Goal: Information Seeking & Learning: Check status

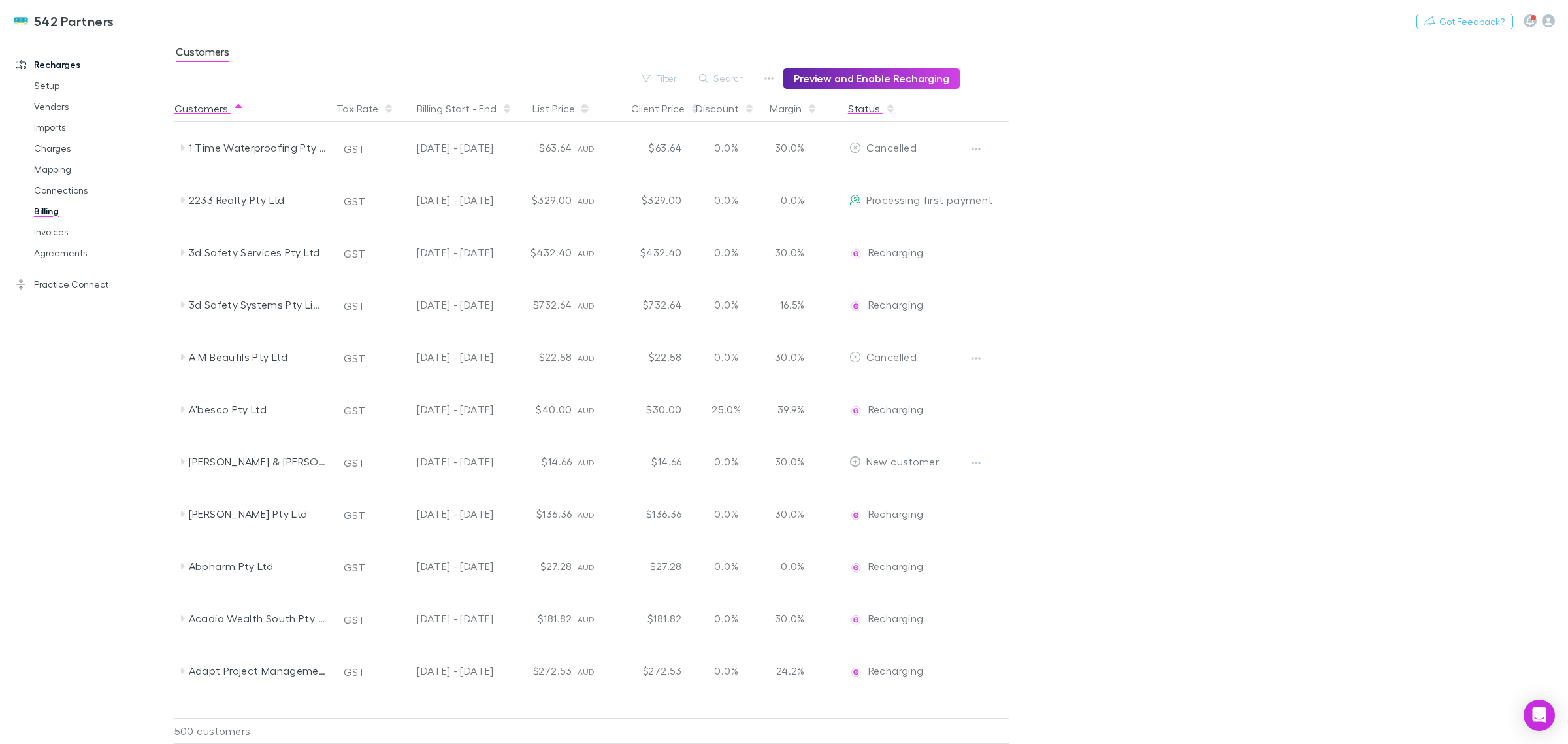
click at [891, 118] on button "Status" at bounding box center [871, 108] width 48 height 26
click at [867, 109] on button "Status" at bounding box center [871, 108] width 48 height 26
click at [859, 113] on button "Status" at bounding box center [871, 108] width 48 height 26
click at [90, 262] on link "Agreements" at bounding box center [103, 253] width 163 height 21
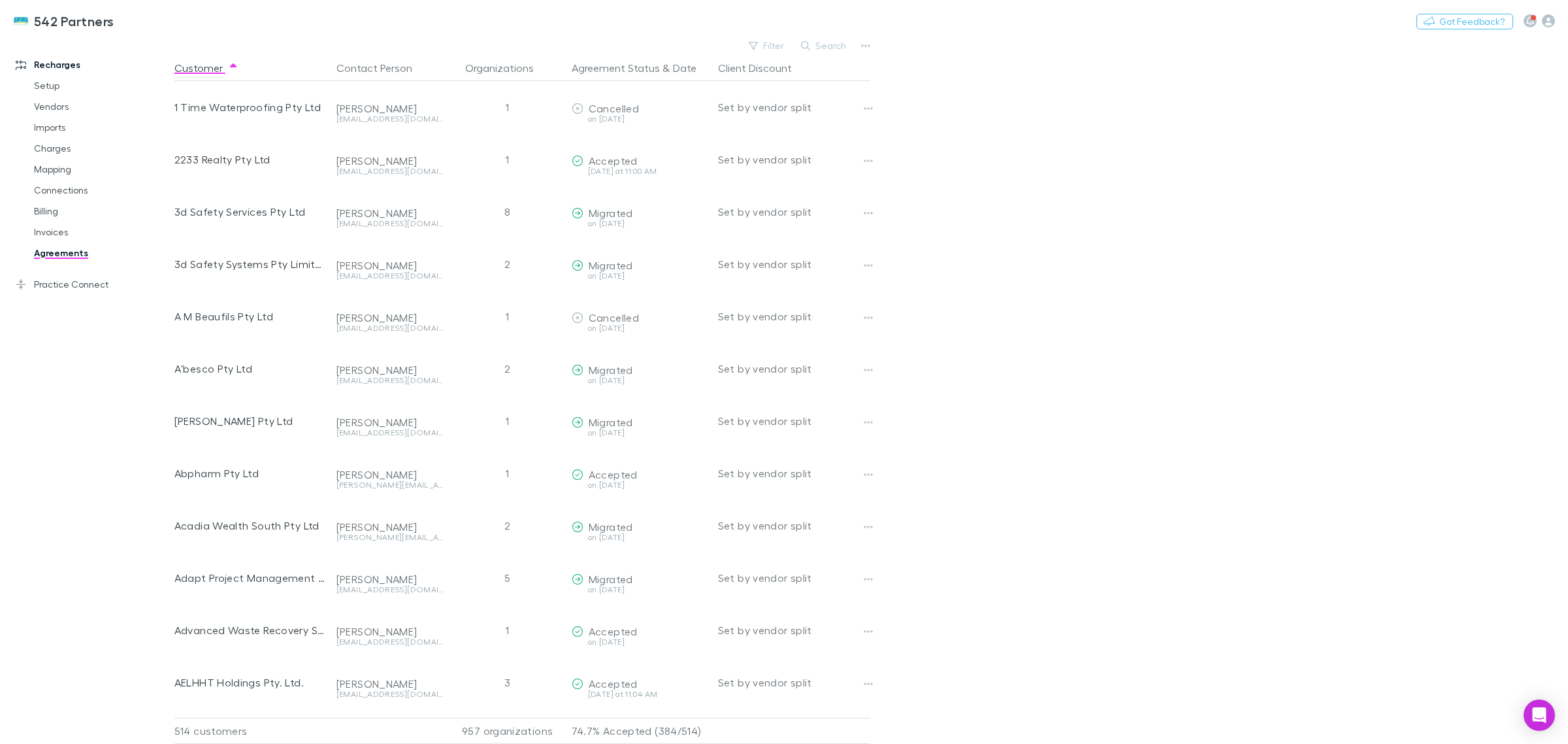
click at [1477, 561] on main "Filter Search Customer Contact Person Organizations Agreement Status & Date Cli…" at bounding box center [871, 390] width 1393 height 708
click at [76, 281] on link "Practice Connect" at bounding box center [94, 284] width 181 height 21
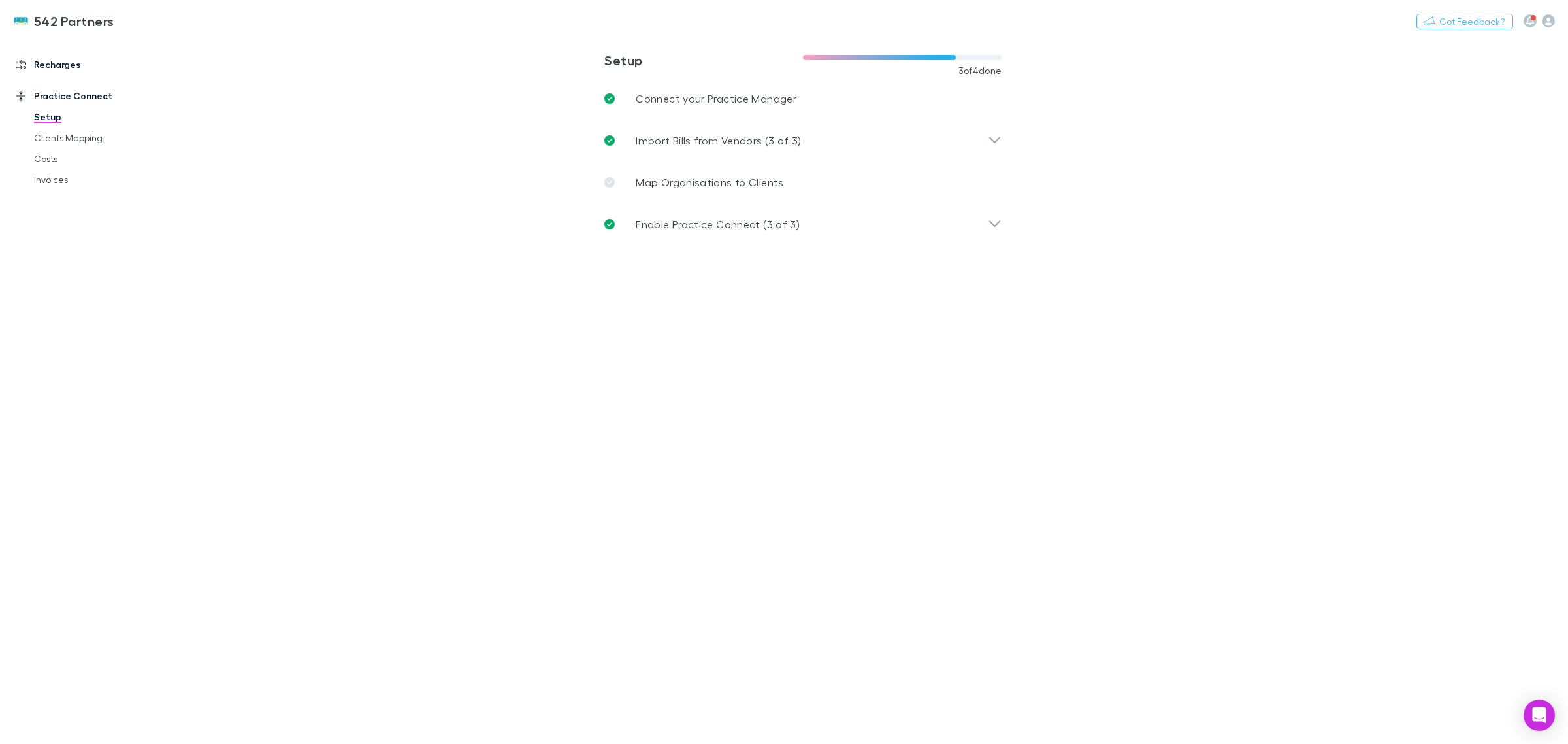
click at [68, 73] on link "Recharges" at bounding box center [94, 65] width 181 height 21
click at [56, 111] on link "Vendors" at bounding box center [103, 106] width 163 height 21
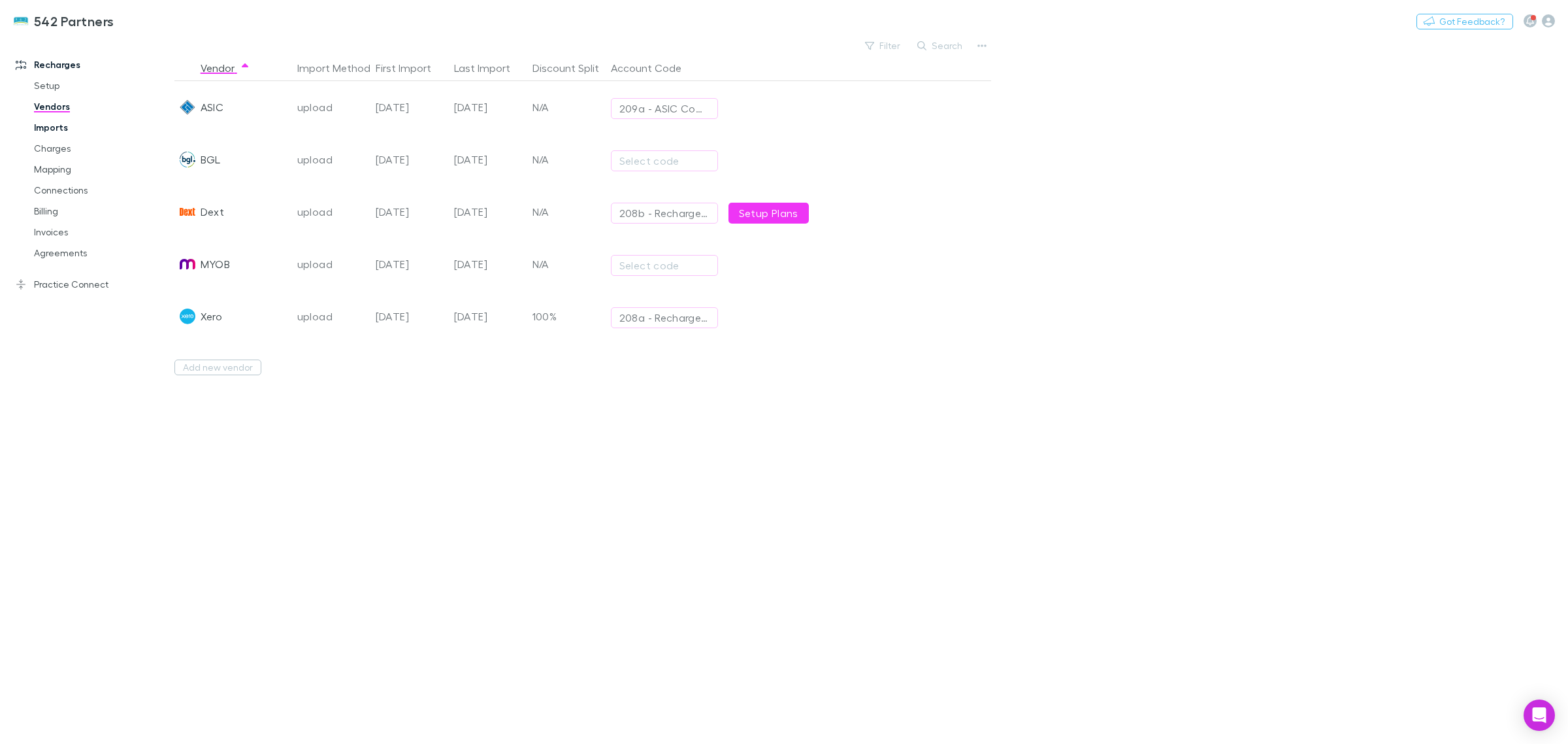
click at [56, 134] on link "Imports" at bounding box center [103, 127] width 163 height 21
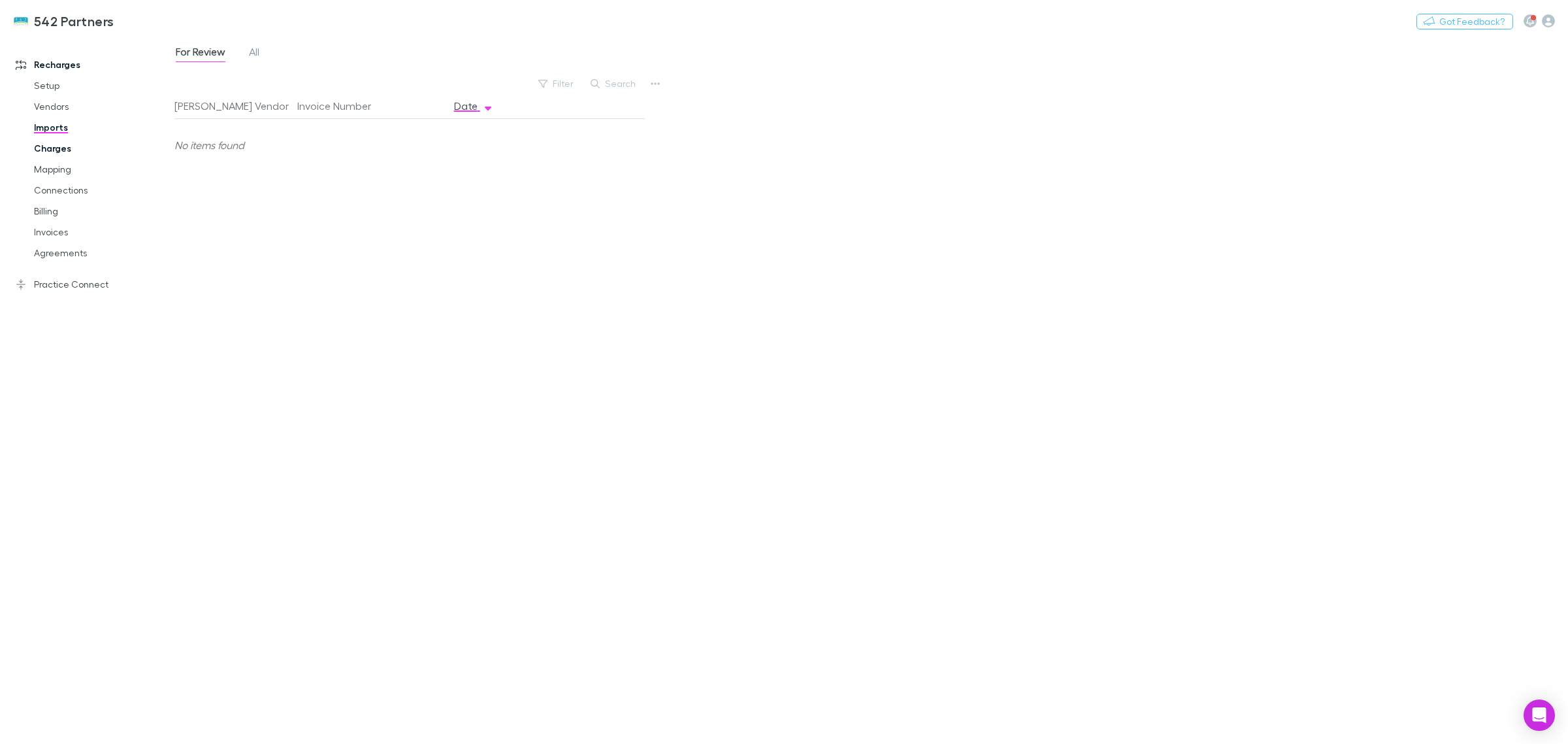
click at [46, 150] on link "Charges" at bounding box center [103, 149] width 163 height 21
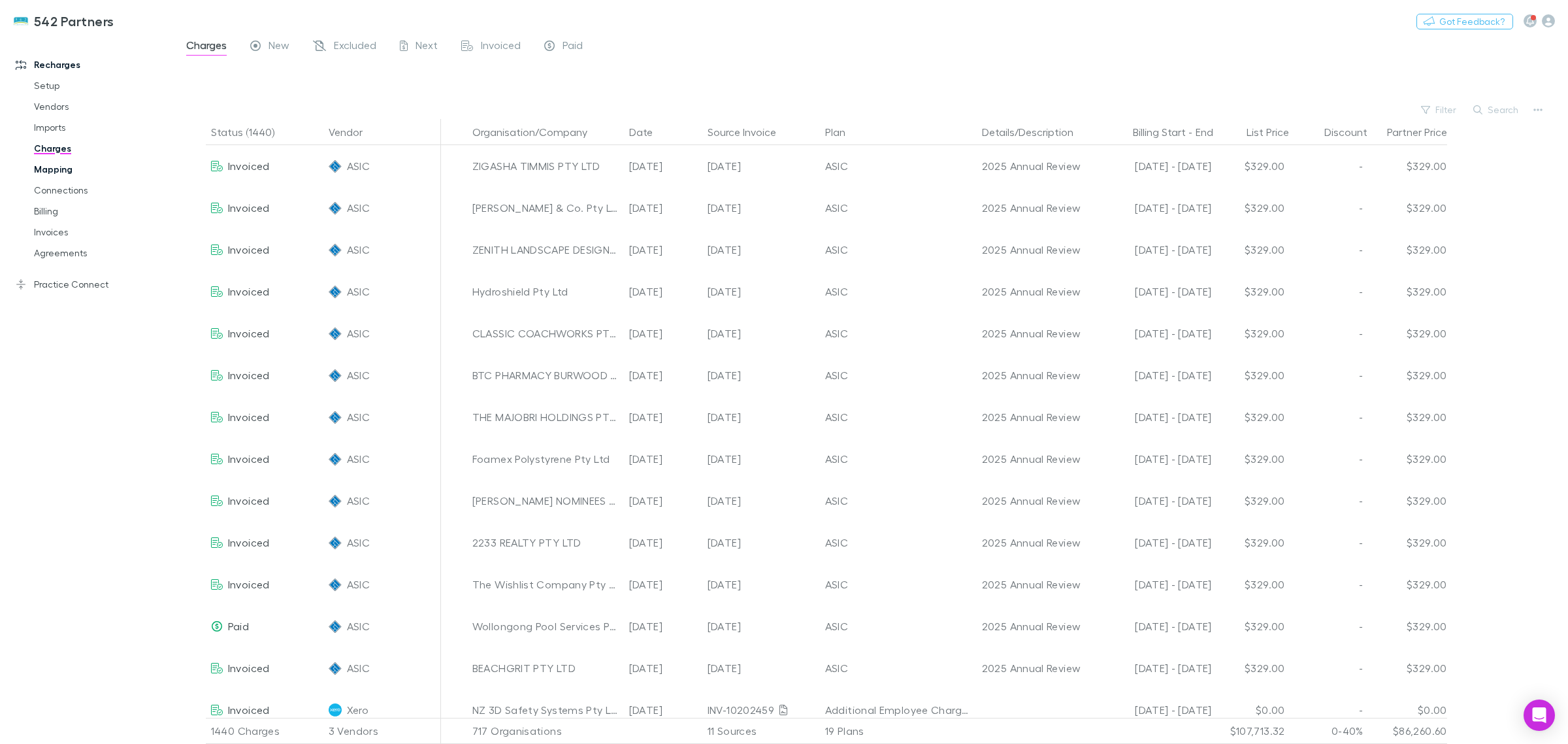
click at [40, 174] on link "Mapping" at bounding box center [103, 169] width 163 height 21
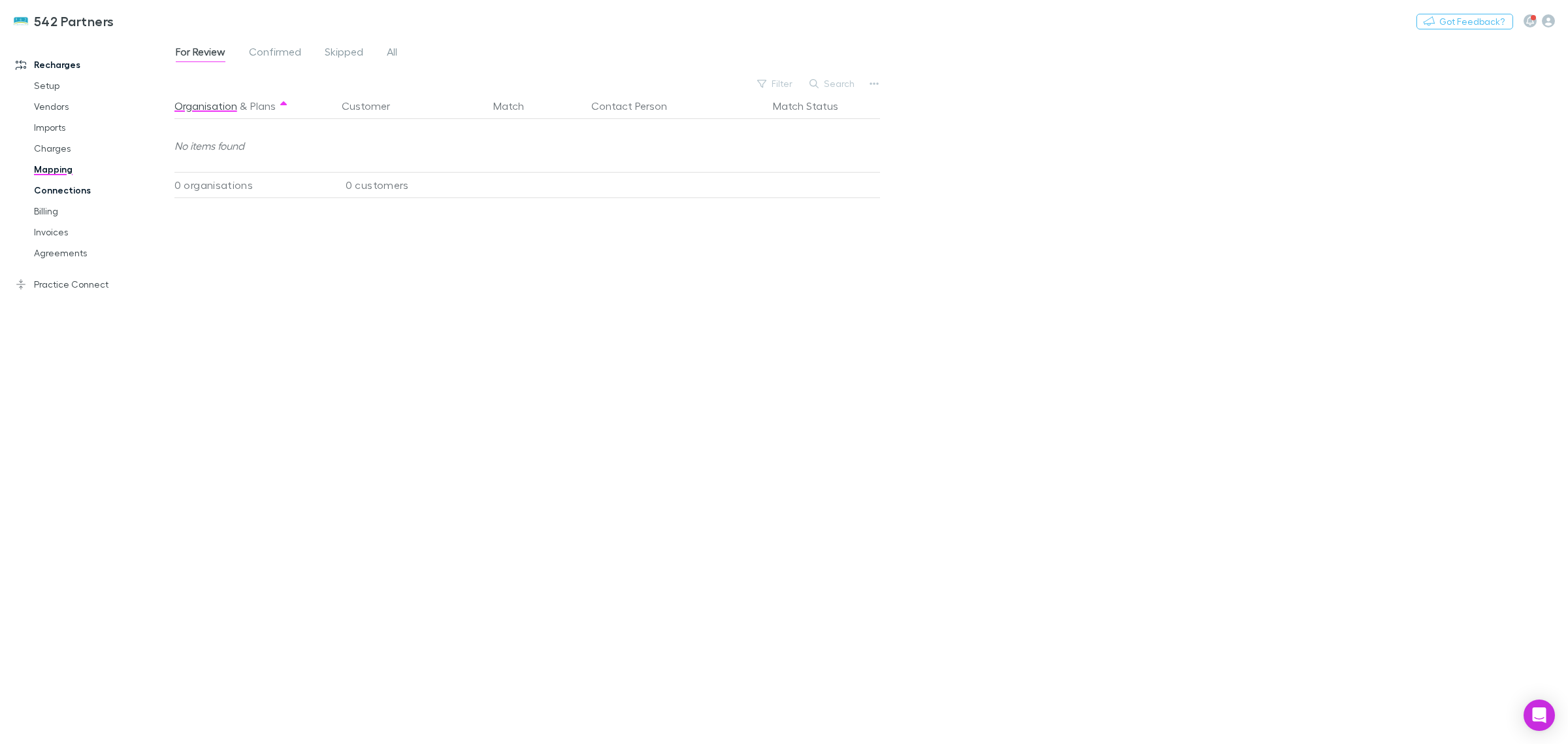
click at [46, 191] on link "Connections" at bounding box center [103, 190] width 163 height 21
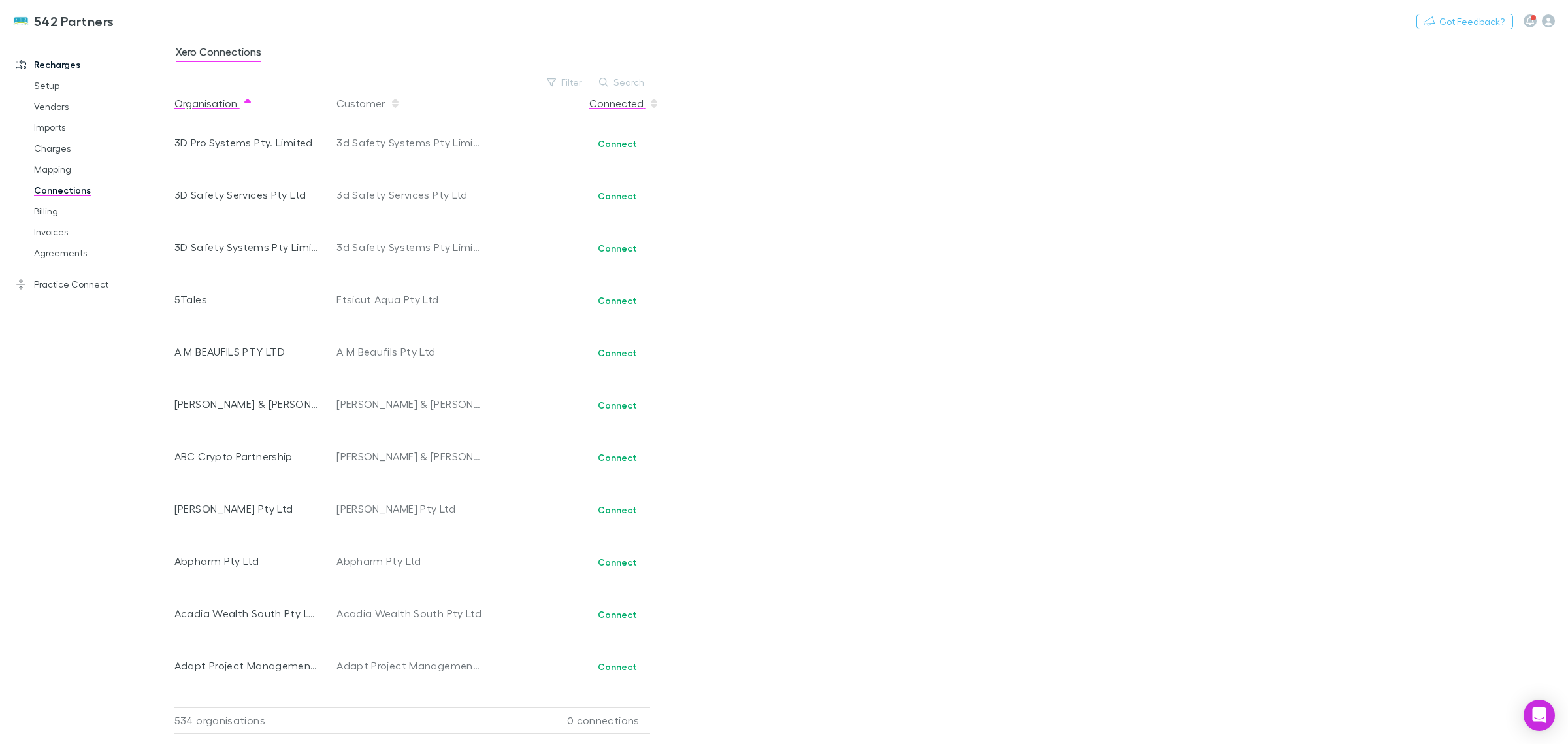
click at [643, 91] on button "Connected" at bounding box center [624, 103] width 70 height 26
click at [636, 105] on button "Connected" at bounding box center [624, 103] width 70 height 26
click at [586, 82] on button "Filter" at bounding box center [565, 82] width 50 height 16
click at [420, 166] on li "No" at bounding box center [477, 167] width 227 height 21
drag, startPoint x: 777, startPoint y: 214, endPoint x: 810, endPoint y: 198, distance: 36.7
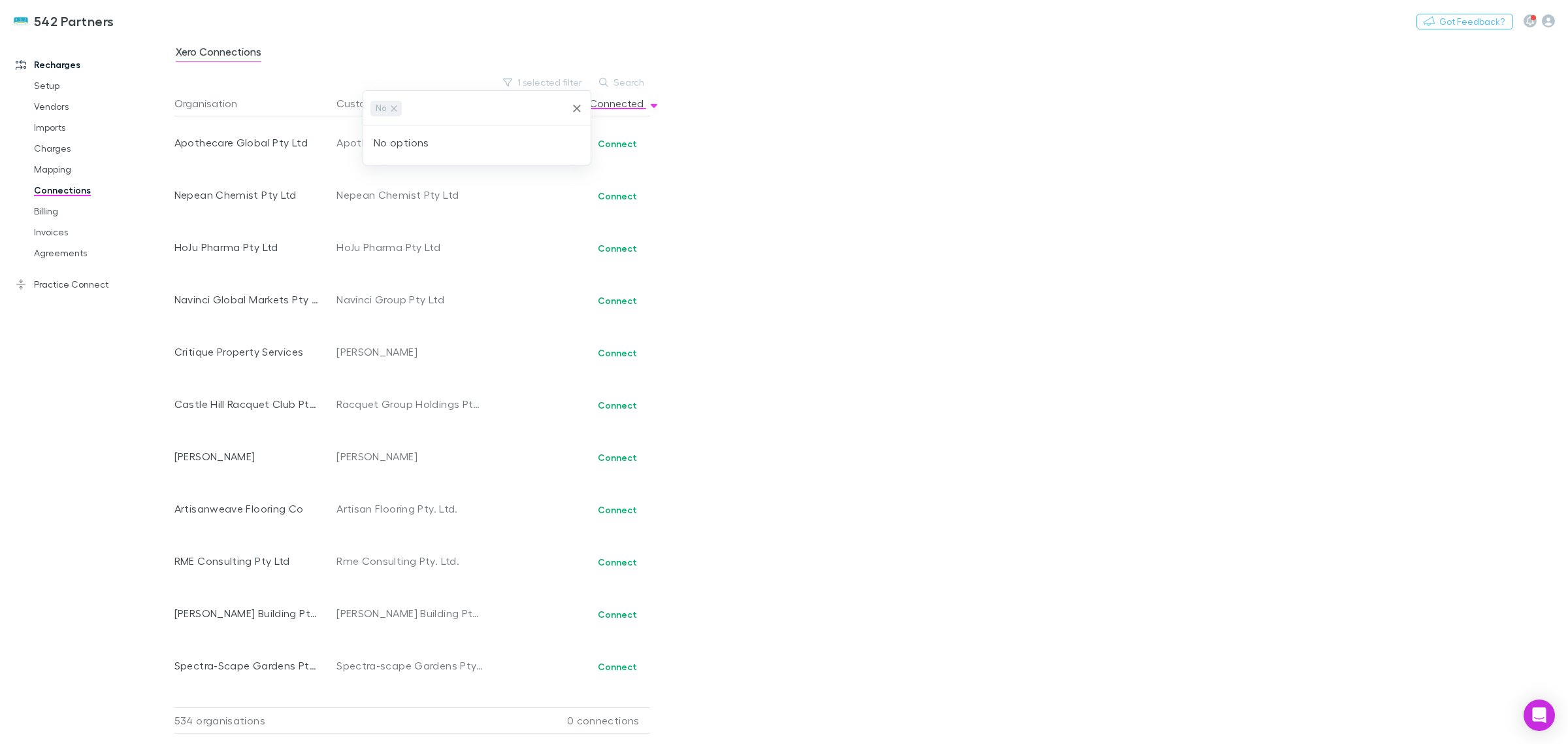
click at [783, 210] on div at bounding box center [784, 372] width 1568 height 744
click at [64, 210] on link "Billing" at bounding box center [103, 211] width 163 height 21
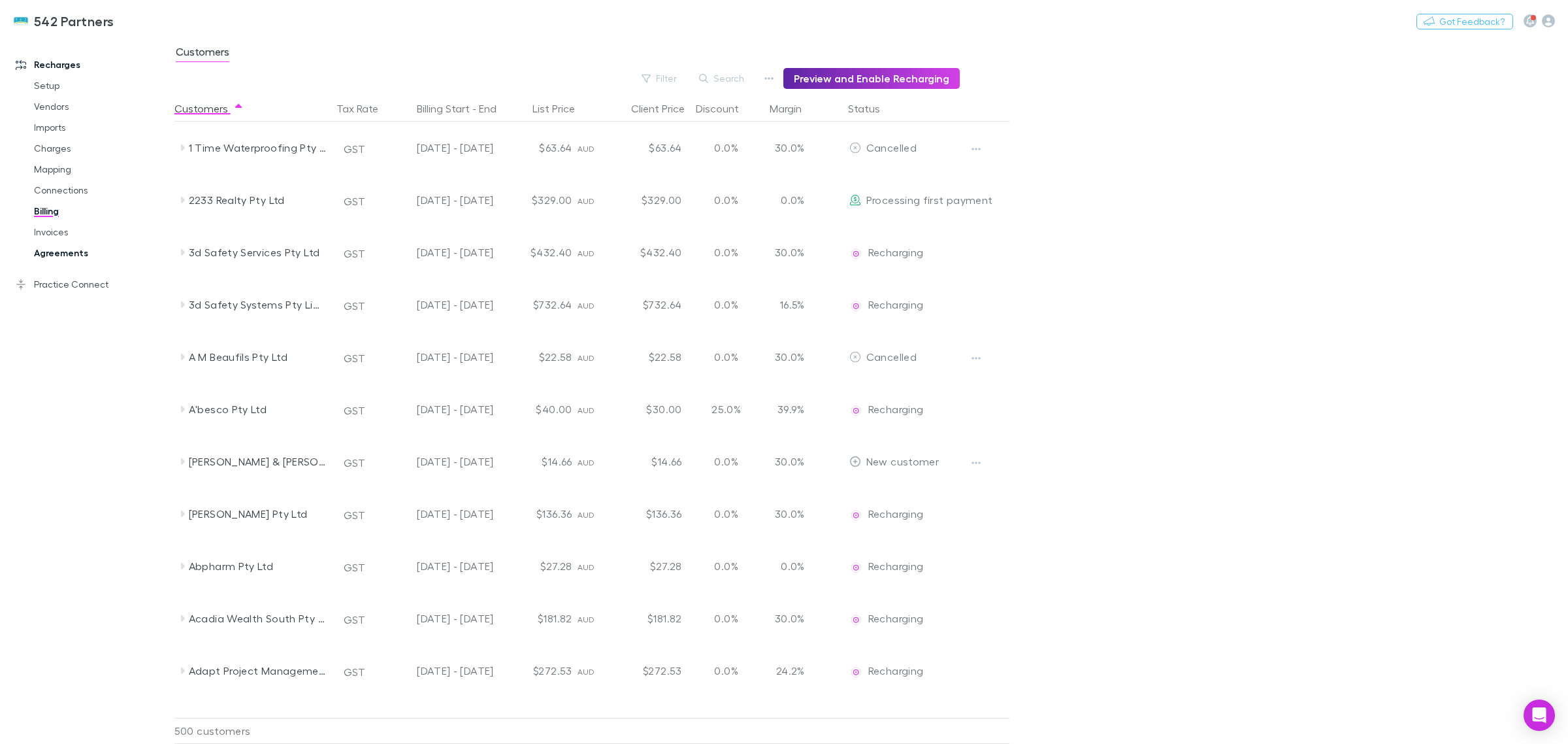
click at [77, 256] on link "Agreements" at bounding box center [103, 253] width 163 height 21
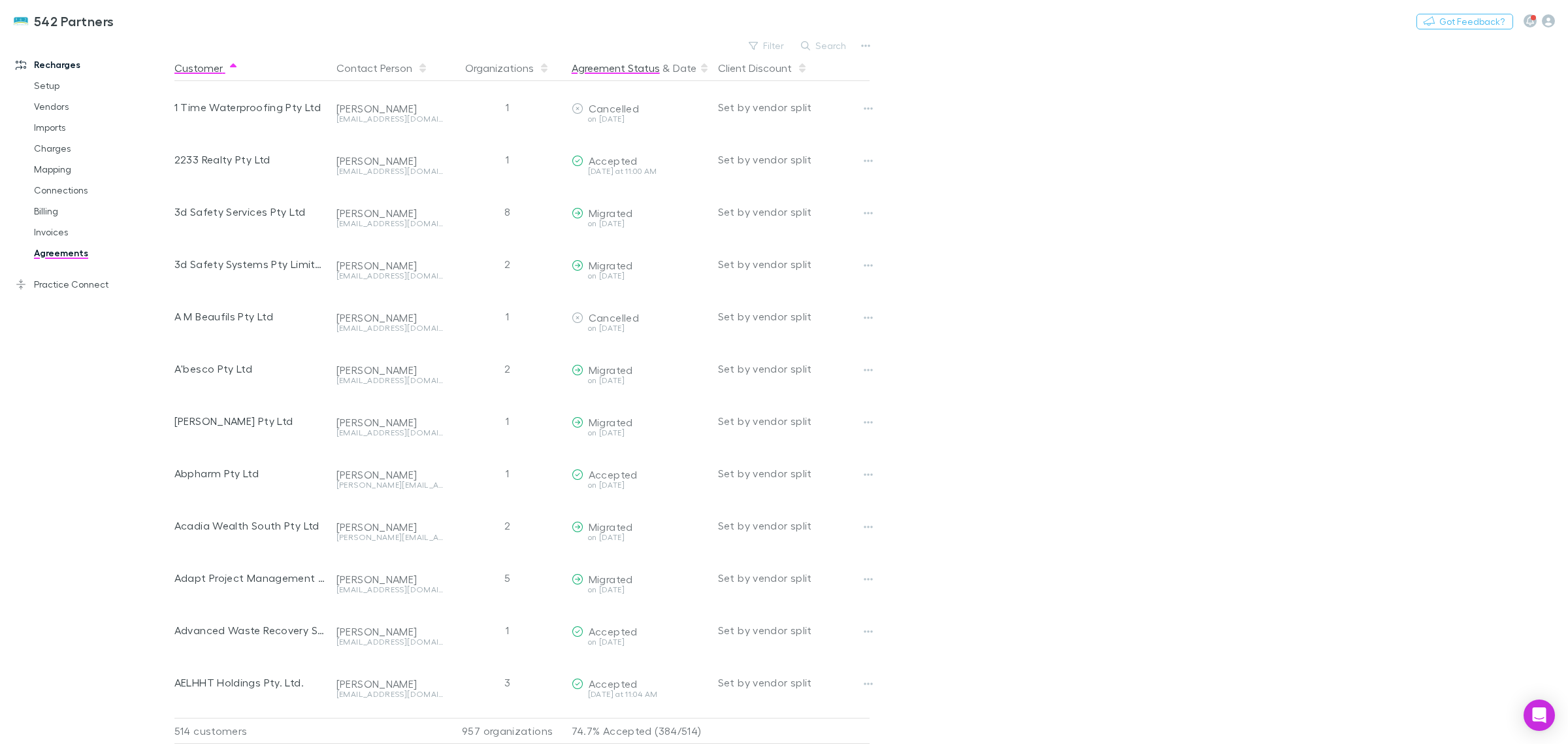
click at [650, 66] on button "Agreement Status" at bounding box center [615, 68] width 88 height 26
click at [701, 66] on icon at bounding box center [704, 65] width 7 height 4
click at [756, 43] on icon "button" at bounding box center [753, 45] width 9 height 9
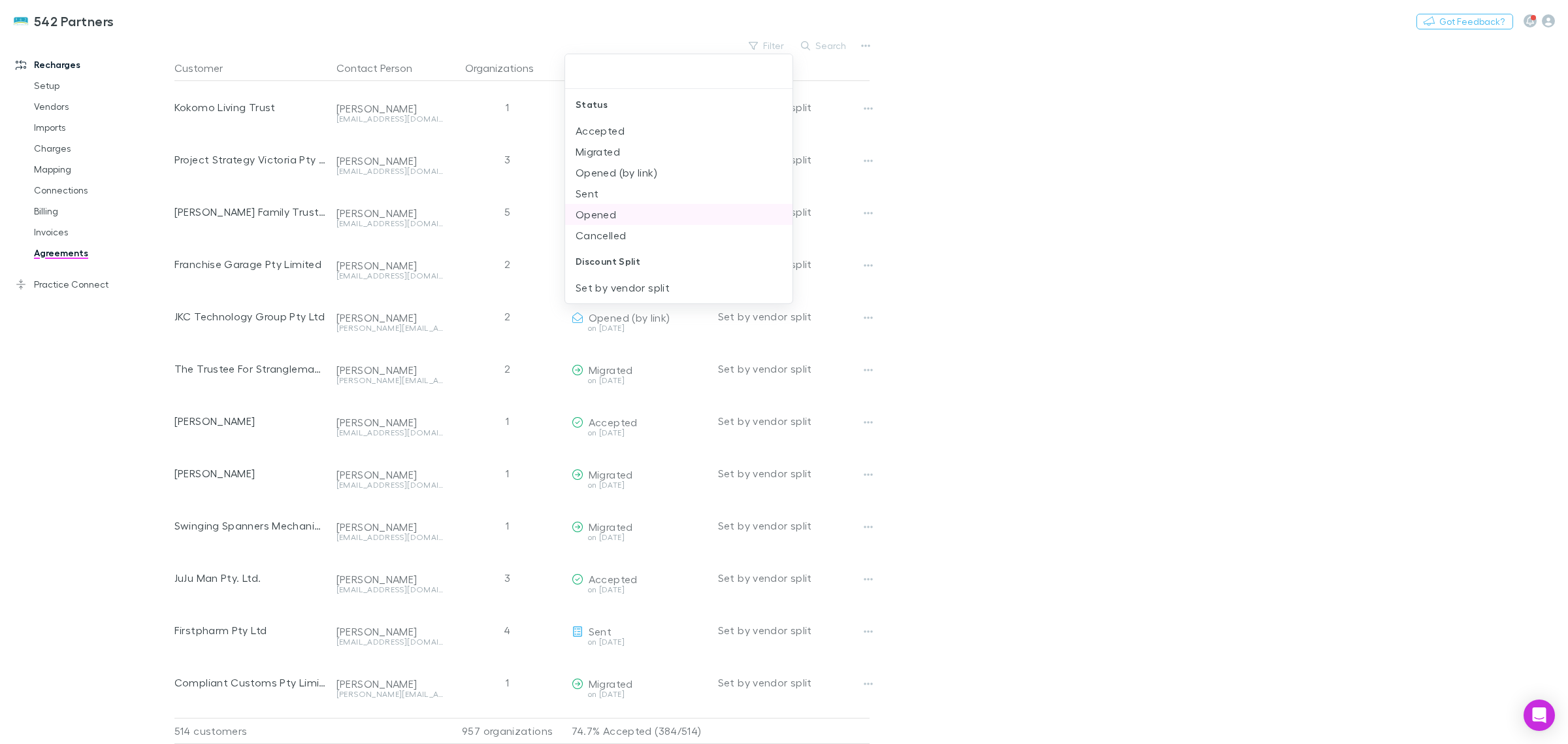
click at [640, 214] on li "Opened" at bounding box center [679, 214] width 227 height 21
click at [1542, 291] on div at bounding box center [784, 372] width 1568 height 744
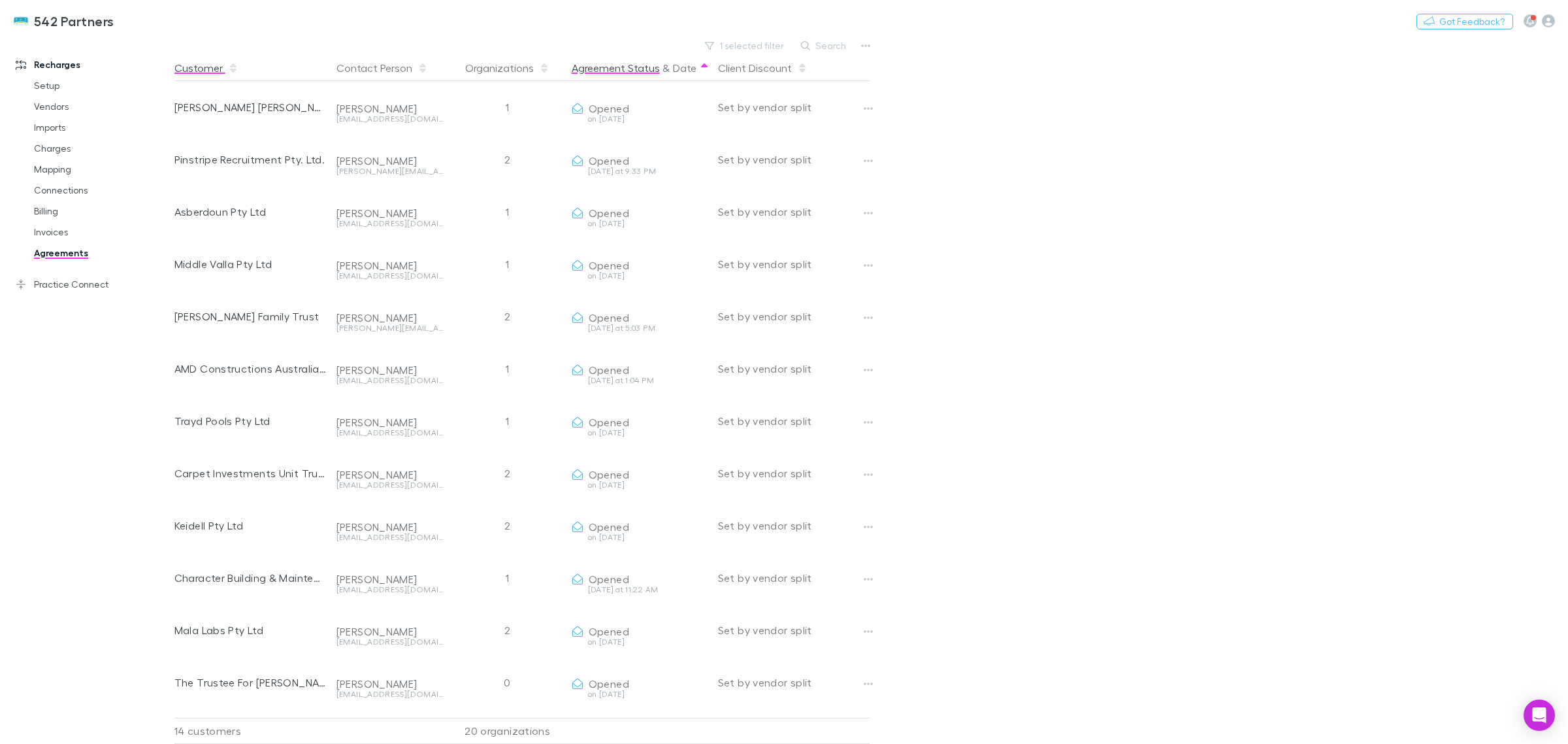
click at [219, 72] on button "Customer" at bounding box center [206, 68] width 64 height 26
click at [1272, 474] on main "1 selected filter Search Customer Contact Person Organizations Agreement Status…" at bounding box center [871, 390] width 1393 height 708
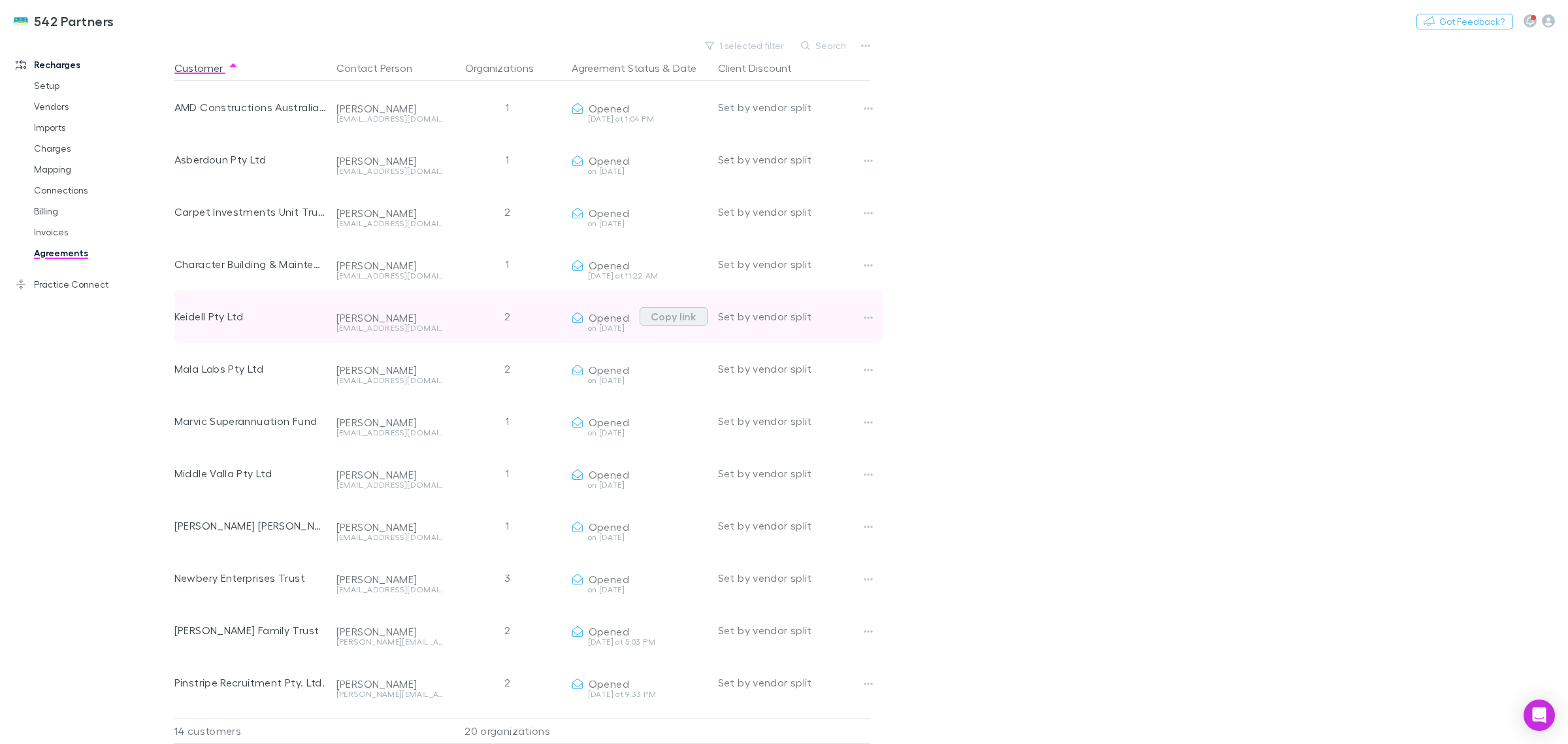
click at [658, 309] on button "Copy link" at bounding box center [673, 316] width 68 height 19
click at [870, 317] on icon "button" at bounding box center [868, 318] width 9 height 3
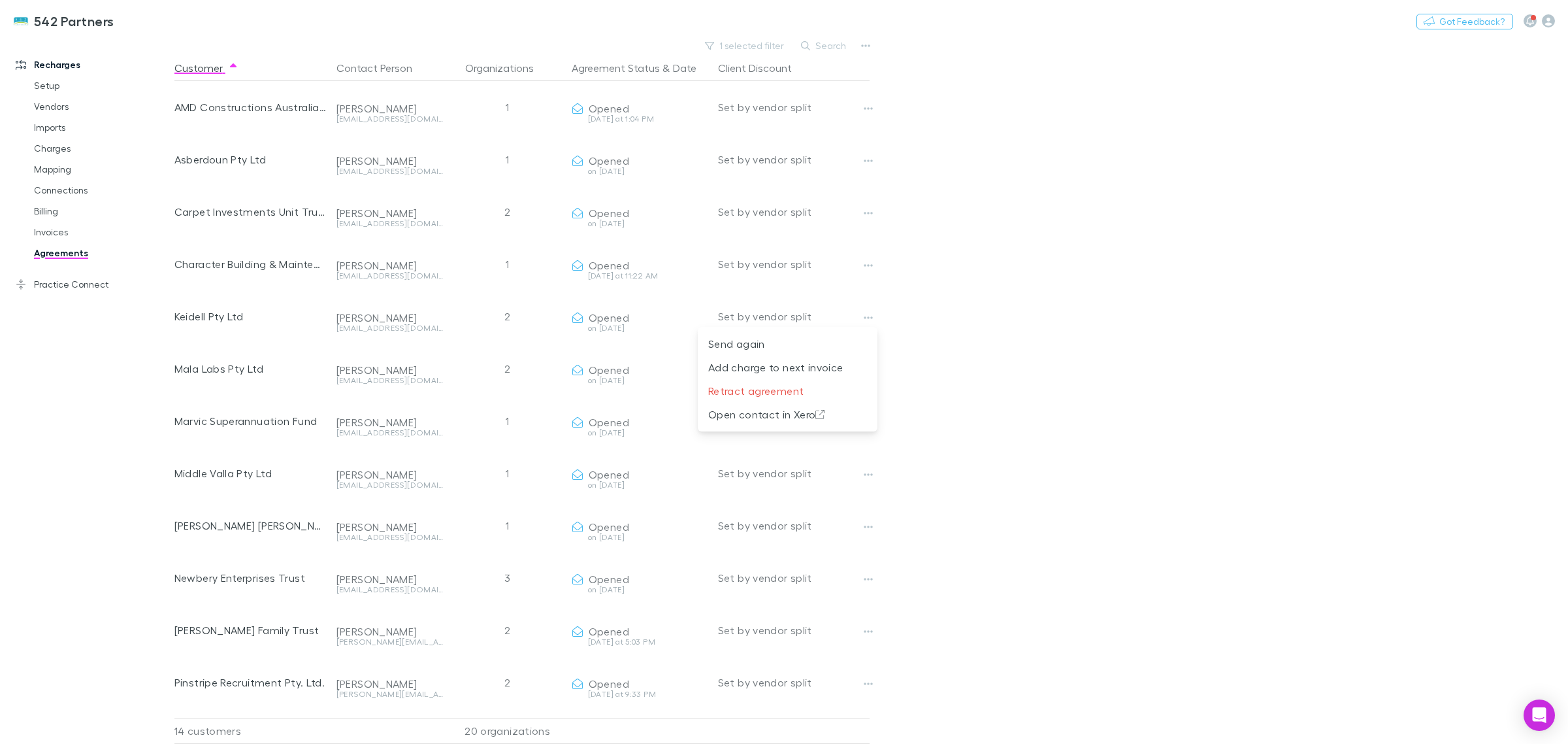
click at [1336, 439] on div at bounding box center [784, 372] width 1568 height 744
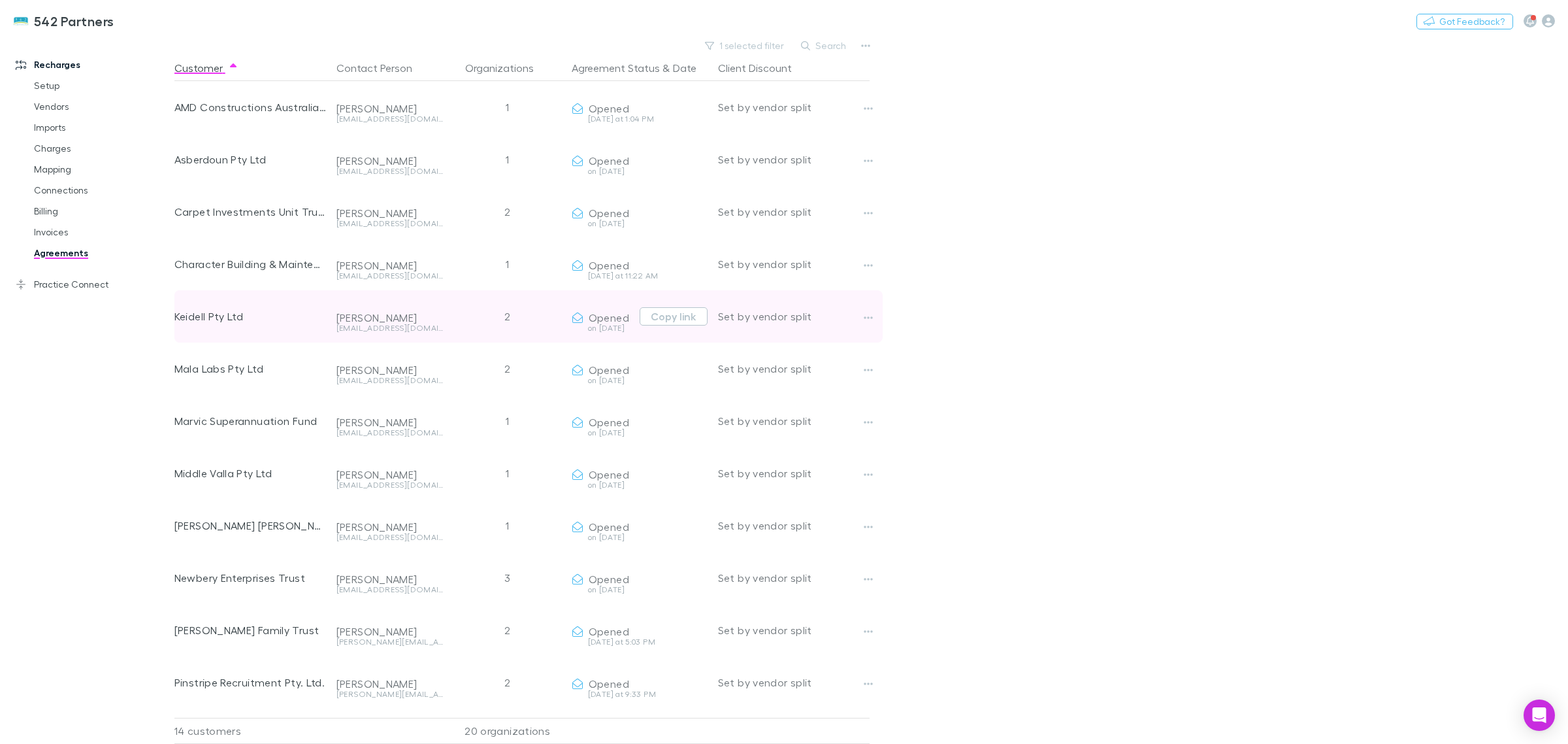
click at [510, 317] on div "2" at bounding box center [507, 316] width 117 height 52
click at [501, 317] on div "2" at bounding box center [507, 316] width 117 height 52
click at [867, 328] on div at bounding box center [879, 316] width 42 height 52
click at [867, 323] on icon "button" at bounding box center [868, 317] width 9 height 10
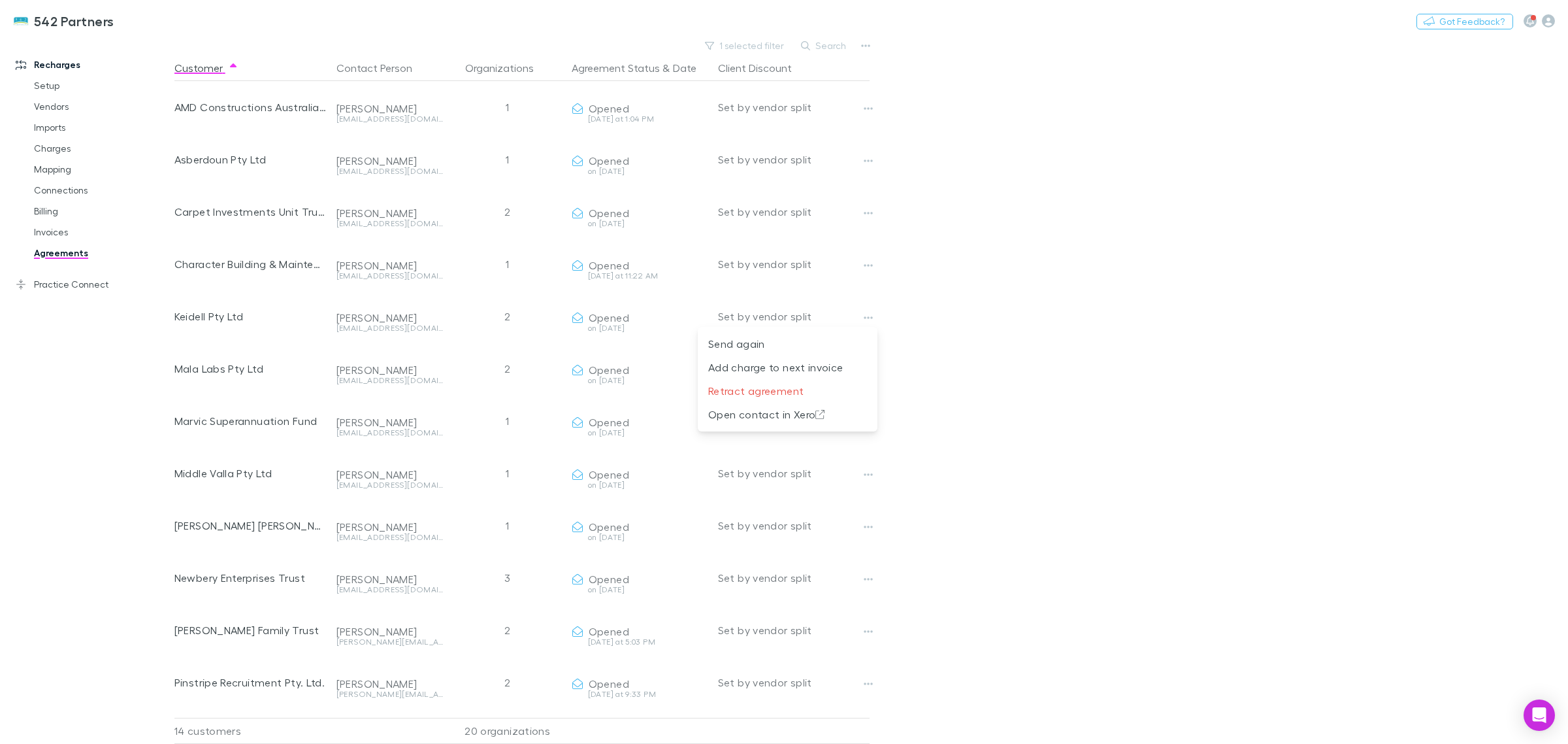
drag, startPoint x: 1255, startPoint y: 407, endPoint x: 605, endPoint y: 139, distance: 703.1
click at [1255, 407] on div at bounding box center [784, 372] width 1568 height 744
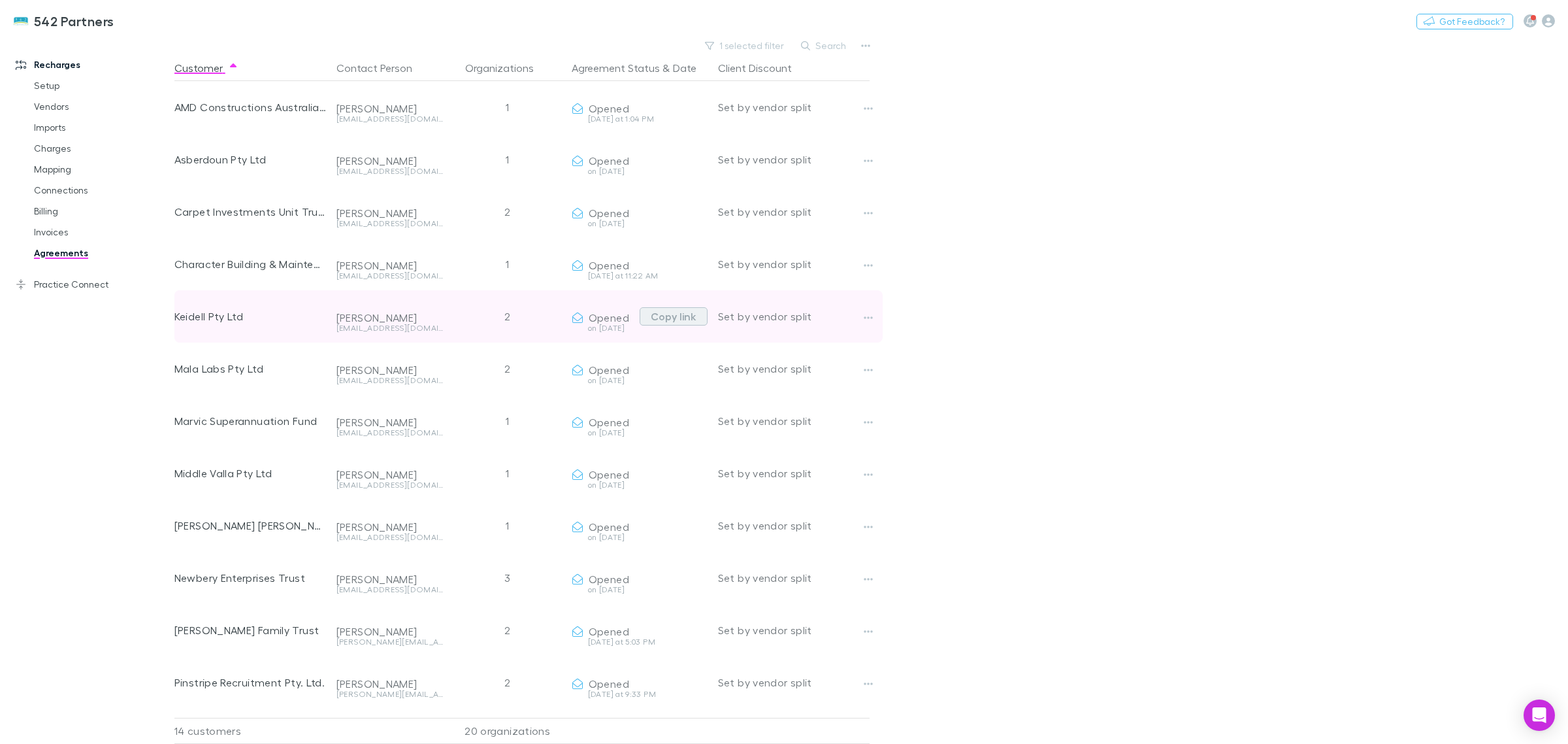
click at [674, 317] on button "Copy link" at bounding box center [673, 316] width 68 height 19
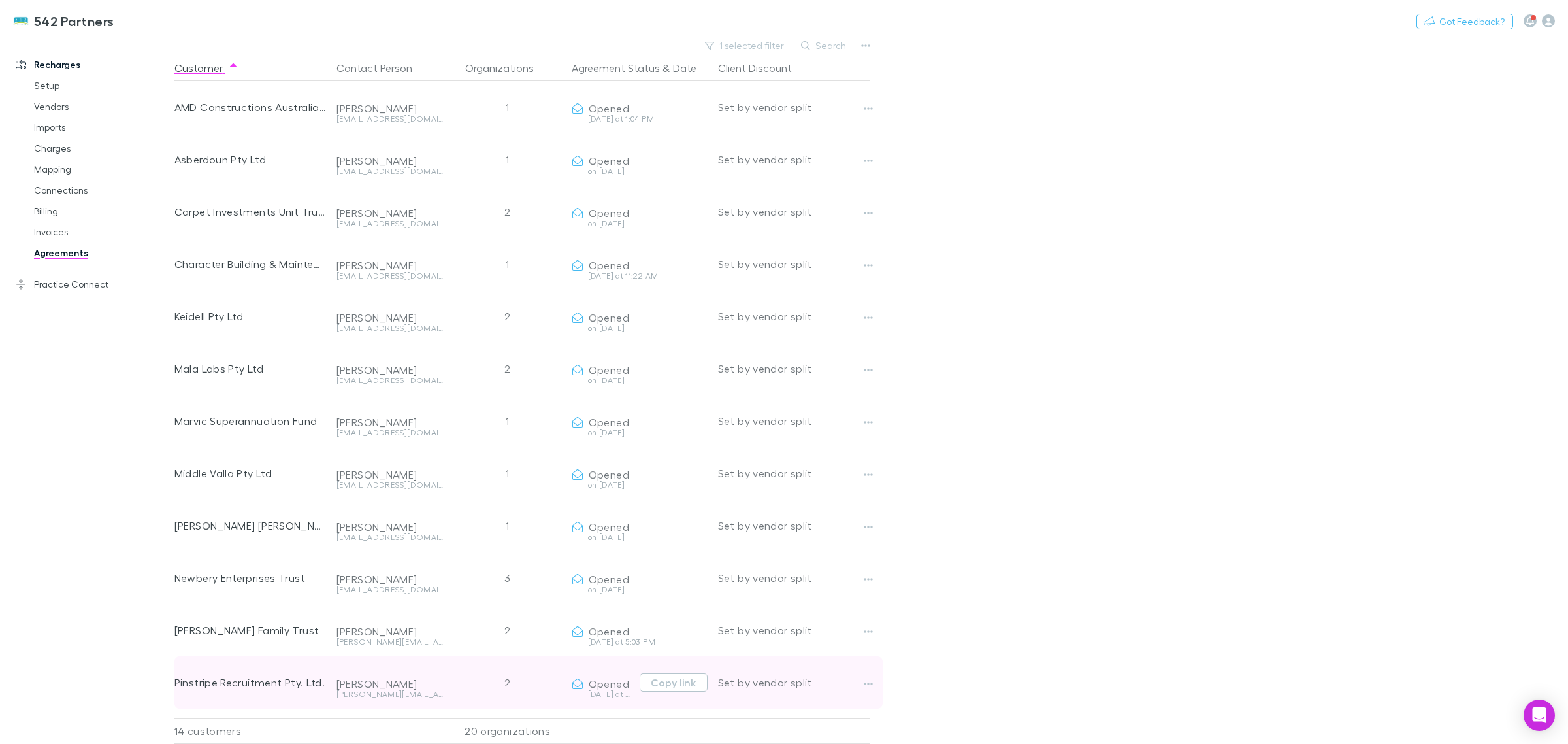
click at [458, 688] on div "2" at bounding box center [507, 682] width 117 height 52
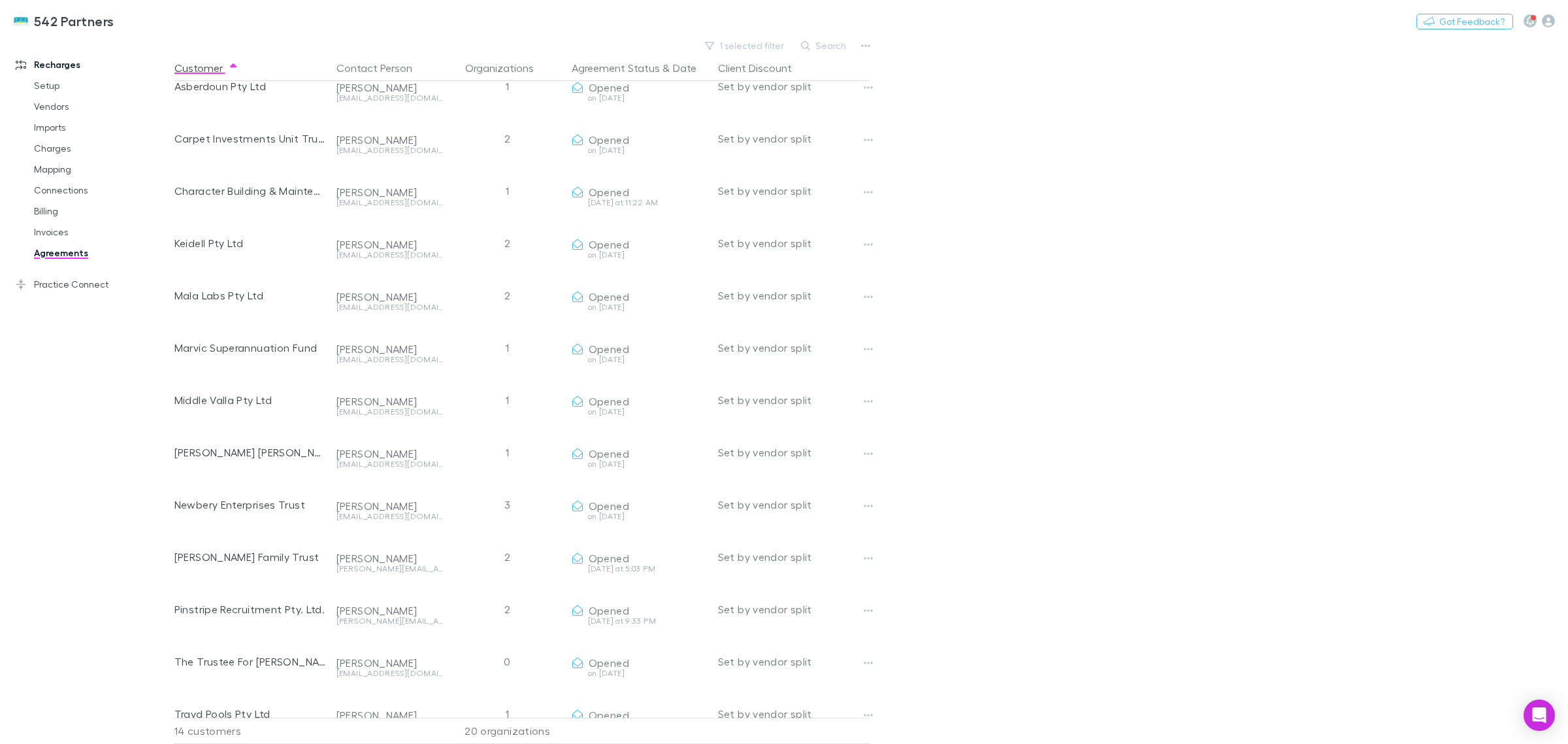
scroll to position [108, 0]
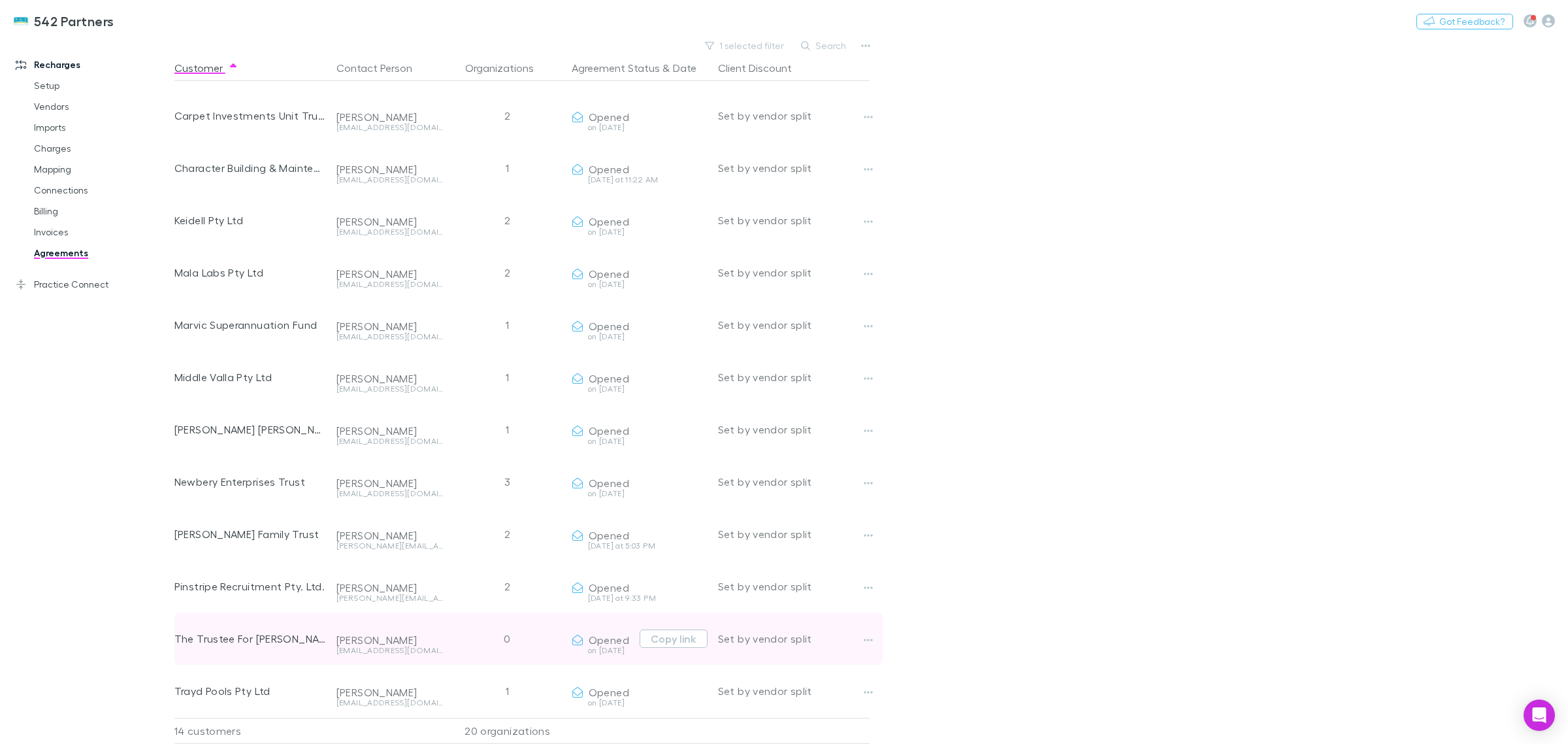
click at [501, 632] on div "0" at bounding box center [507, 638] width 117 height 52
click at [700, 630] on button "Copy link" at bounding box center [673, 638] width 68 height 19
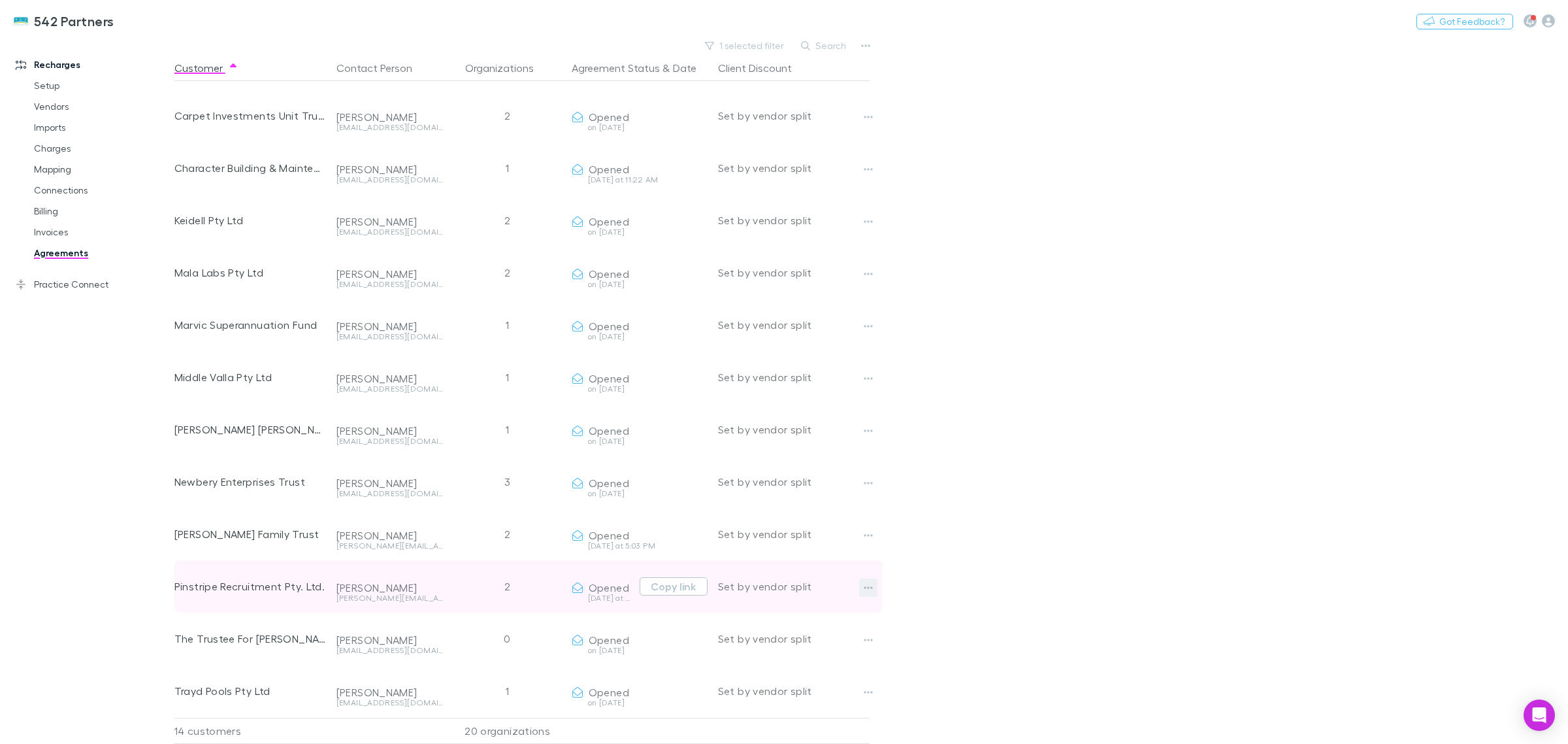
click at [868, 583] on icon "button" at bounding box center [868, 588] width 9 height 10
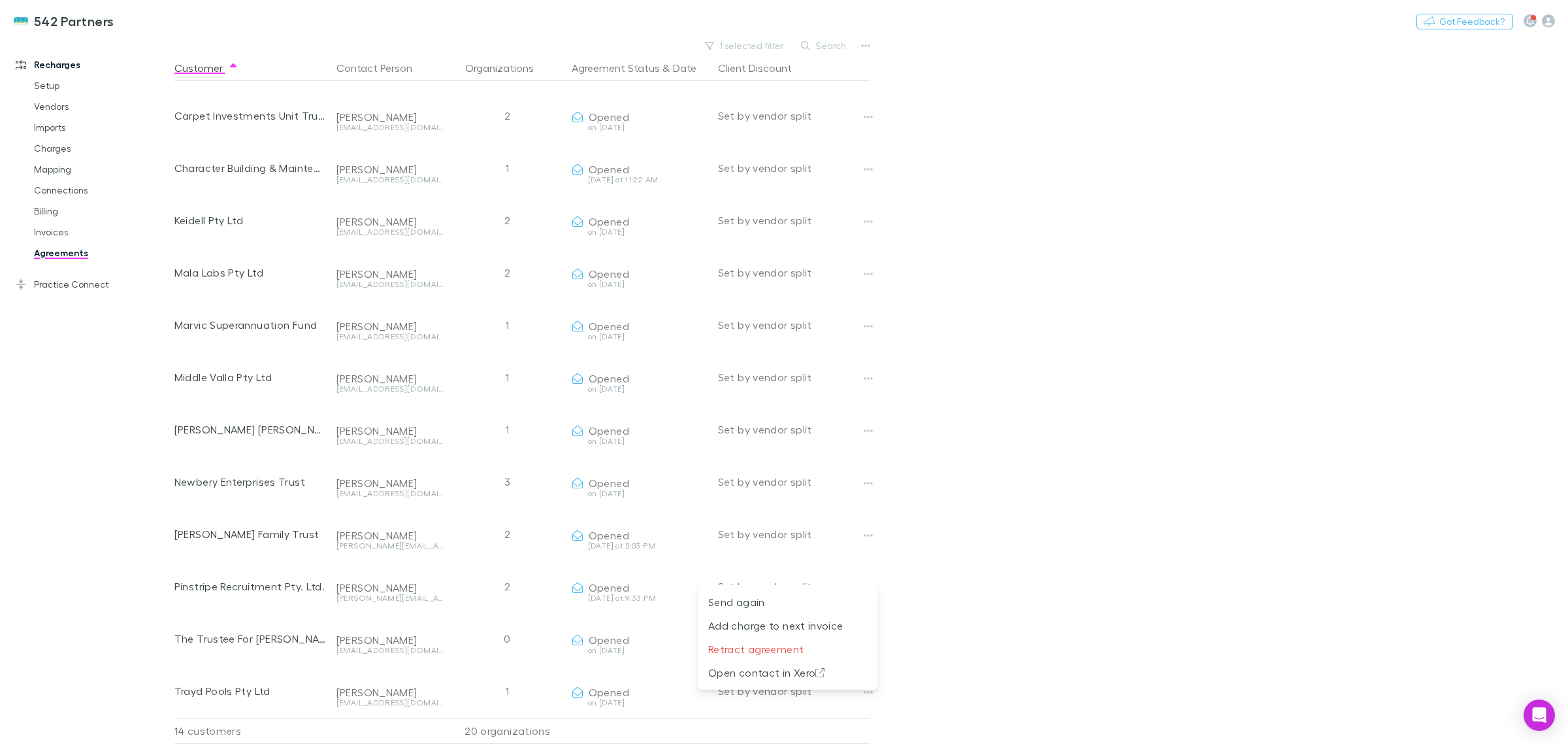
click at [1063, 638] on div at bounding box center [784, 372] width 1568 height 744
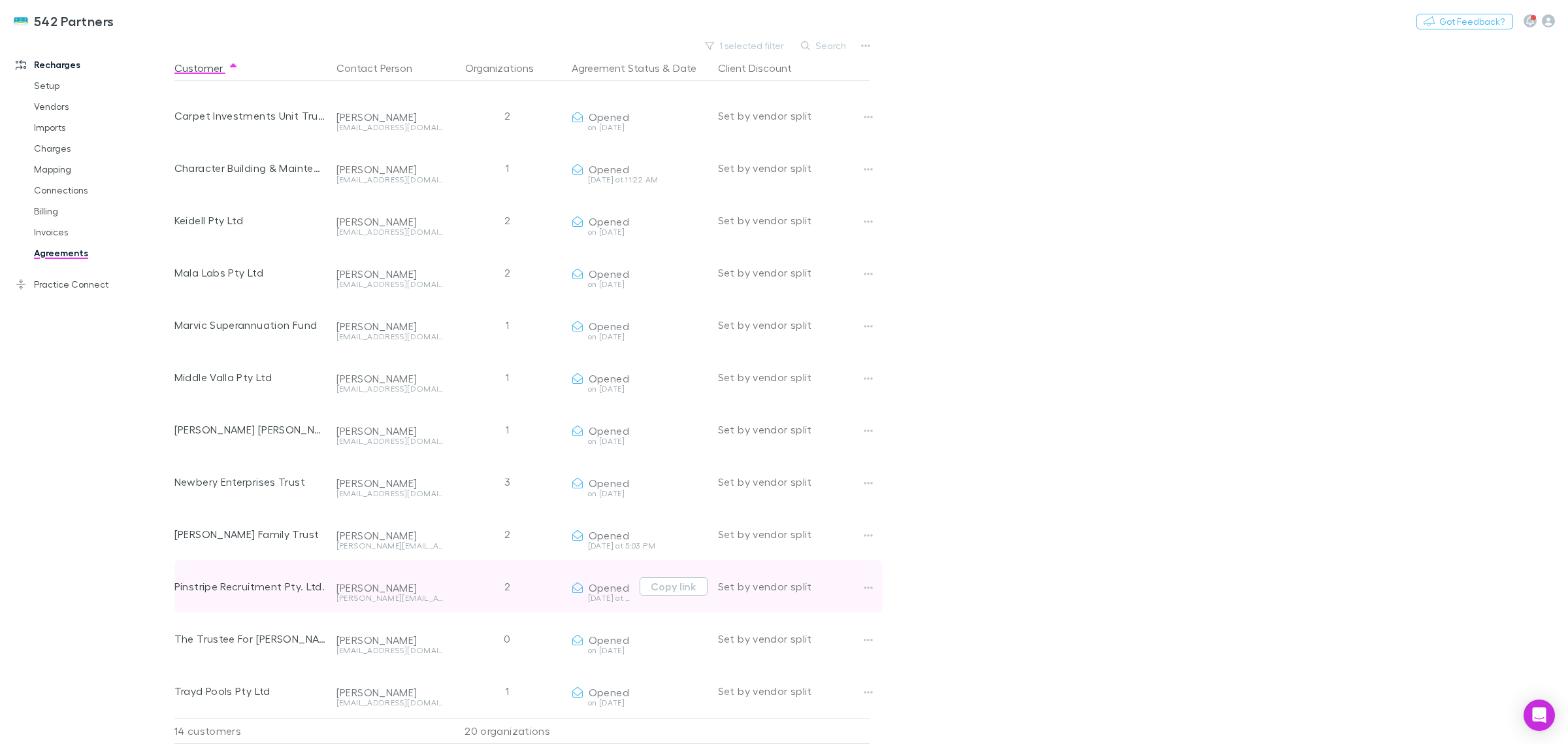
click at [611, 594] on div "[DATE] at 9:33 PM" at bounding box center [602, 598] width 62 height 8
click at [611, 594] on div "[DATE] at 9:33 PM" at bounding box center [602, 598] width 62 height 8
drag, startPoint x: 814, startPoint y: 578, endPoint x: 874, endPoint y: 578, distance: 60.0
click at [815, 578] on div "Set by vendor split" at bounding box center [793, 586] width 152 height 52
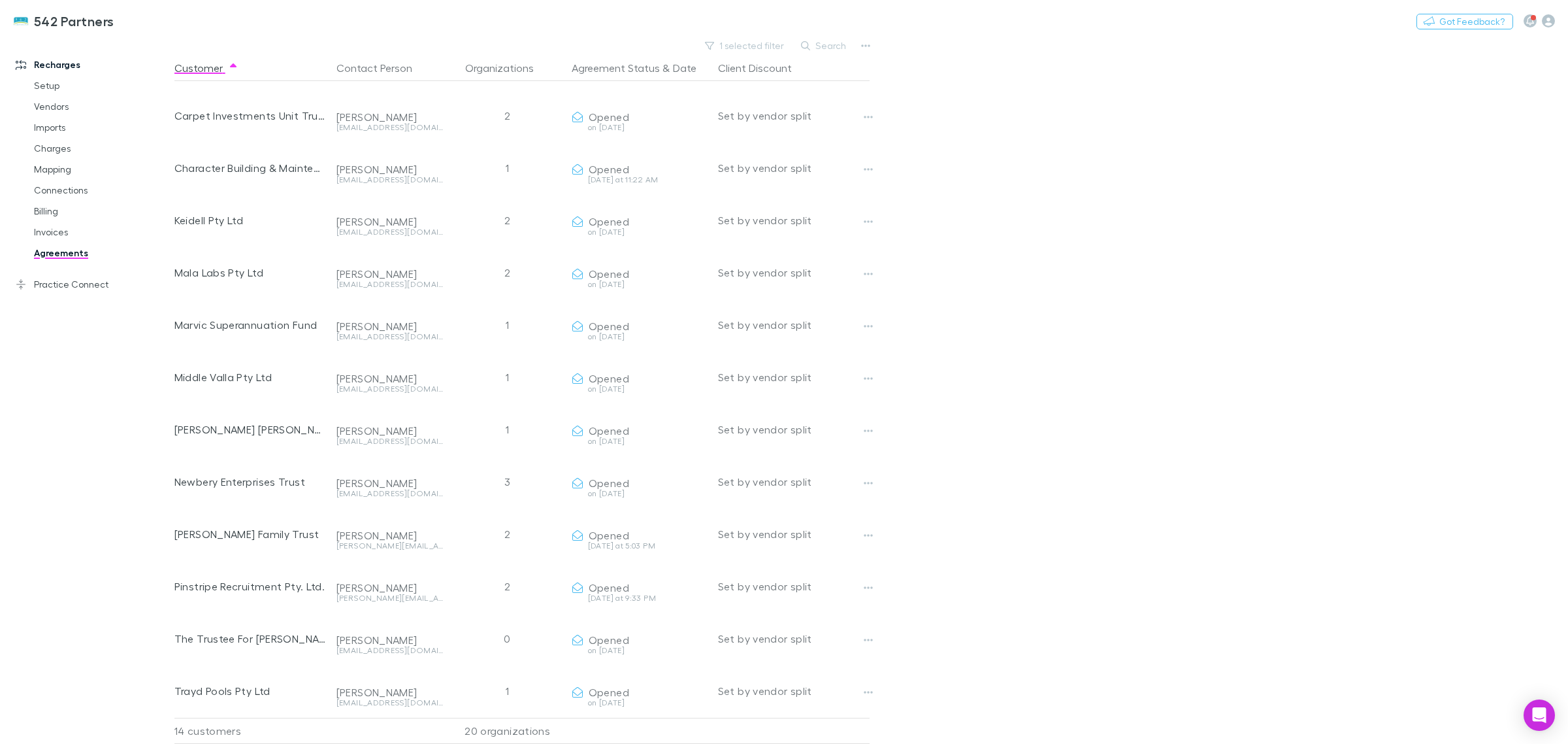
click at [1220, 577] on main "1 selected filter Search Customer Contact Person Organizations Agreement Status…" at bounding box center [871, 390] width 1393 height 708
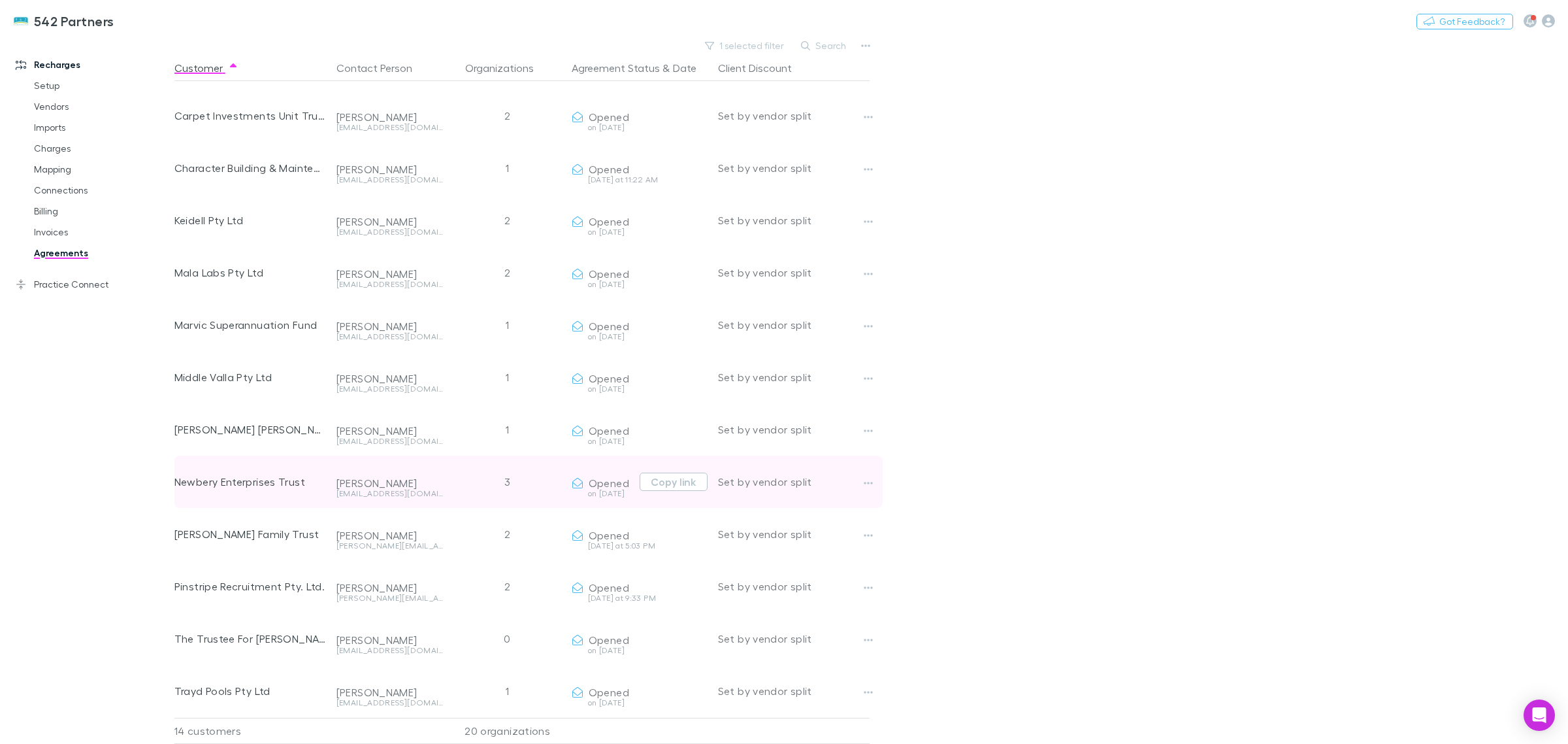
scroll to position [0, 0]
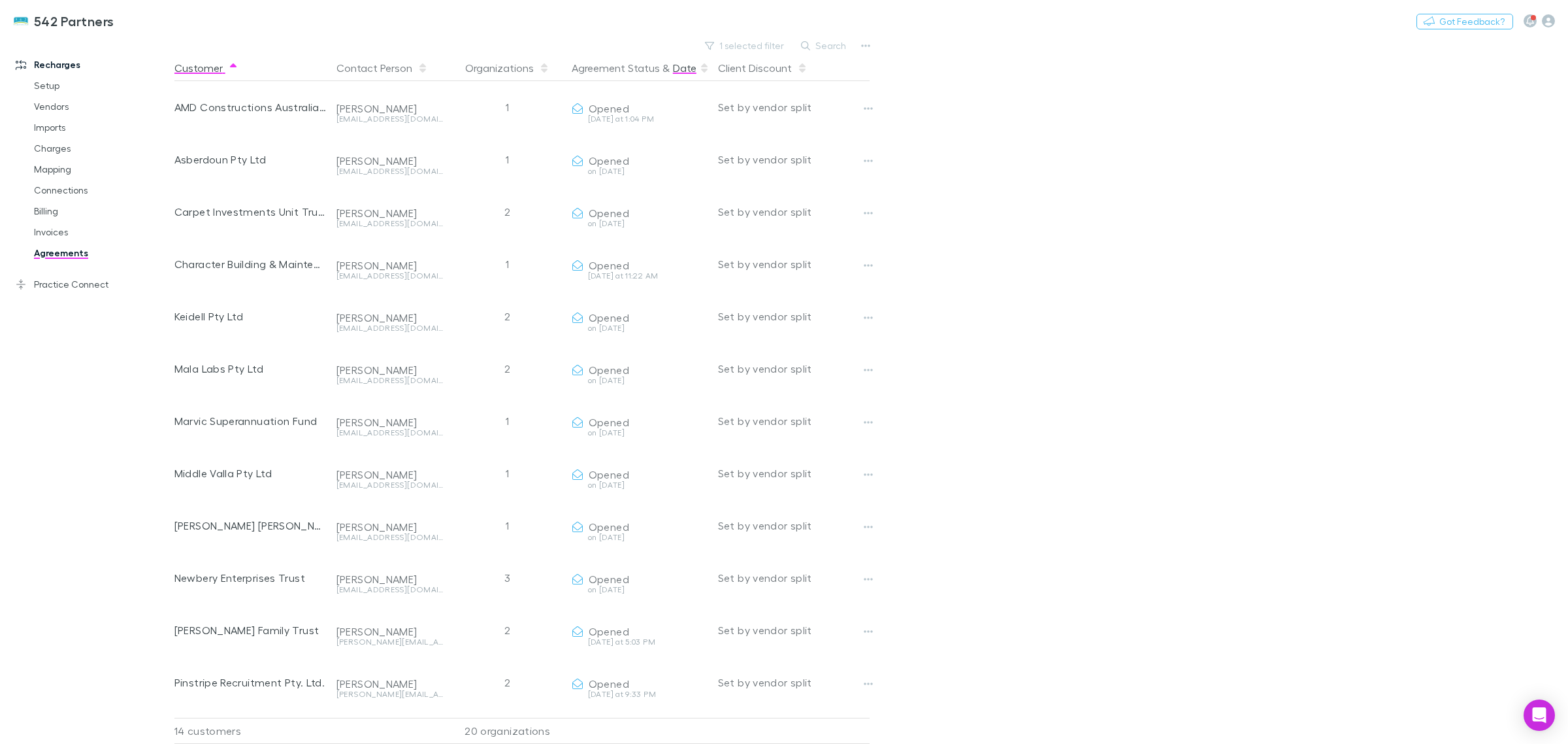
drag, startPoint x: 680, startPoint y: 51, endPoint x: 680, endPoint y: 60, distance: 9.0
click at [680, 57] on main "1 selected filter Search Customer Contact Person Organizations Agreement Status…" at bounding box center [871, 390] width 1393 height 708
click at [760, 44] on button "1 selected filter" at bounding box center [745, 45] width 94 height 16
click at [790, 73] on div "Opened" at bounding box center [679, 71] width 227 height 35
click at [784, 66] on icon "Clear" at bounding box center [778, 72] width 13 height 13
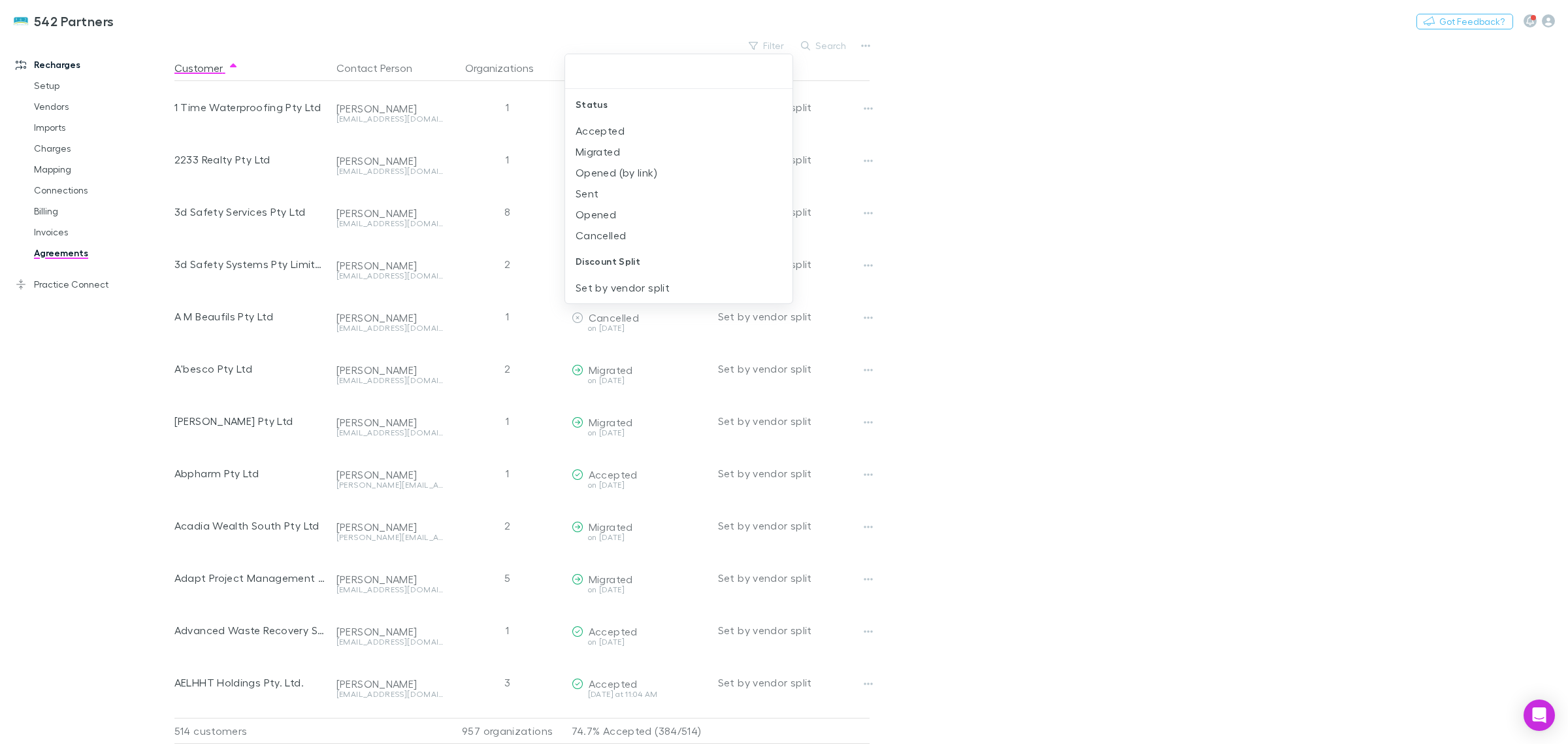
click at [613, 77] on input "text" at bounding box center [679, 71] width 217 height 25
click at [1324, 267] on div at bounding box center [784, 372] width 1568 height 744
click at [60, 250] on link "Agreements" at bounding box center [103, 253] width 163 height 21
click at [56, 233] on link "Invoices" at bounding box center [103, 232] width 163 height 21
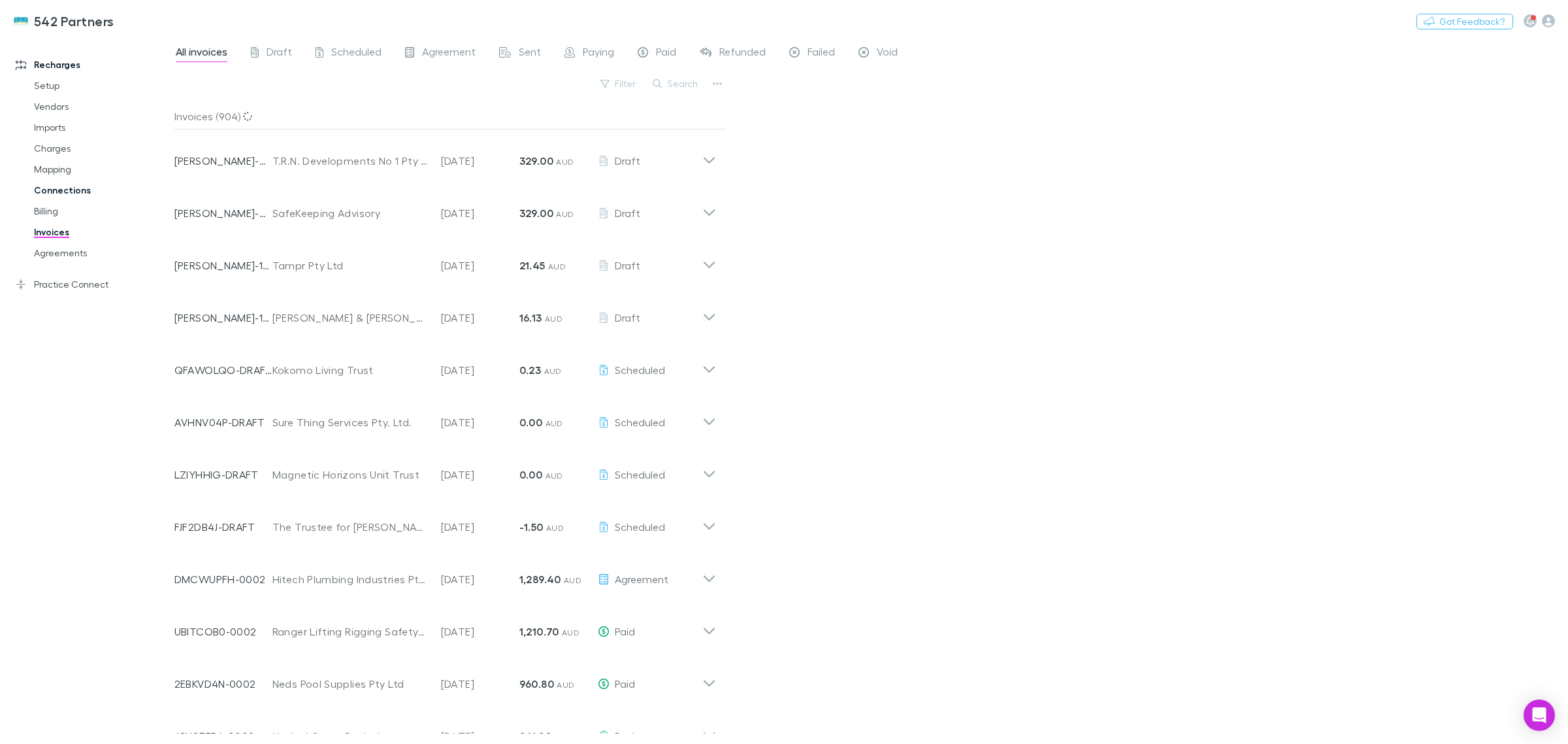
click at [57, 192] on link "Connections" at bounding box center [103, 190] width 163 height 21
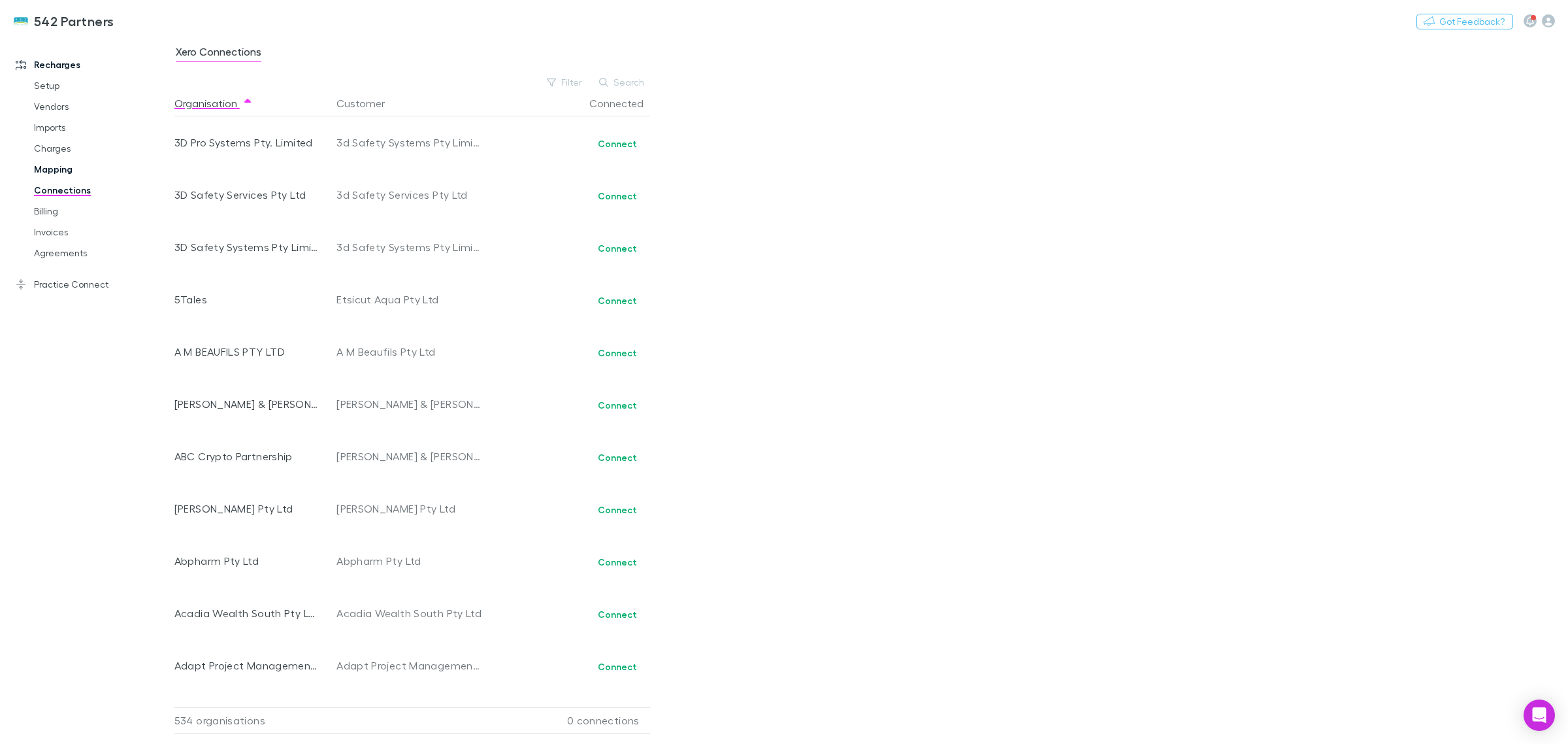
click at [59, 165] on link "Mapping" at bounding box center [103, 169] width 163 height 21
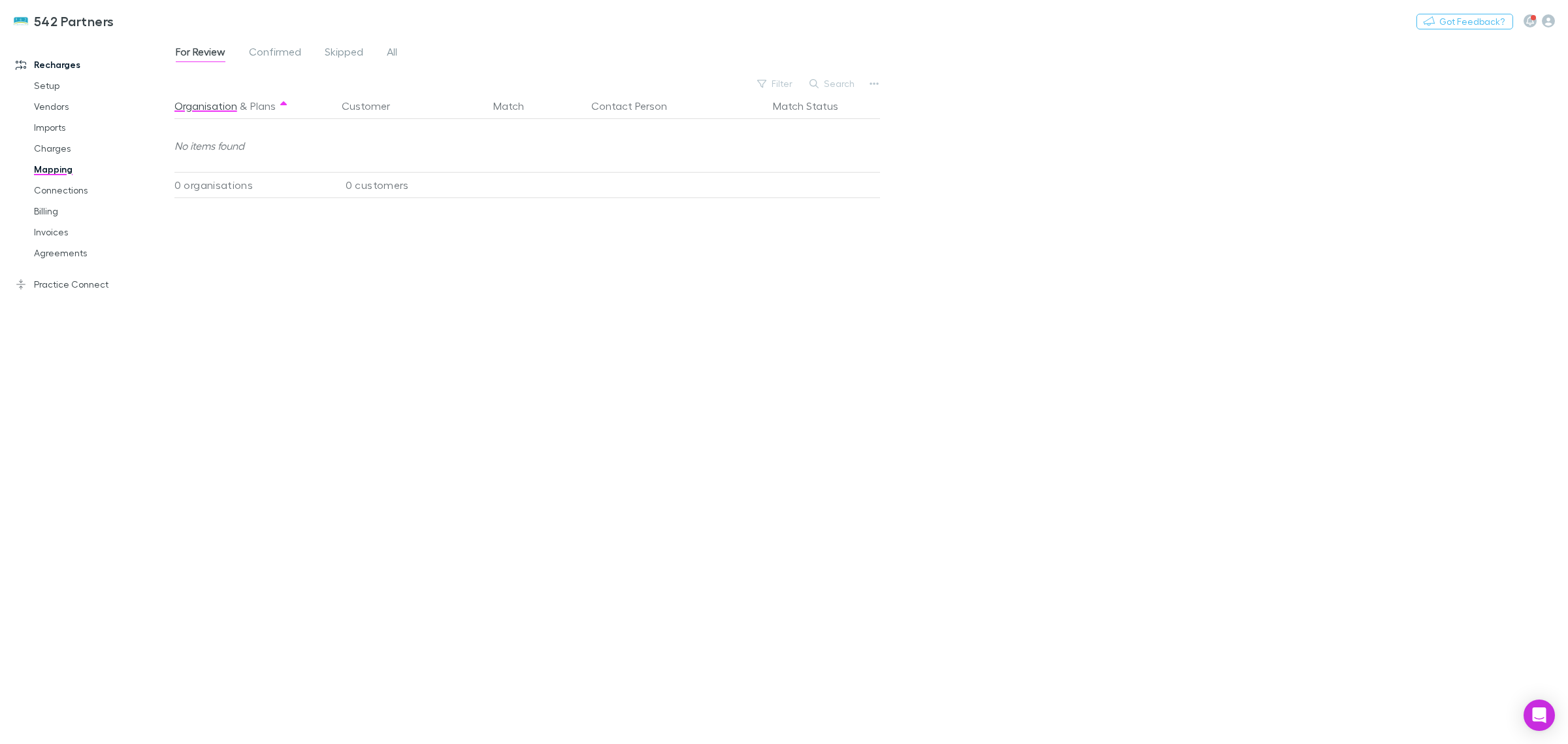
click at [444, 588] on div "Organisation & Plans Customer Match Contact Person Match Status No items found …" at bounding box center [529, 413] width 709 height 641
click at [62, 109] on link "Vendors" at bounding box center [103, 106] width 163 height 21
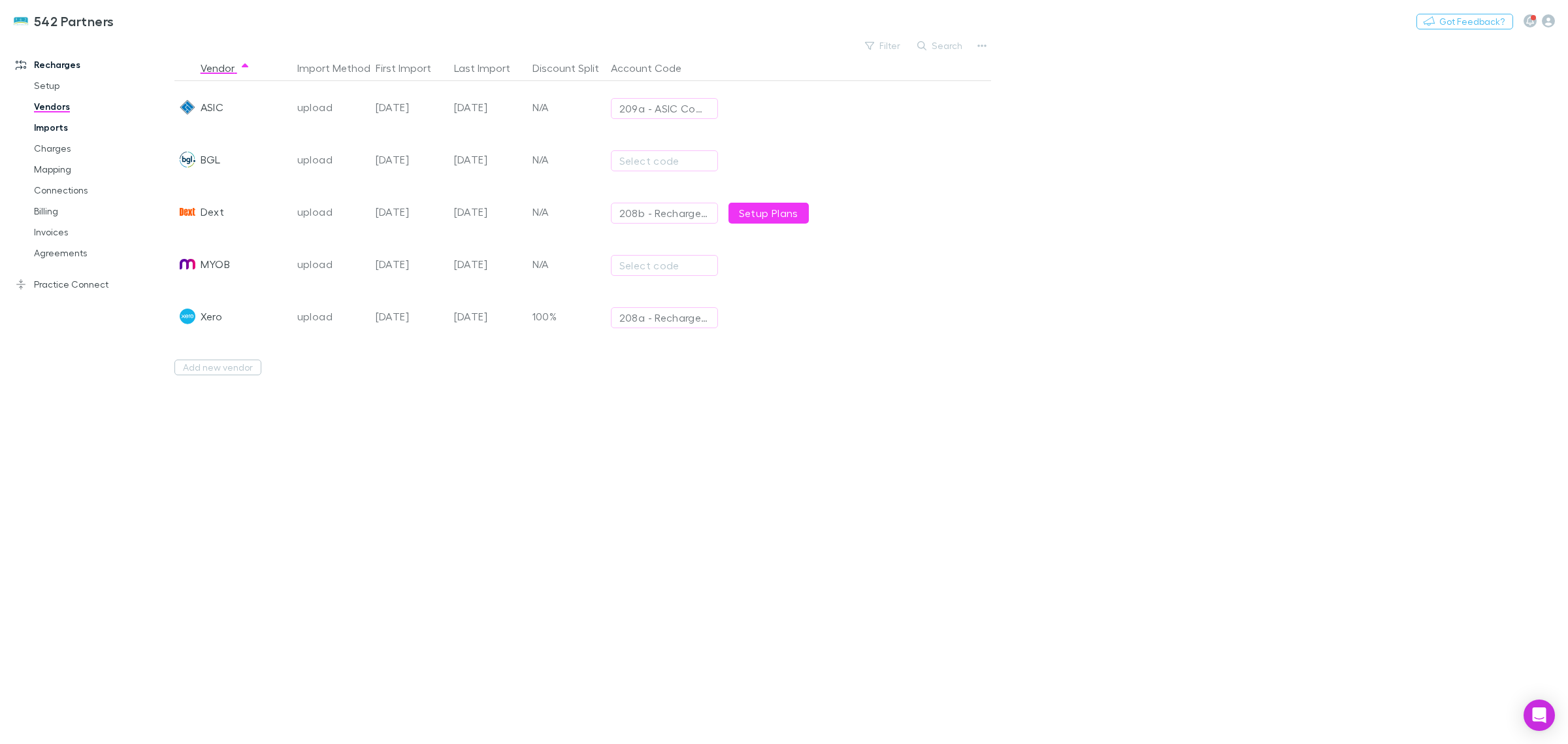
click at [46, 132] on link "Imports" at bounding box center [103, 127] width 163 height 21
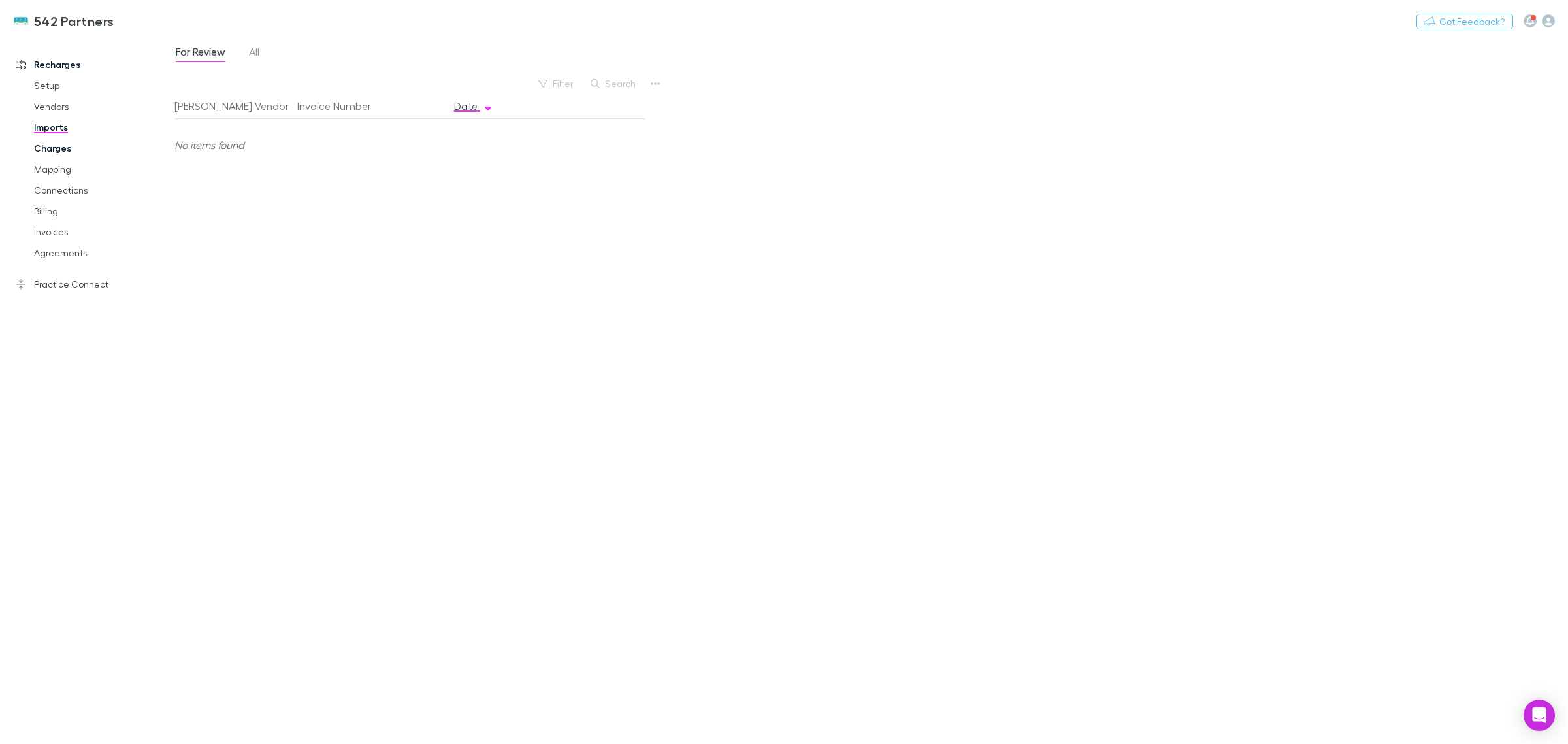
click at [48, 145] on link "Charges" at bounding box center [103, 149] width 163 height 21
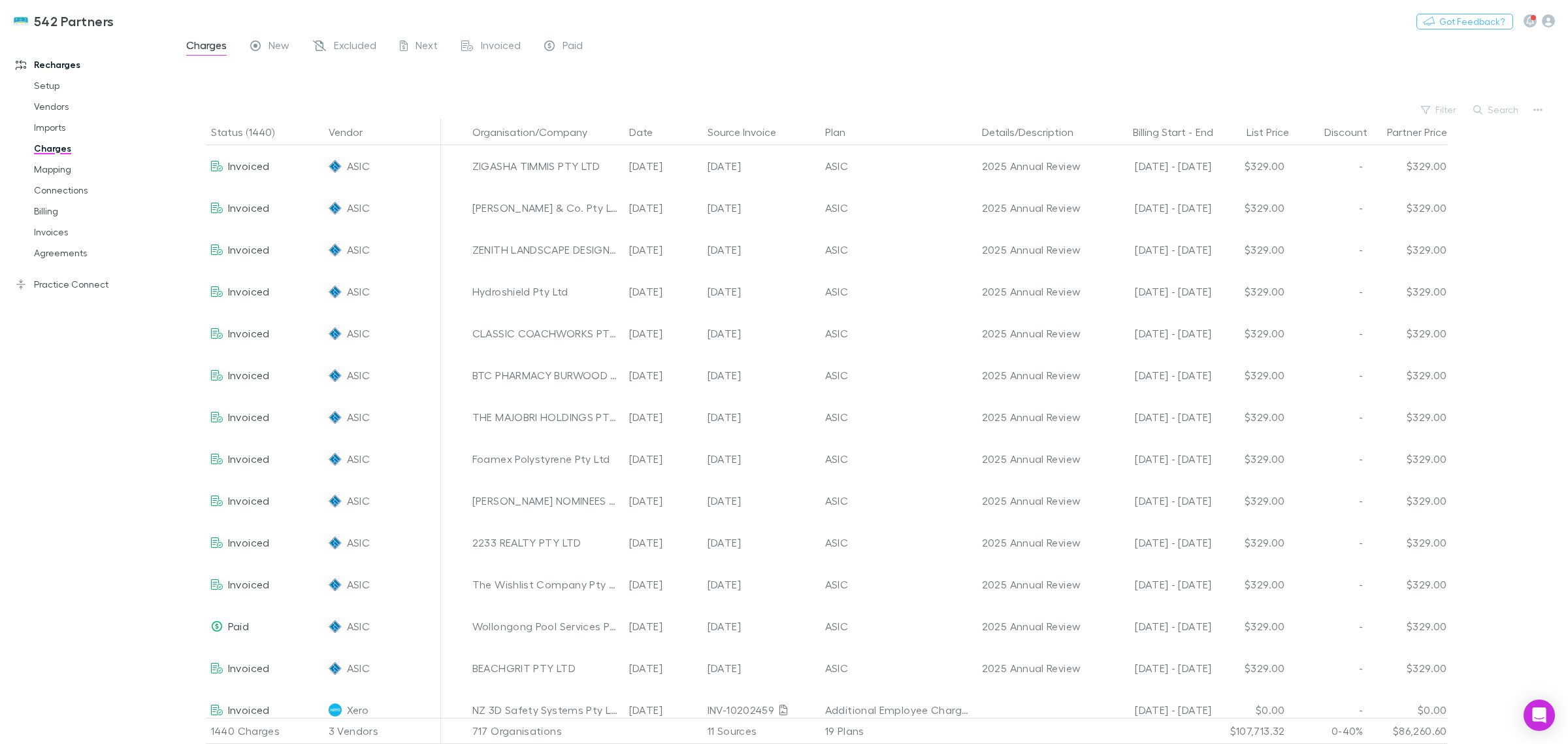
click at [68, 316] on div "Recharges Setup Vendors Imports Charges Mapping Connections Billing Invoices Ag…" at bounding box center [94, 388] width 187 height 694
click at [71, 276] on link "Practice Connect" at bounding box center [94, 284] width 181 height 21
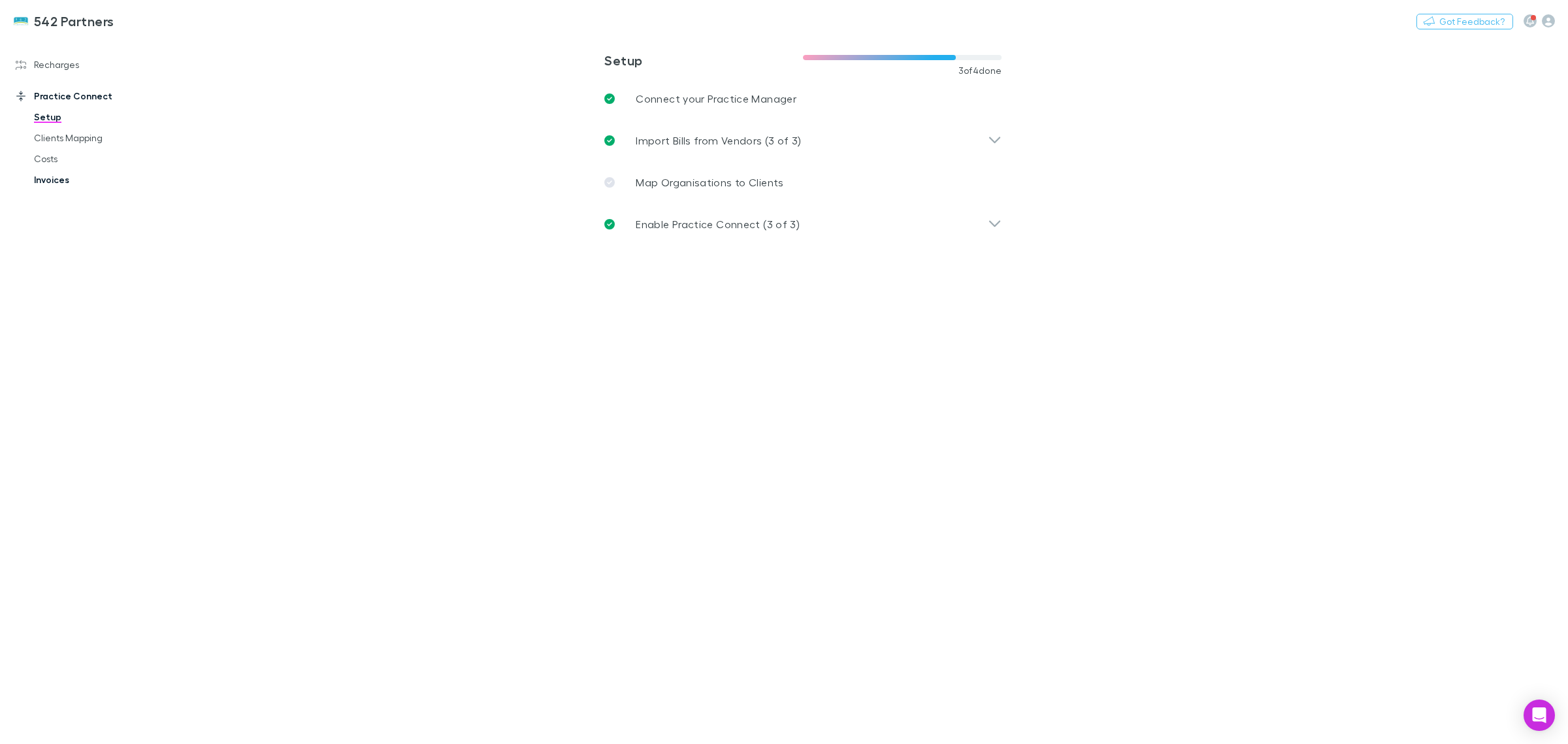
click at [60, 187] on link "Invoices" at bounding box center [103, 180] width 163 height 21
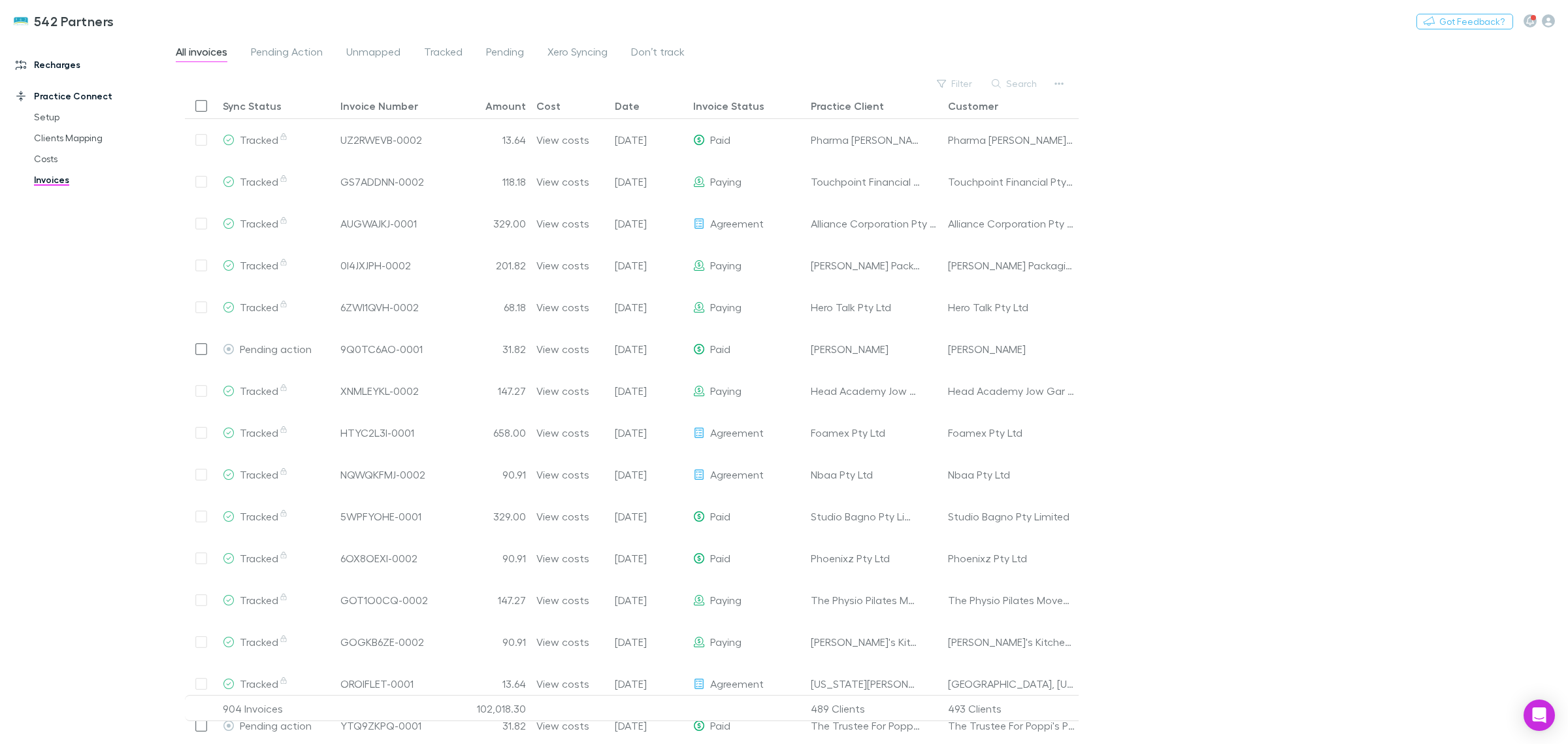
click at [50, 72] on link "Recharges" at bounding box center [94, 65] width 181 height 21
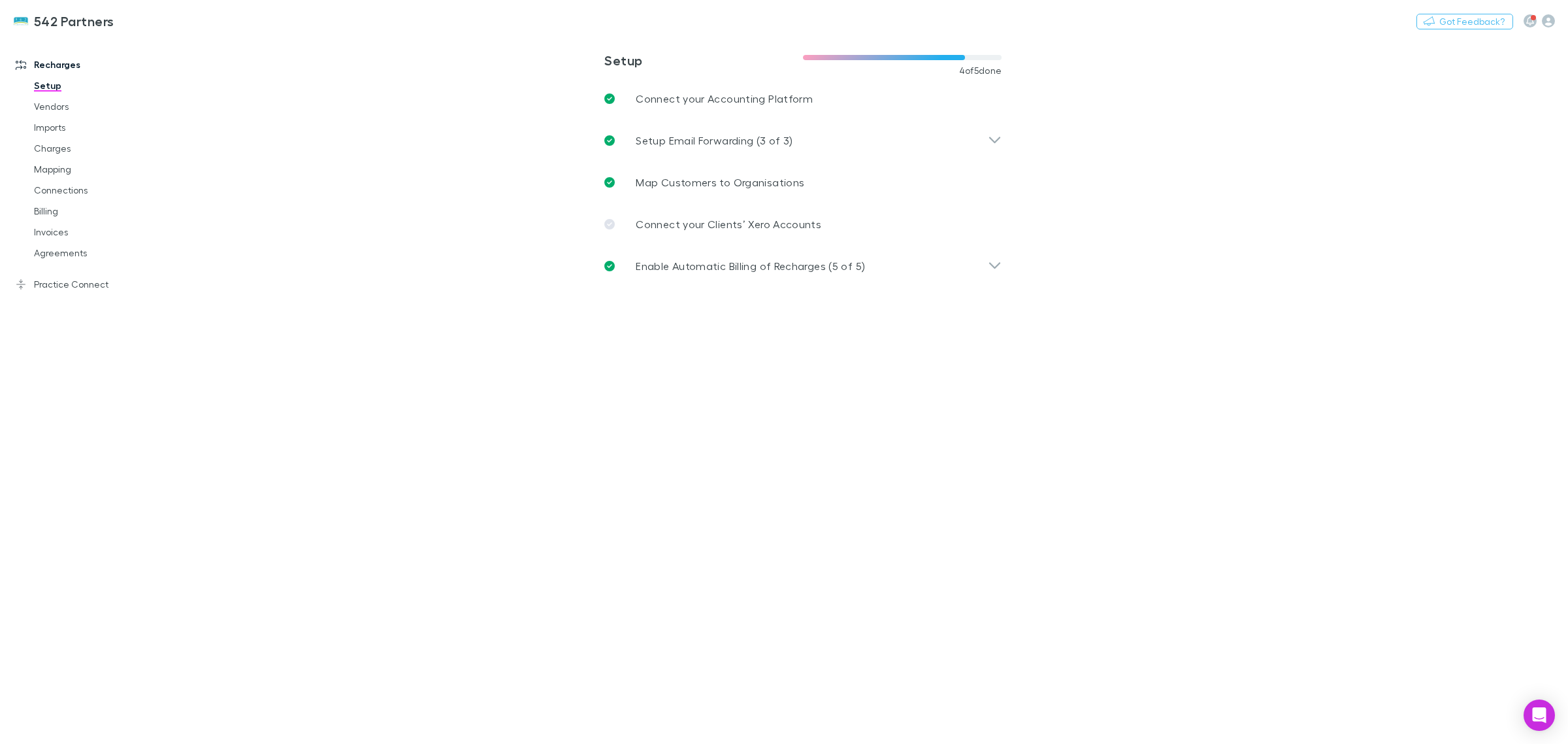
click at [69, 296] on div "Recharges Setup Vendors Imports Charges Mapping Connections Billing Invoices Ag…" at bounding box center [94, 388] width 187 height 694
click at [64, 283] on link "Practice Connect" at bounding box center [94, 284] width 181 height 21
click at [39, 183] on link "Invoices" at bounding box center [103, 180] width 163 height 21
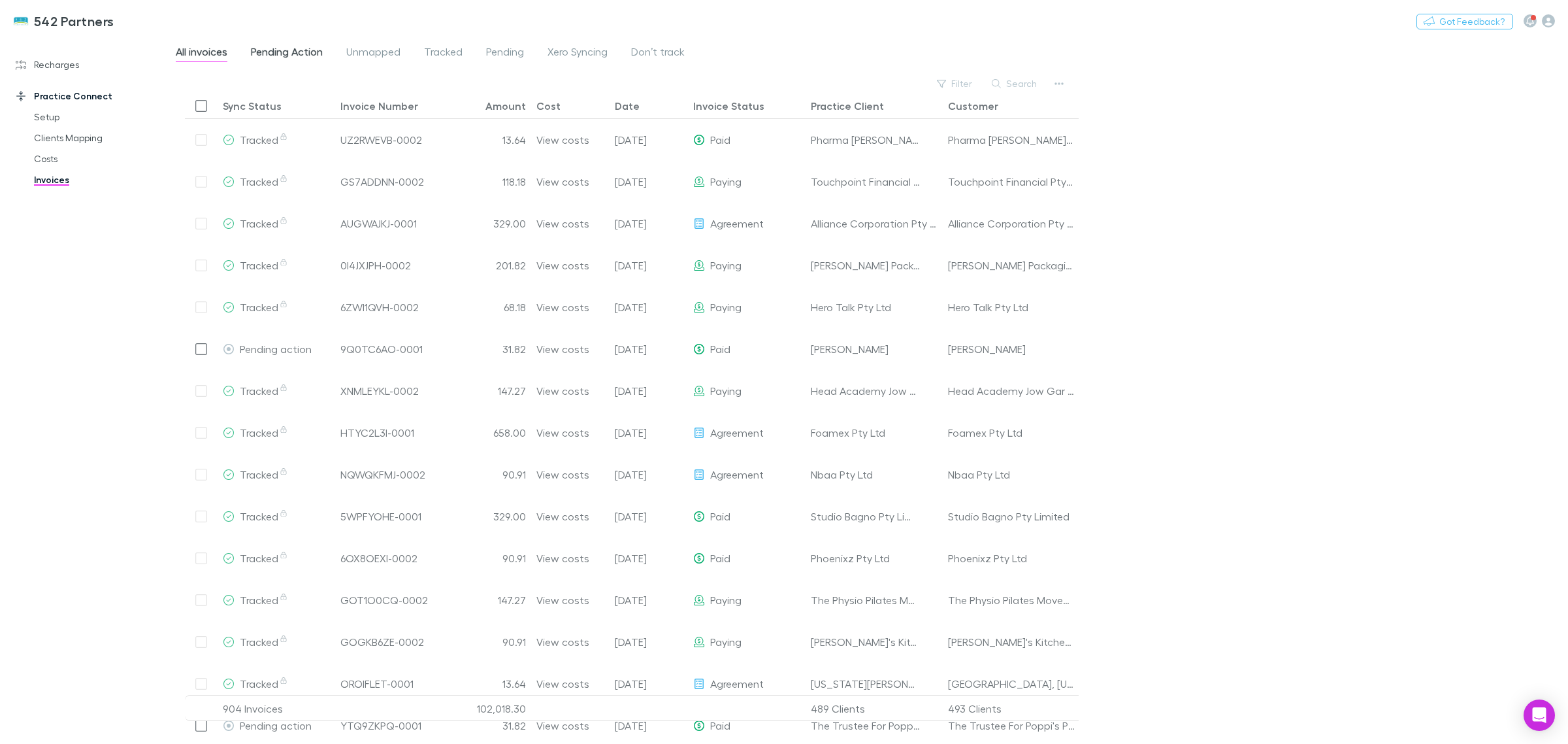
click at [301, 54] on span "Pending Action" at bounding box center [287, 54] width 72 height 17
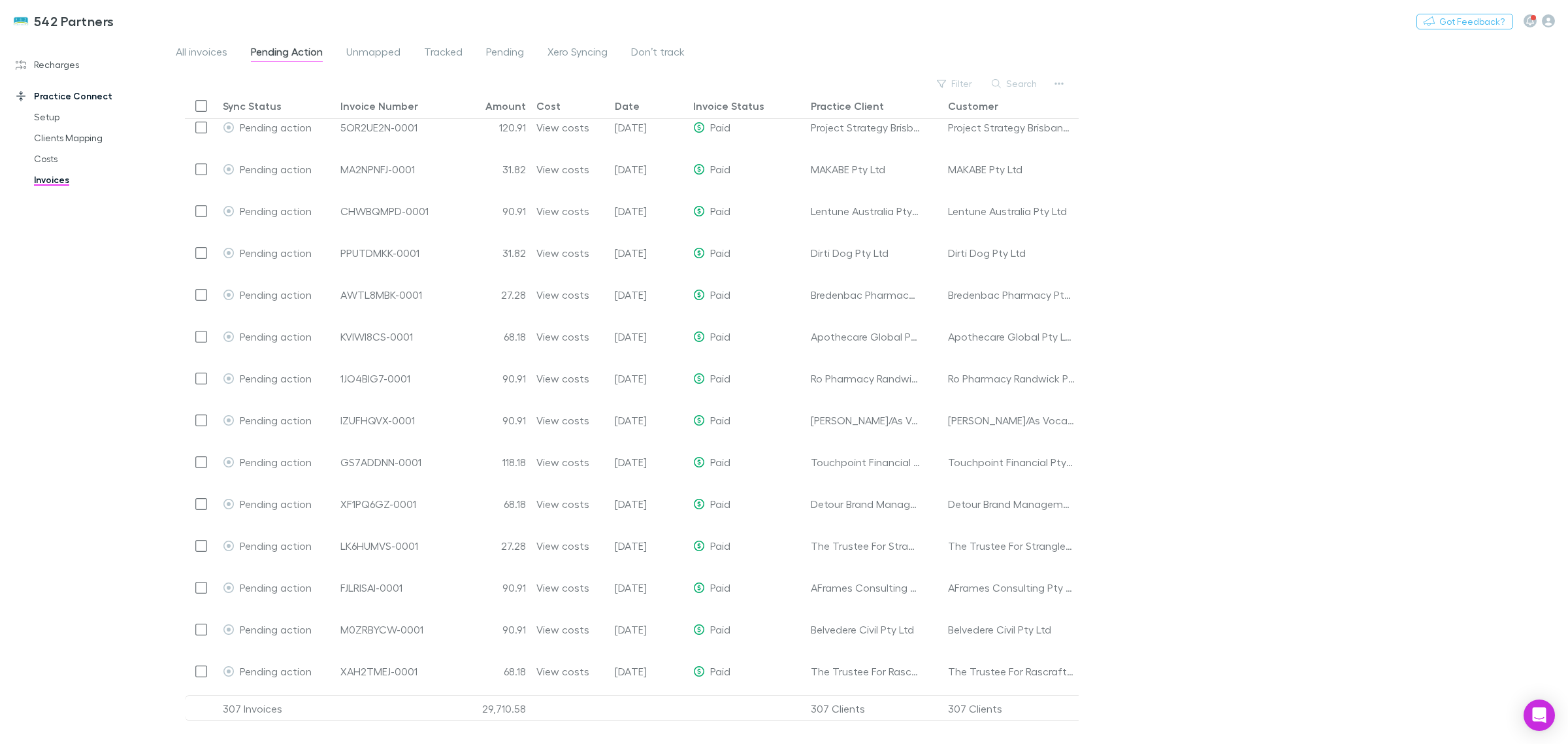
scroll to position [2089, 0]
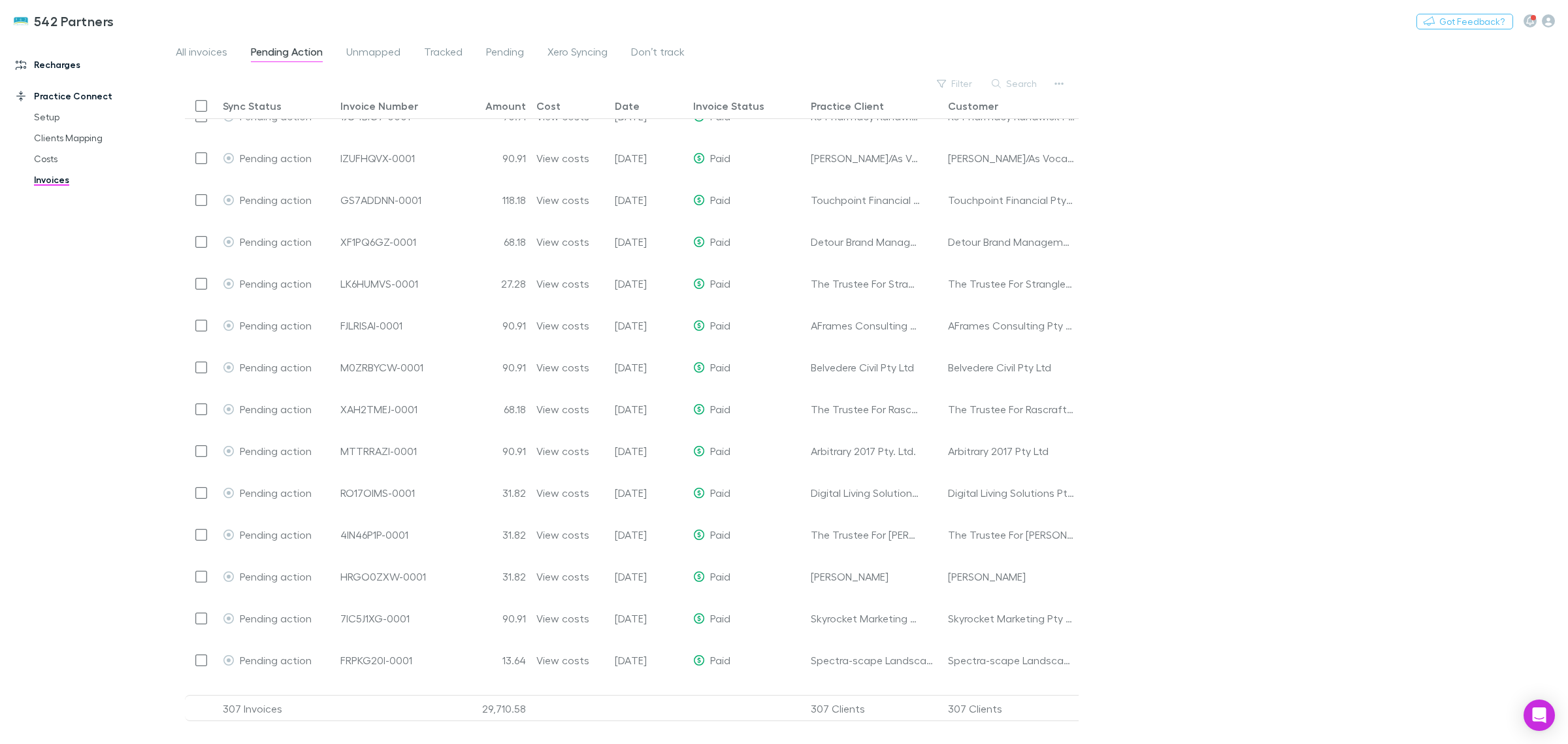
click at [41, 64] on link "Recharges" at bounding box center [94, 65] width 181 height 21
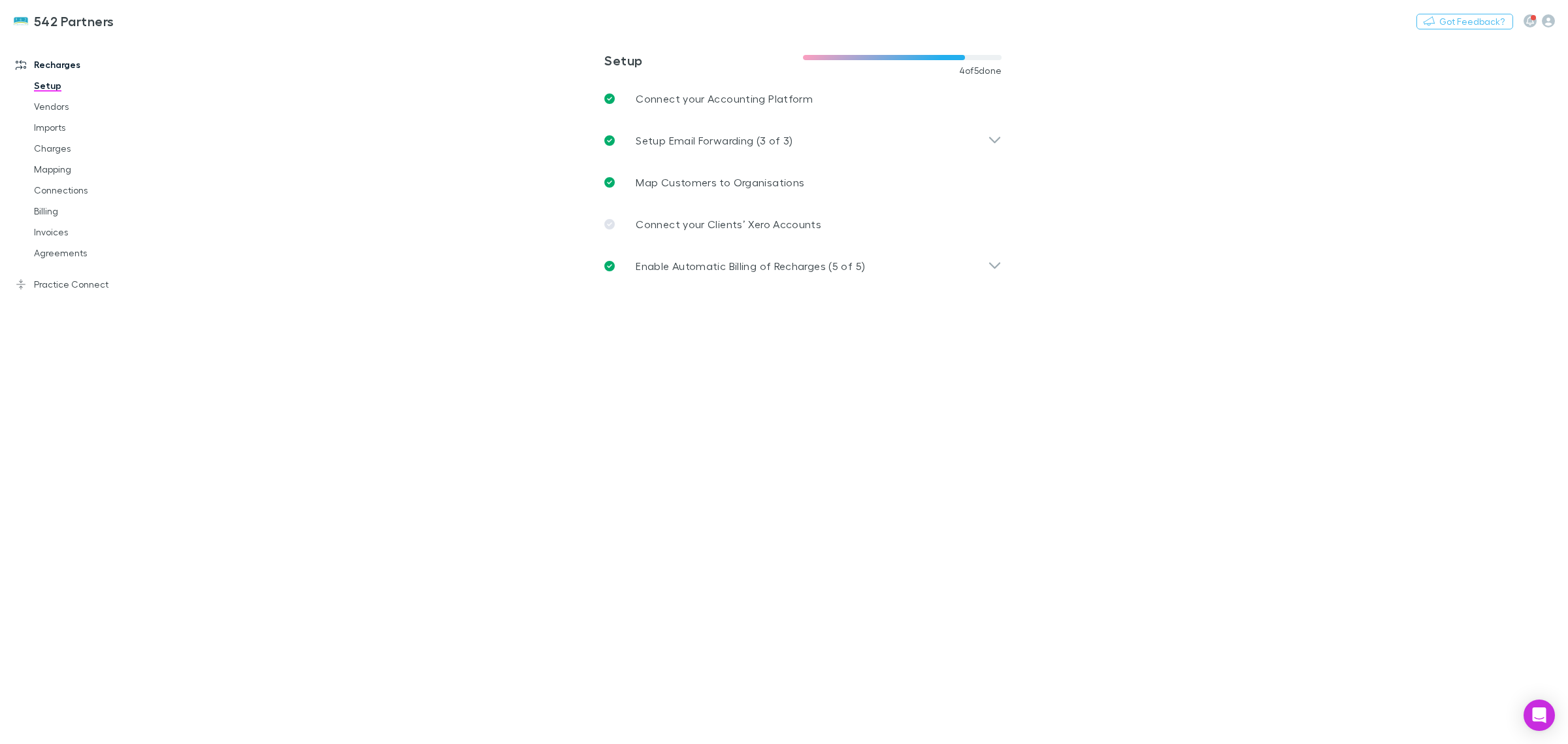
click at [1229, 413] on main "**********" at bounding box center [871, 390] width 1393 height 708
drag, startPoint x: 38, startPoint y: 256, endPoint x: 1567, endPoint y: 737, distance: 1602.9
click at [38, 256] on link "Agreements" at bounding box center [103, 253] width 163 height 21
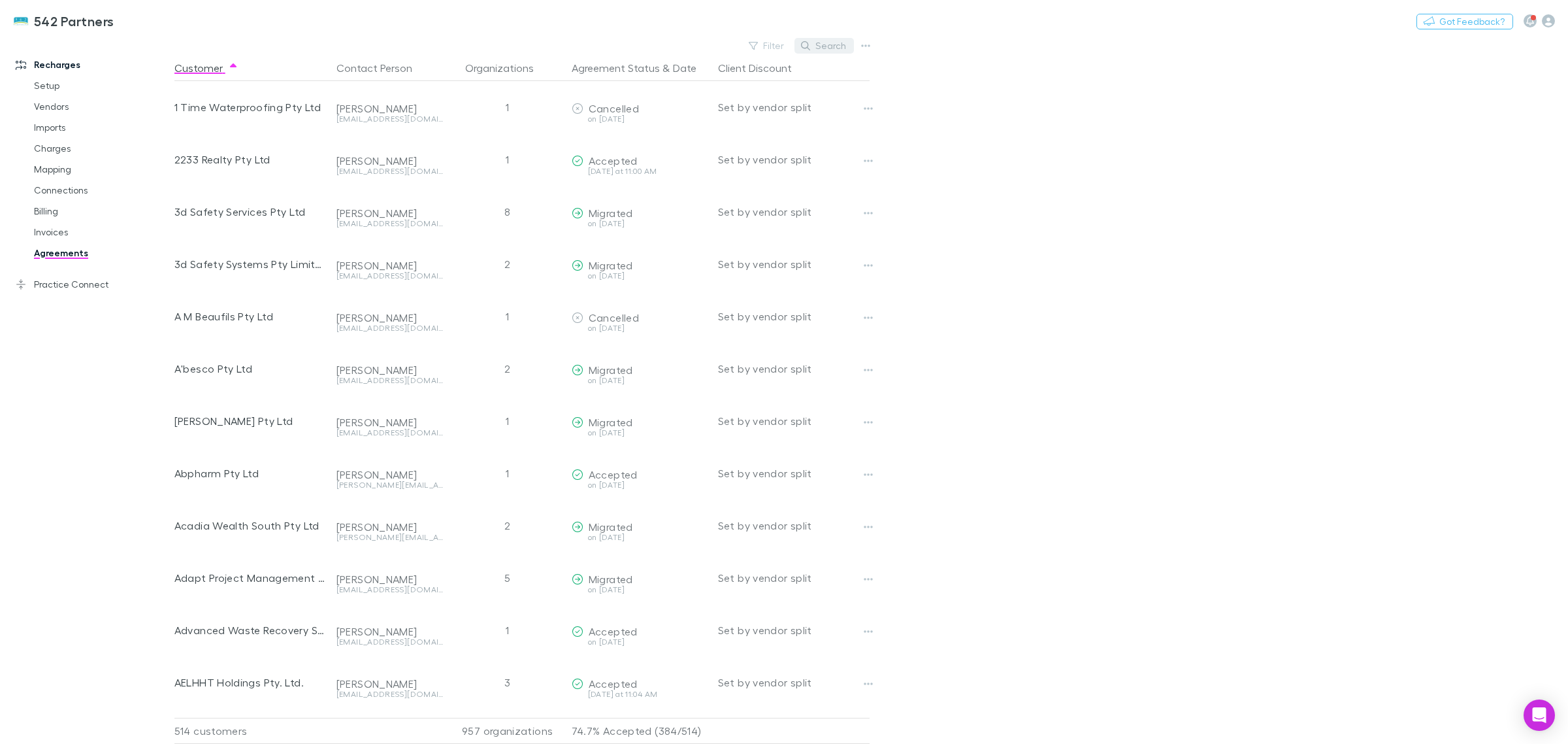
click at [823, 47] on button "Search" at bounding box center [824, 45] width 59 height 16
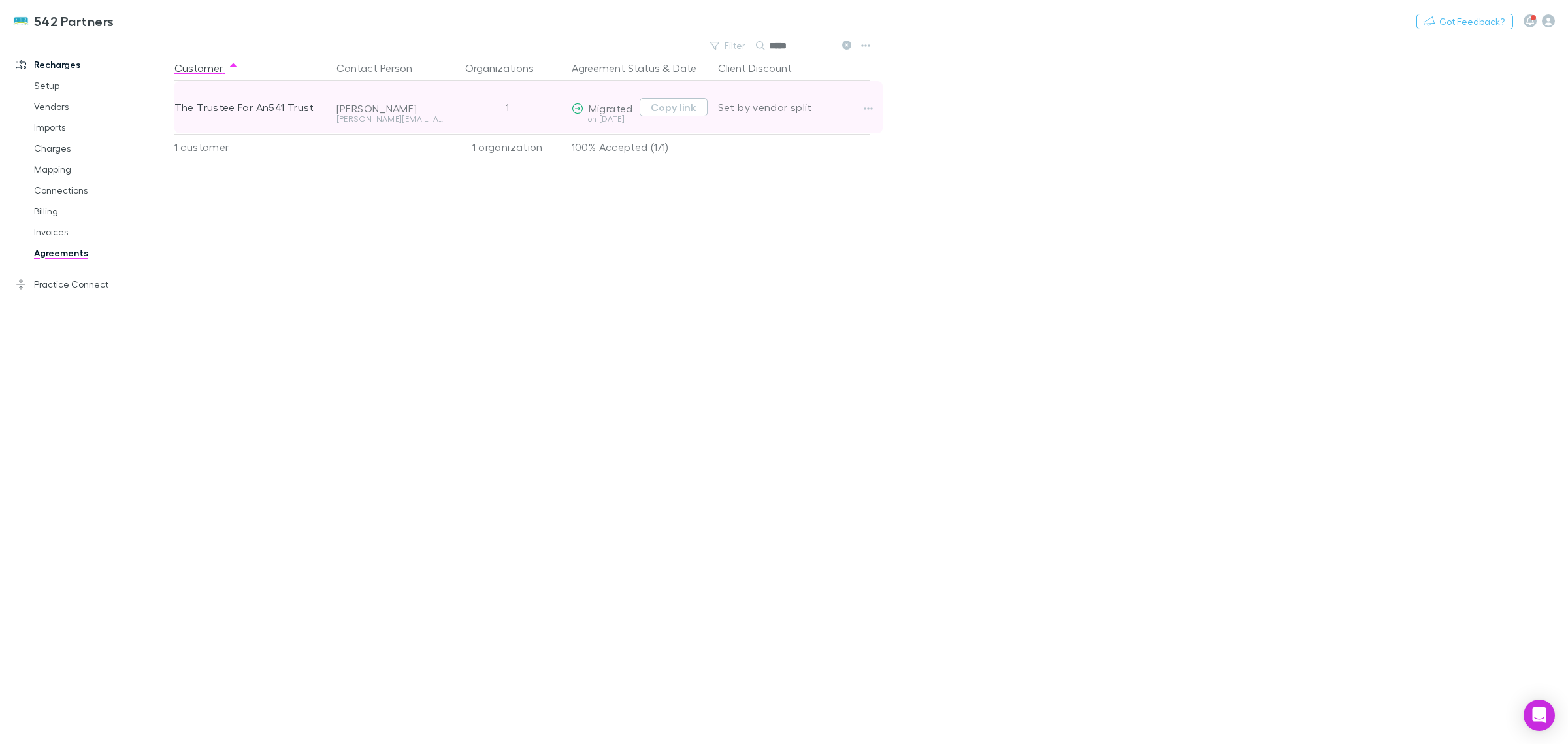
click at [624, 105] on span "Migrated" at bounding box center [611, 108] width 45 height 13
click at [676, 101] on button "Copy link" at bounding box center [673, 107] width 68 height 19
click at [870, 111] on icon "button" at bounding box center [868, 109] width 9 height 10
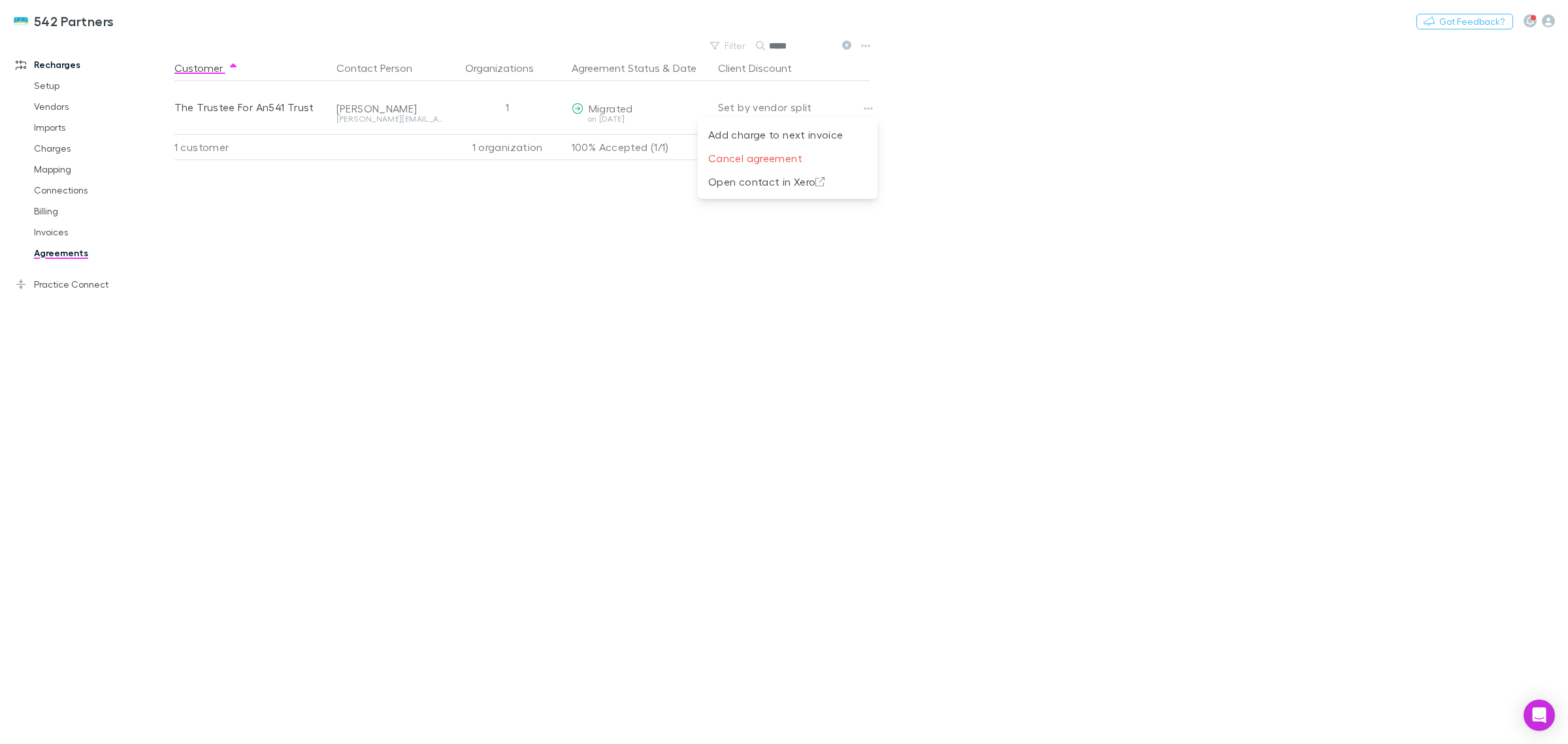
drag, startPoint x: 1179, startPoint y: 257, endPoint x: 981, endPoint y: 266, distance: 198.2
click at [1177, 257] on div at bounding box center [784, 372] width 1568 height 744
click at [1003, 262] on main "Filter Search ***** Customer Contact Person Organizations Agreement Status & Da…" at bounding box center [871, 390] width 1393 height 708
drag, startPoint x: 771, startPoint y: 51, endPoint x: 779, endPoint y: 47, distance: 8.9
click at [771, 50] on input "*****" at bounding box center [801, 45] width 65 height 19
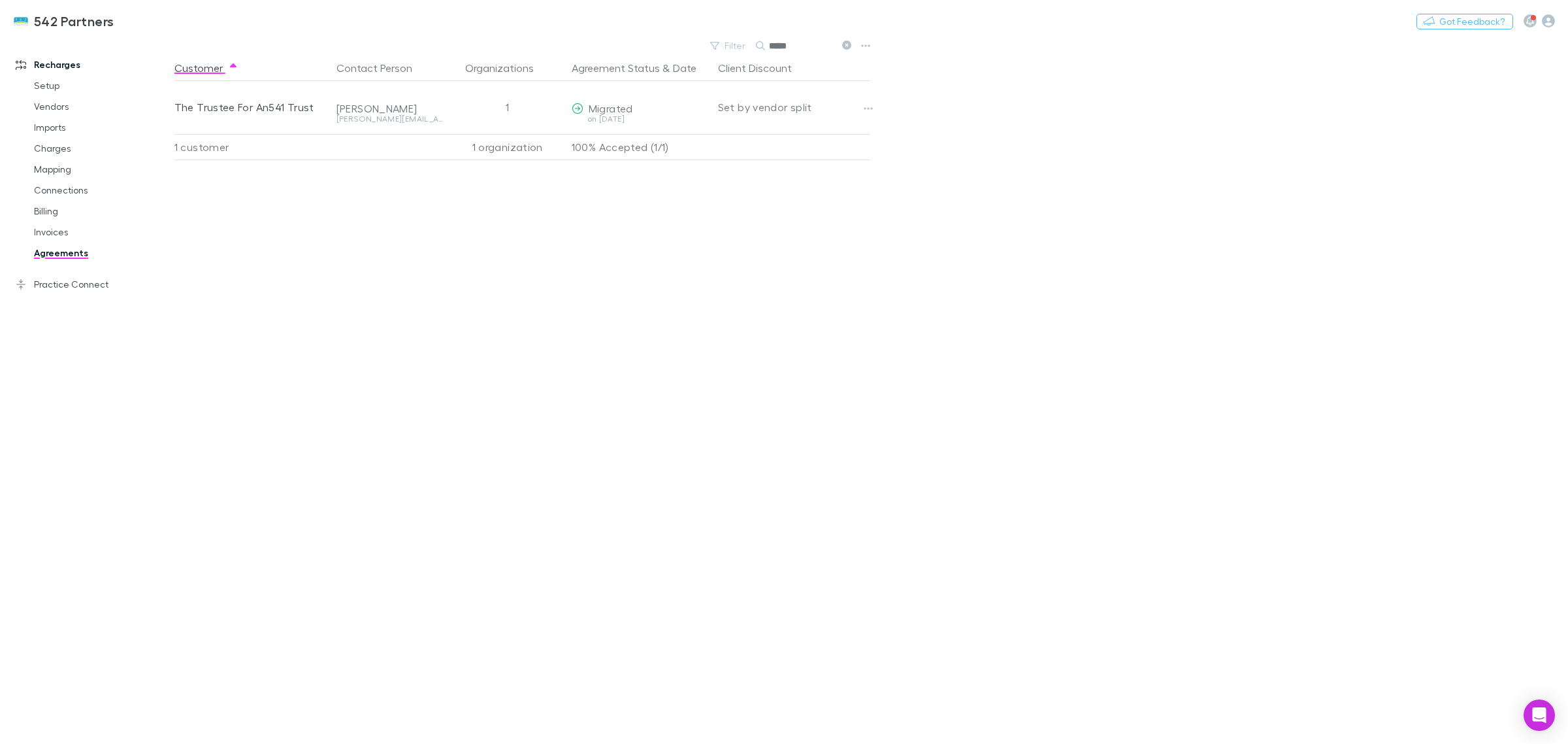
drag, startPoint x: 810, startPoint y: 47, endPoint x: 527, endPoint y: 459, distance: 499.8
click at [689, 56] on main "Filter Search ***** Customer Contact Person Organizations Agreement Status & Da…" at bounding box center [871, 390] width 1393 height 708
type input "*****"
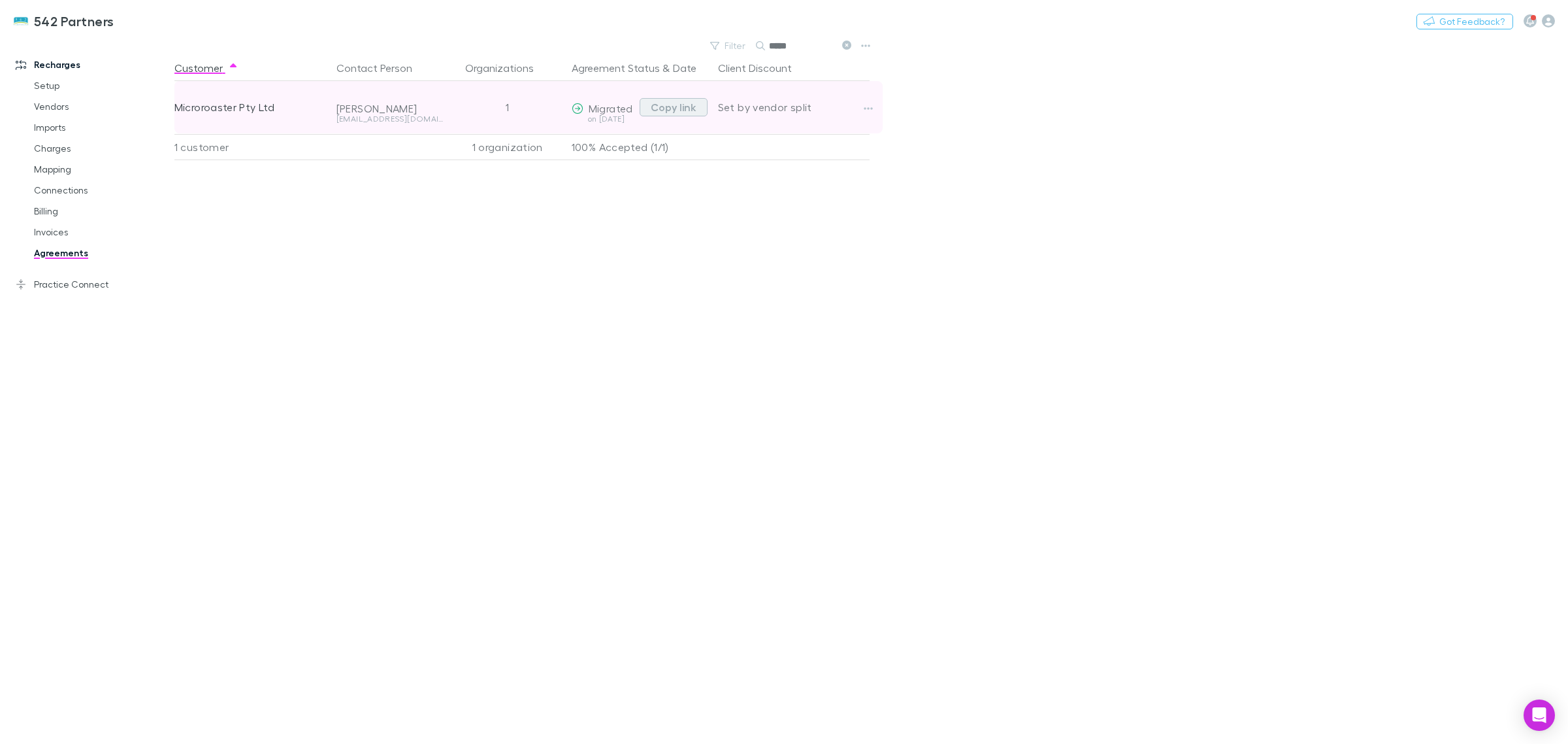
click at [674, 103] on button "Copy link" at bounding box center [673, 107] width 68 height 19
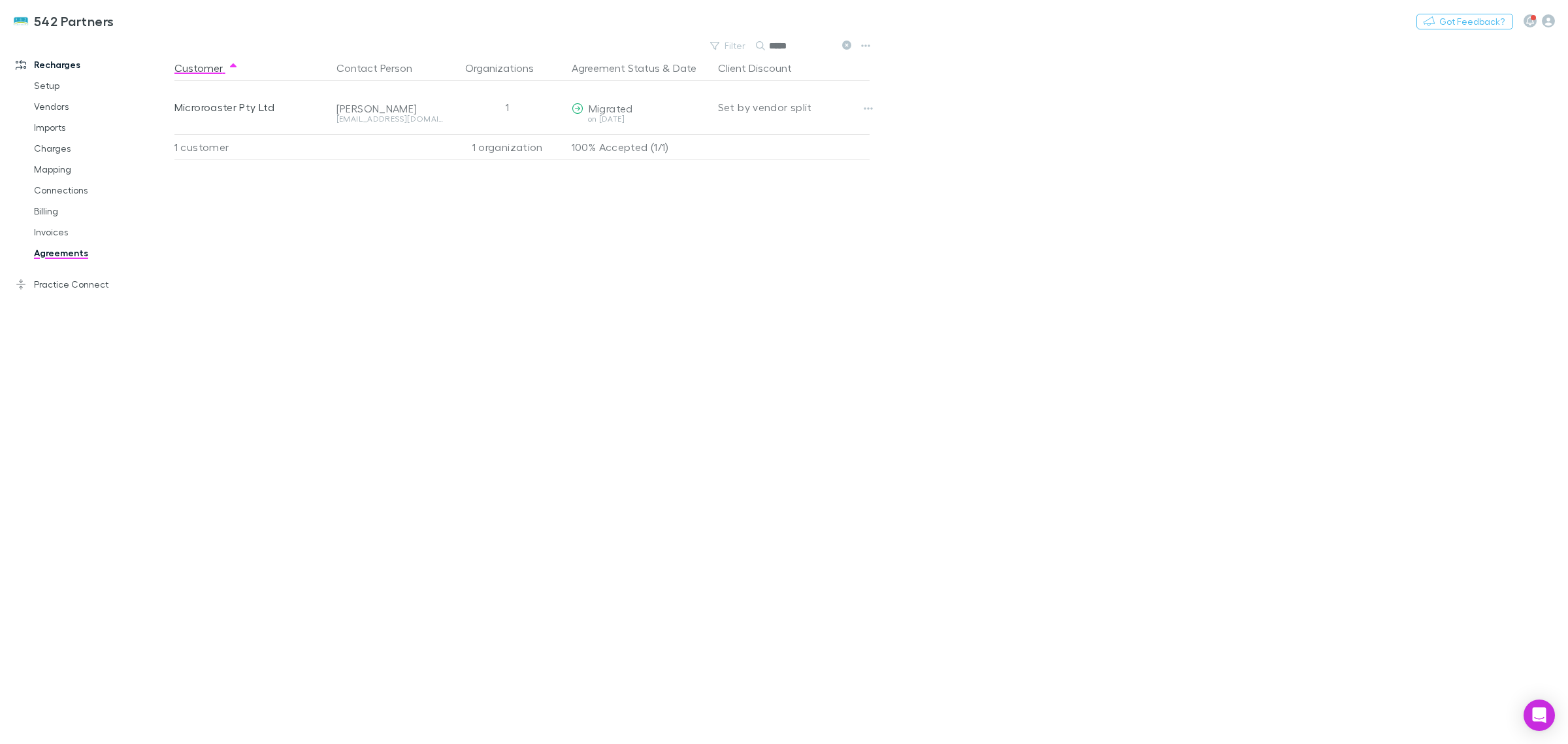
drag, startPoint x: 820, startPoint y: 41, endPoint x: 647, endPoint y: 24, distance: 173.8
click at [648, 22] on div "542 Partners Nothing Got Feedback? Recharges Setup Vendors Imports Charges Mapp…" at bounding box center [784, 372] width 1568 height 744
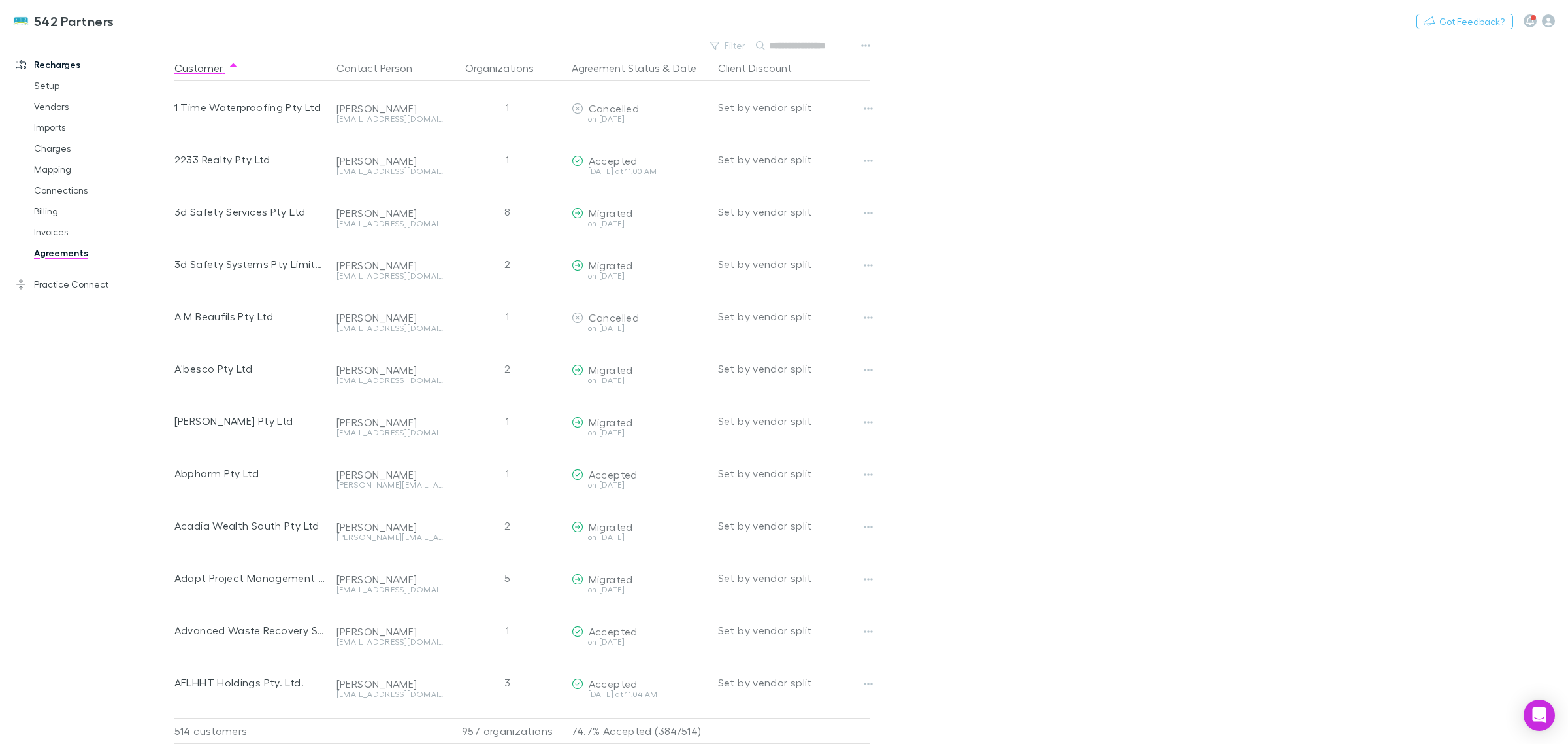
click at [809, 38] on input "text" at bounding box center [801, 45] width 65 height 19
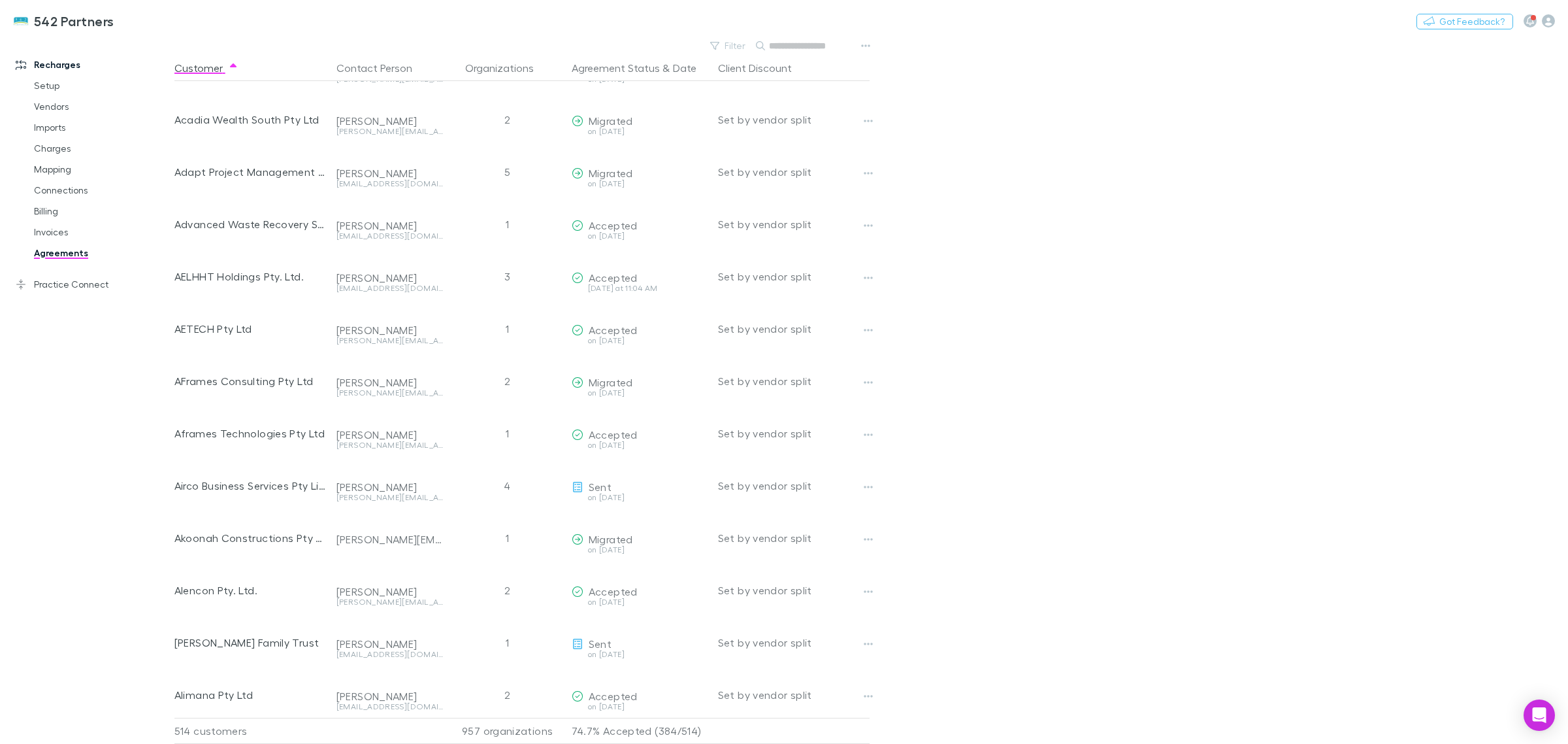
scroll to position [327, 0]
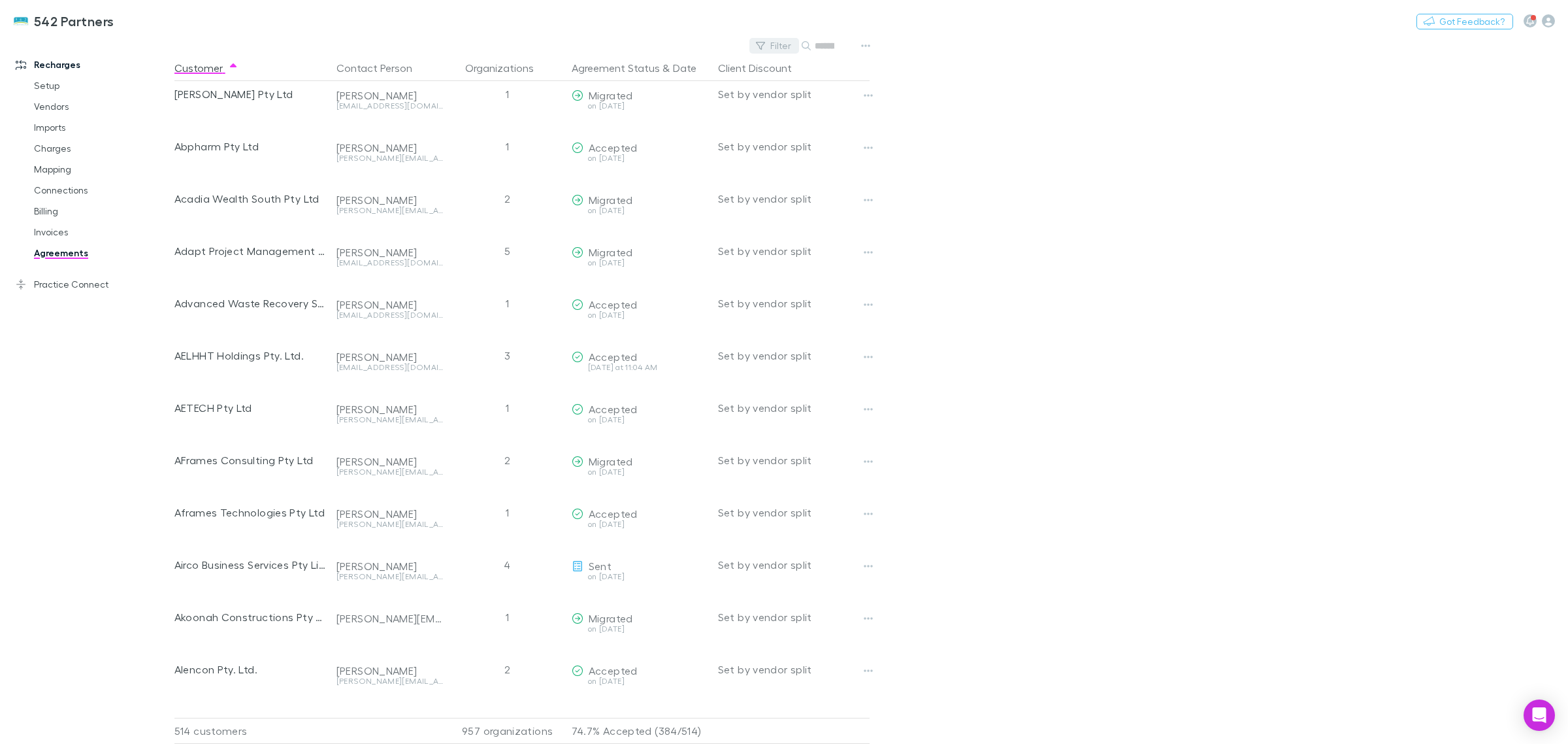
click at [717, 41] on div "542 Partners Nothing Got Feedback? Recharges Setup Vendors Imports Charges Mapp…" at bounding box center [784, 372] width 1568 height 744
click at [755, 47] on icon "button" at bounding box center [753, 45] width 9 height 9
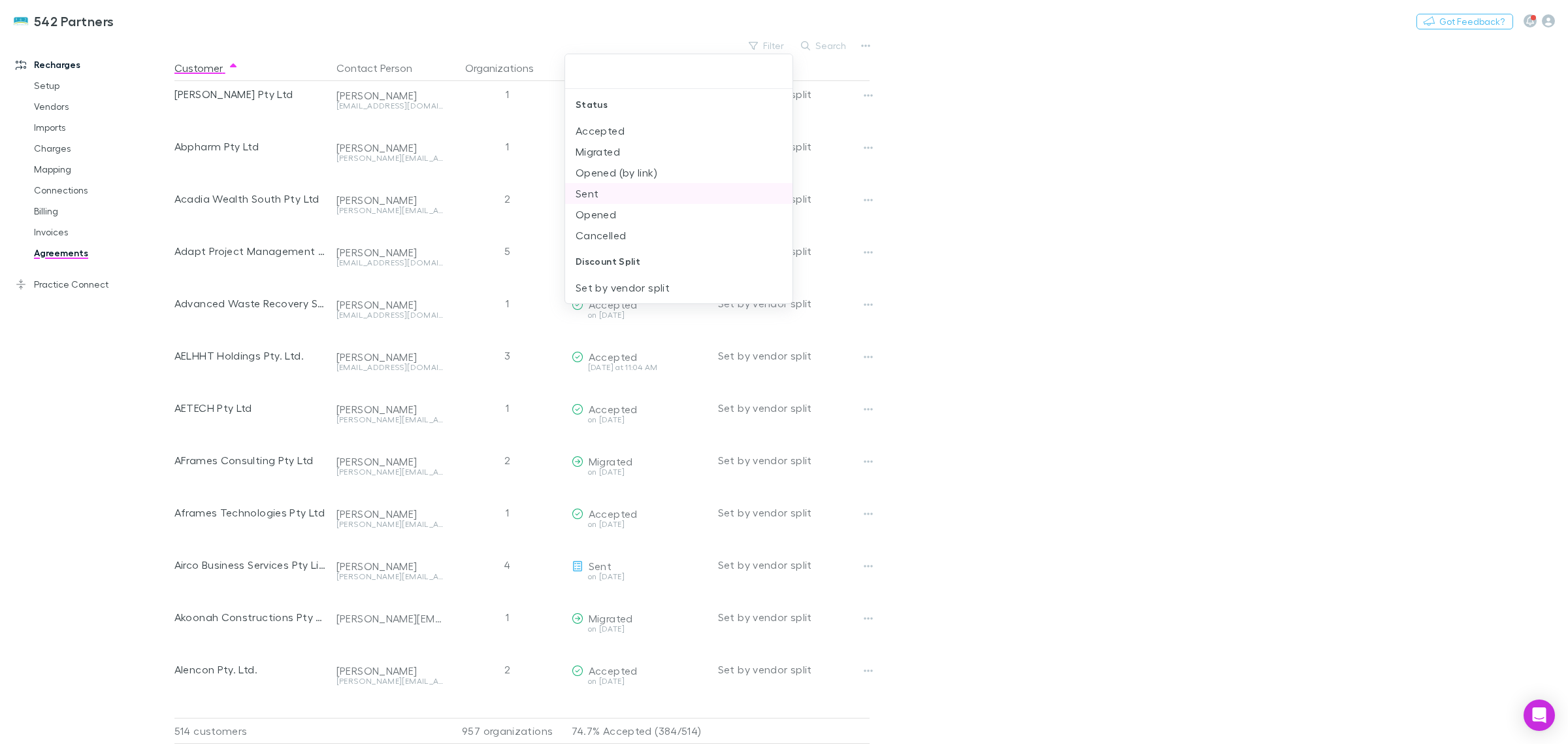
click at [616, 195] on li "Sent" at bounding box center [679, 193] width 227 height 21
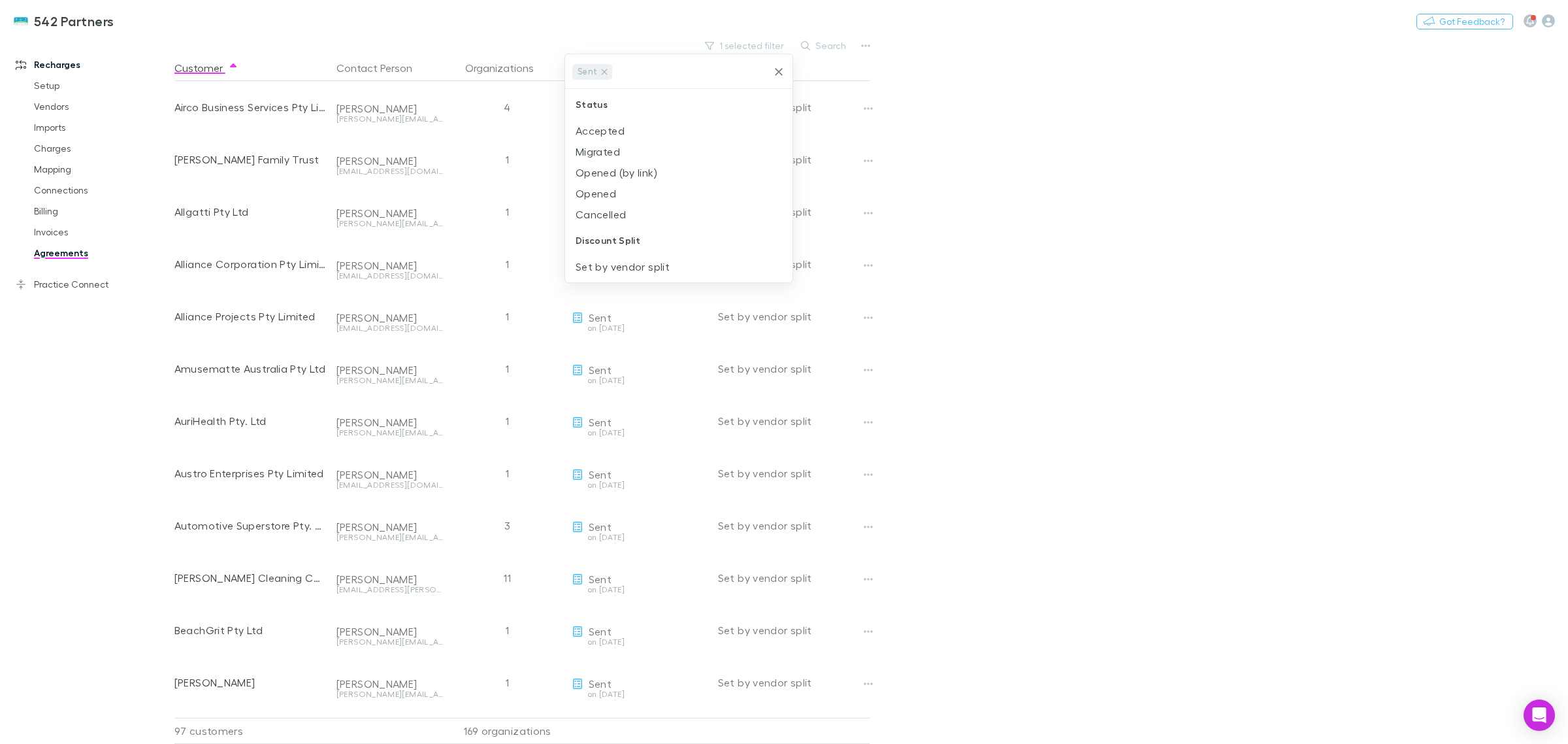
click at [1385, 557] on div at bounding box center [784, 372] width 1568 height 744
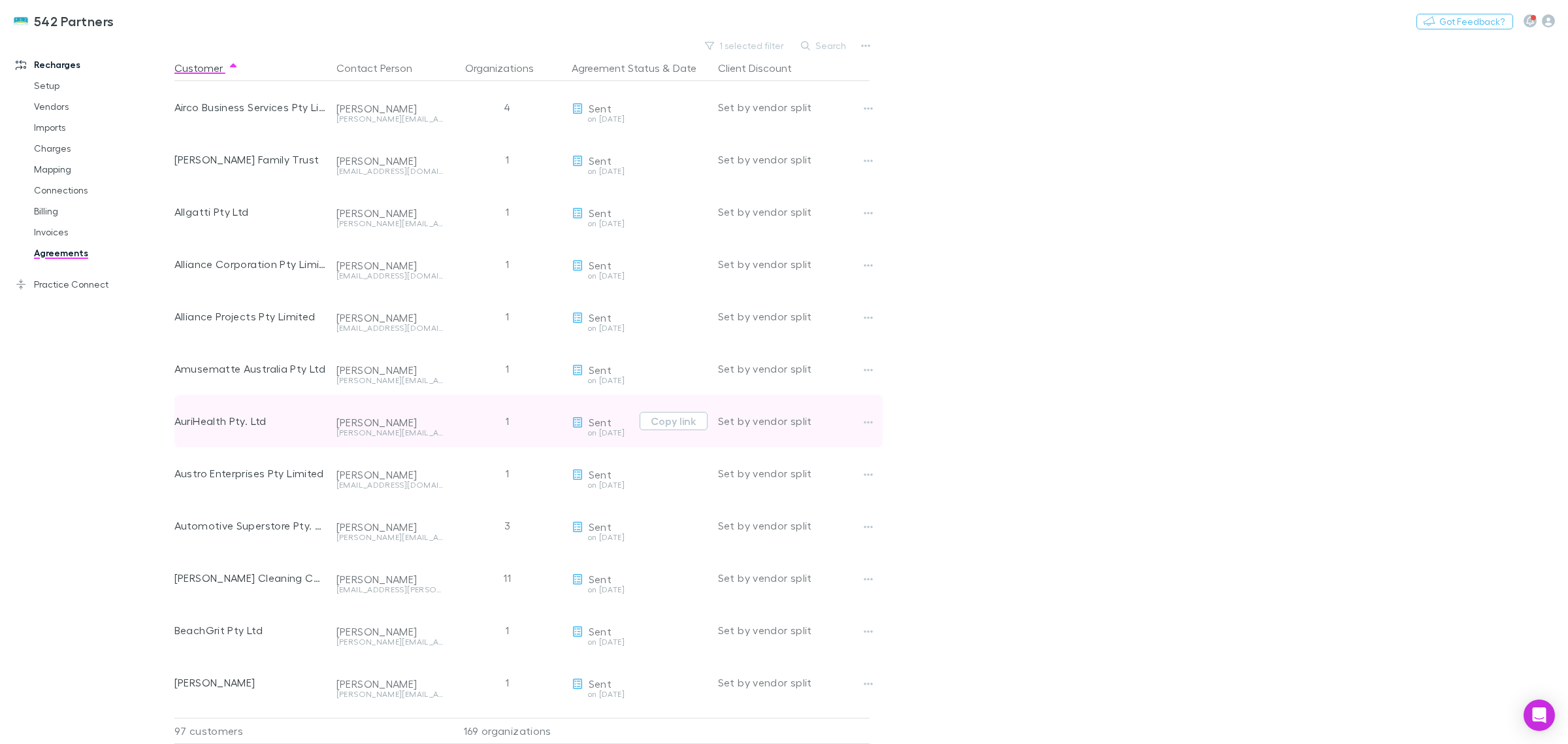
scroll to position [327, 0]
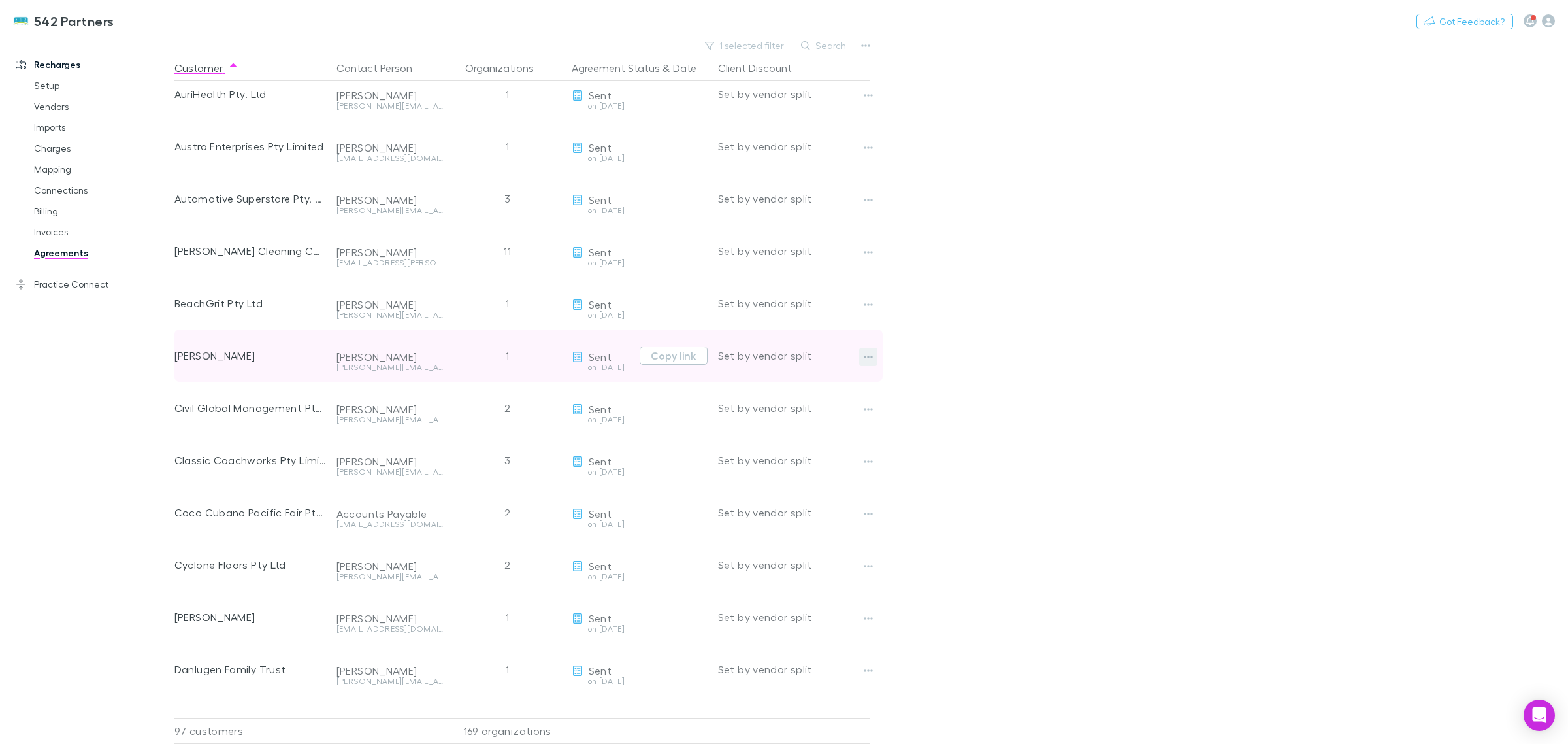
click at [864, 364] on button "button" at bounding box center [868, 357] width 19 height 19
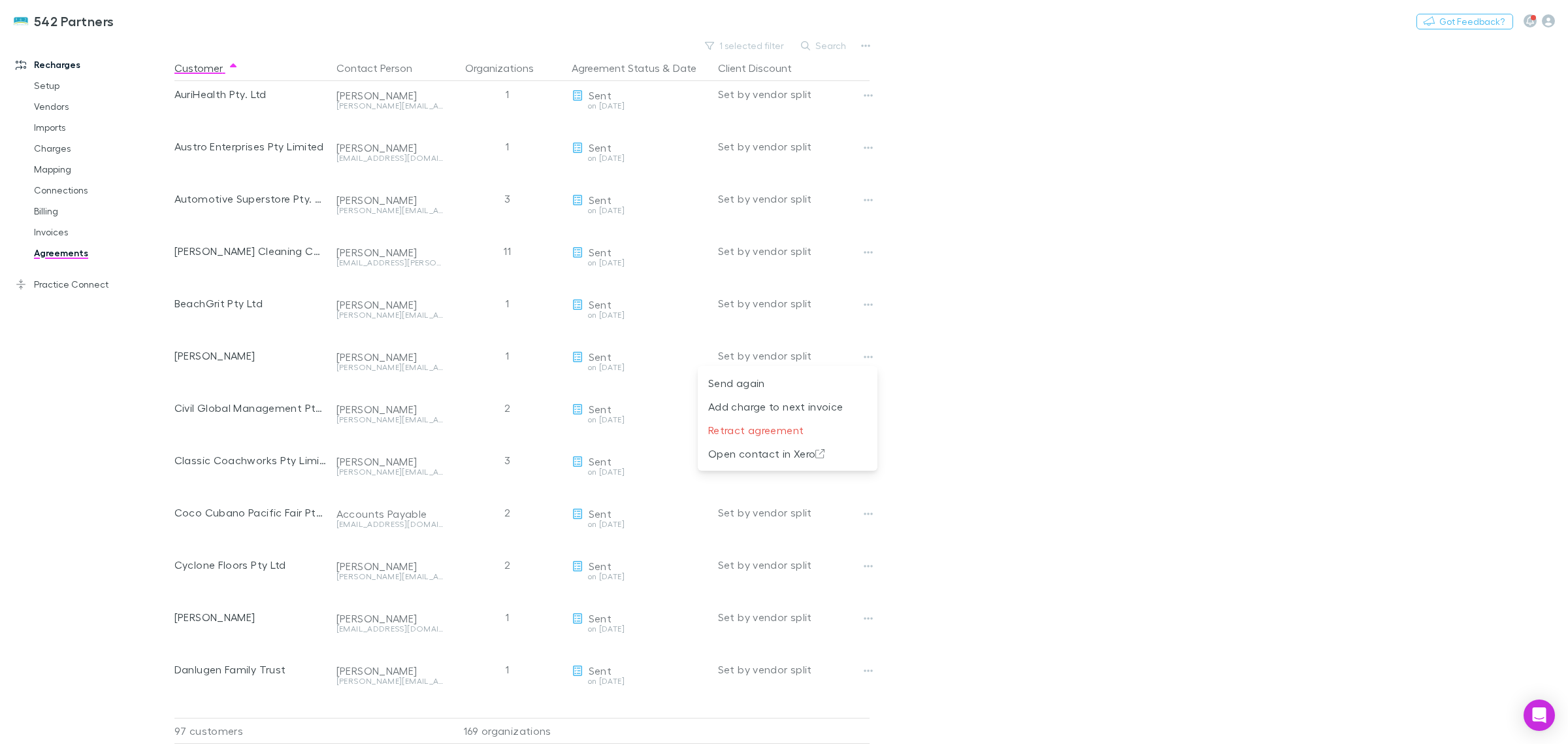
click at [1465, 537] on div at bounding box center [784, 372] width 1568 height 744
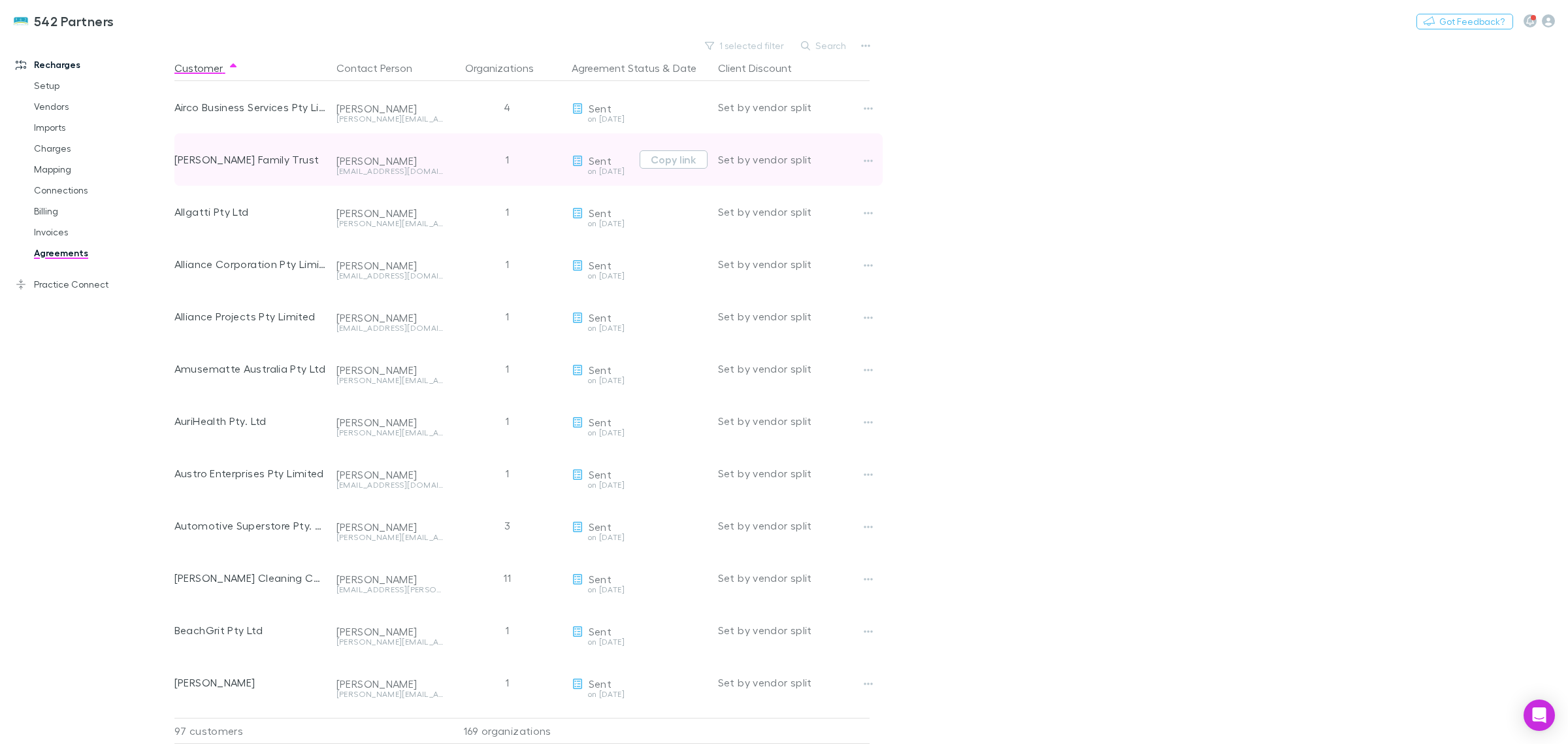
click at [507, 161] on div "1" at bounding box center [507, 159] width 117 height 52
click at [608, 167] on div "on [DATE]" at bounding box center [602, 171] width 62 height 8
click at [694, 158] on button "Copy link" at bounding box center [673, 159] width 68 height 19
click at [883, 164] on div at bounding box center [879, 159] width 42 height 52
click at [872, 160] on icon "button" at bounding box center [868, 161] width 9 height 10
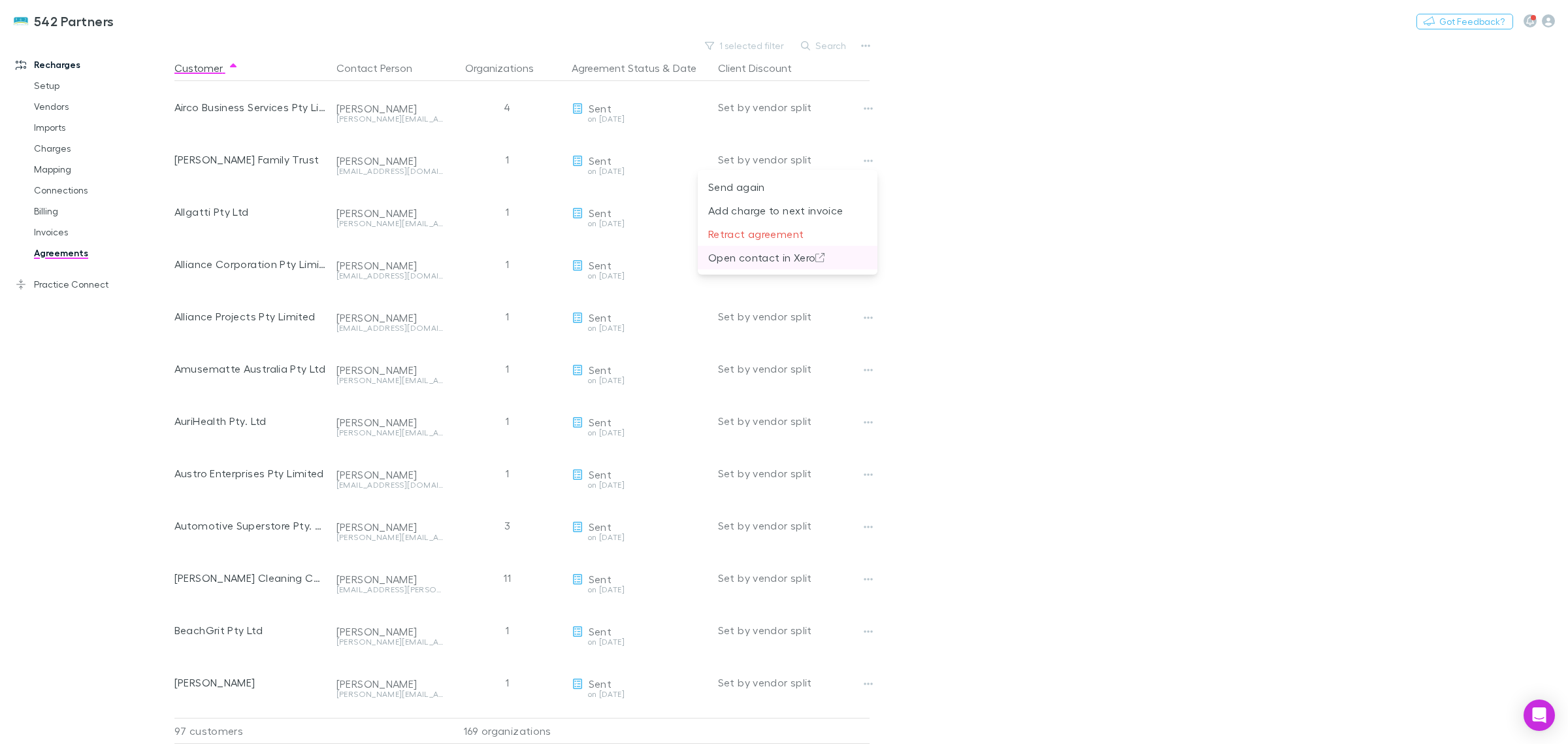
click at [848, 262] on p "Open contact in Xero" at bounding box center [787, 257] width 159 height 16
click at [1460, 459] on main "1 selected filter Search Customer Contact Person Organizations Agreement Status…" at bounding box center [871, 390] width 1393 height 708
drag, startPoint x: 1365, startPoint y: 410, endPoint x: 1362, endPoint y: 436, distance: 26.2
click at [1364, 410] on main "1 selected filter Search Customer Contact Person Organizations Agreement Status…" at bounding box center [871, 390] width 1393 height 708
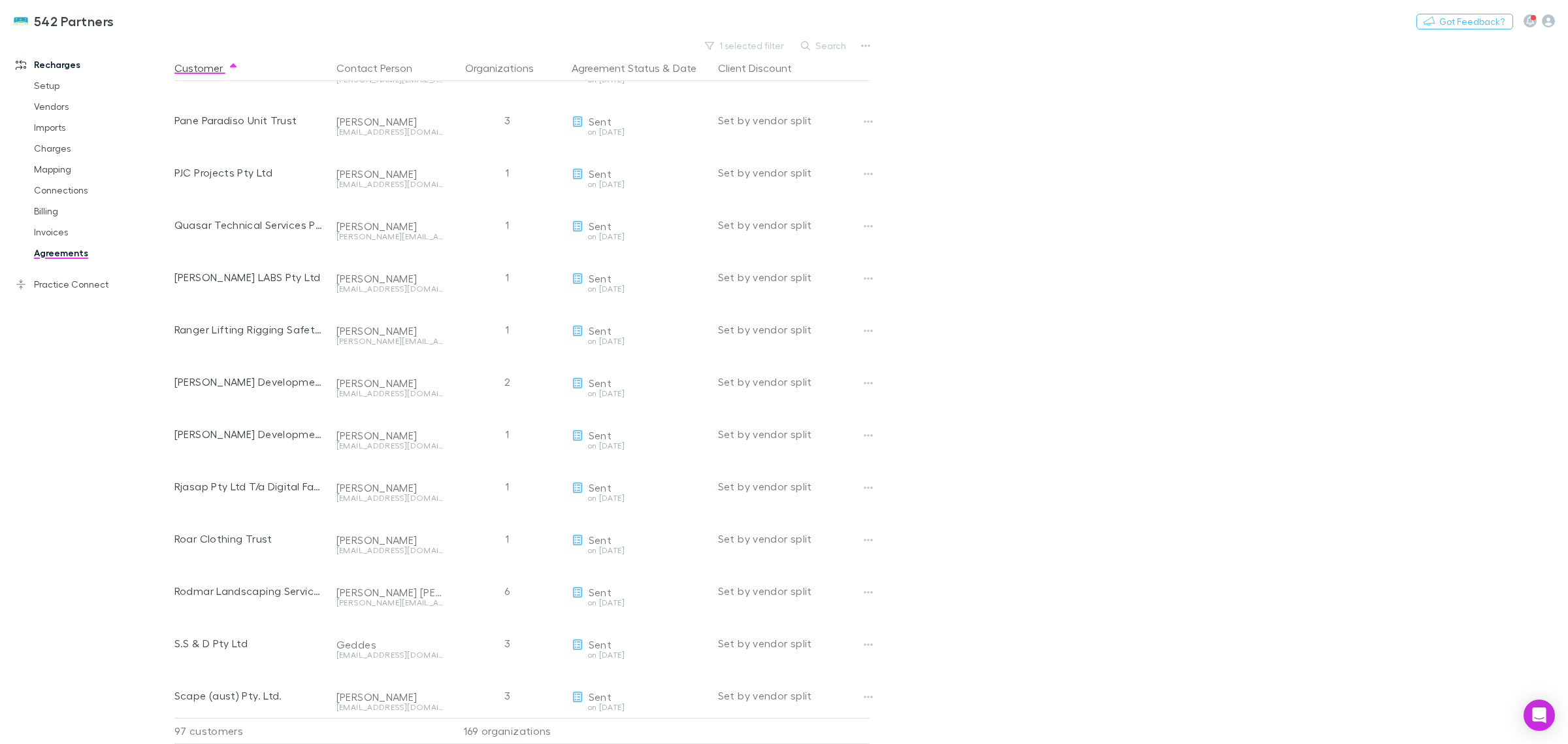
scroll to position [2615, 0]
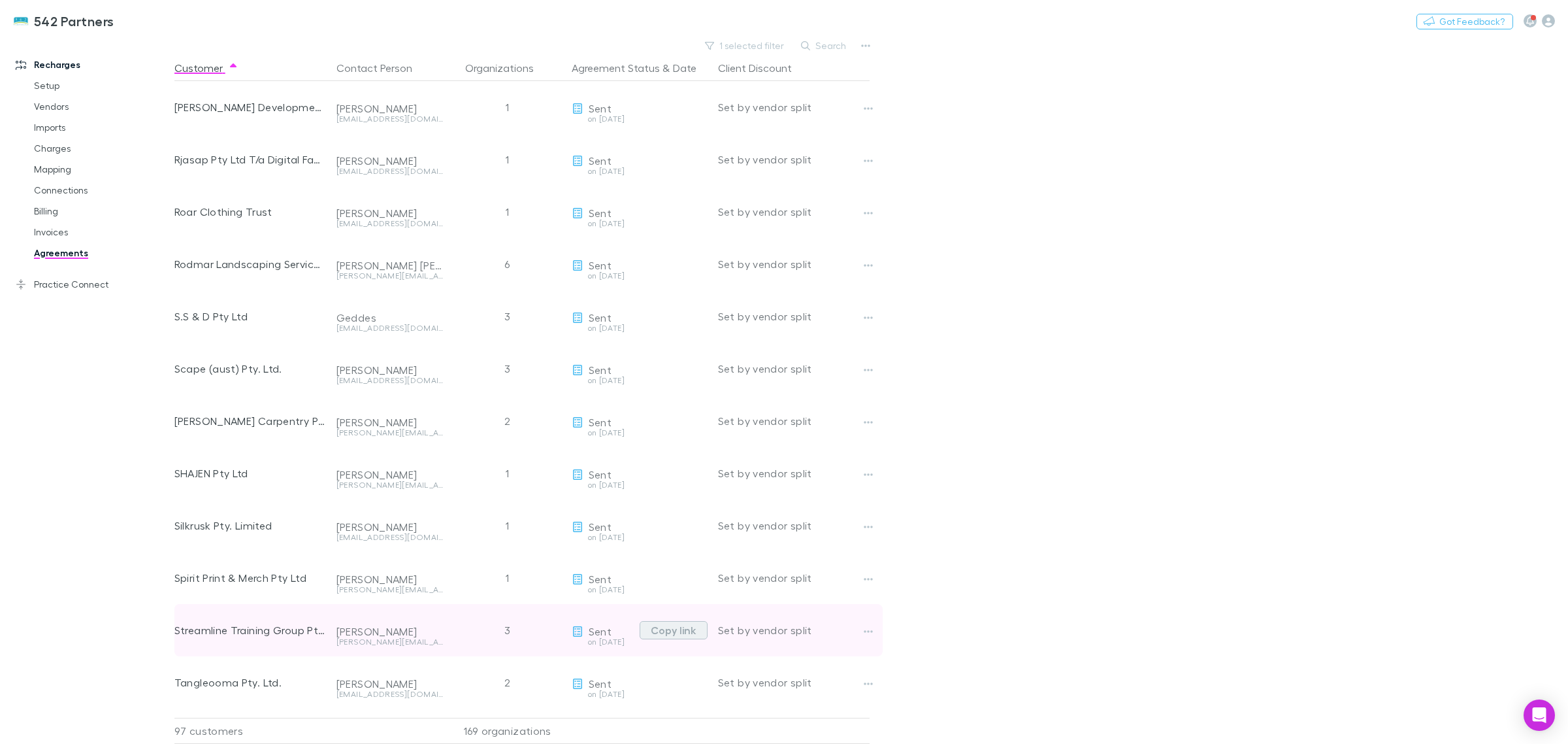
click at [654, 629] on button "Copy link" at bounding box center [673, 630] width 68 height 19
click at [664, 630] on button "Copy link" at bounding box center [673, 630] width 68 height 19
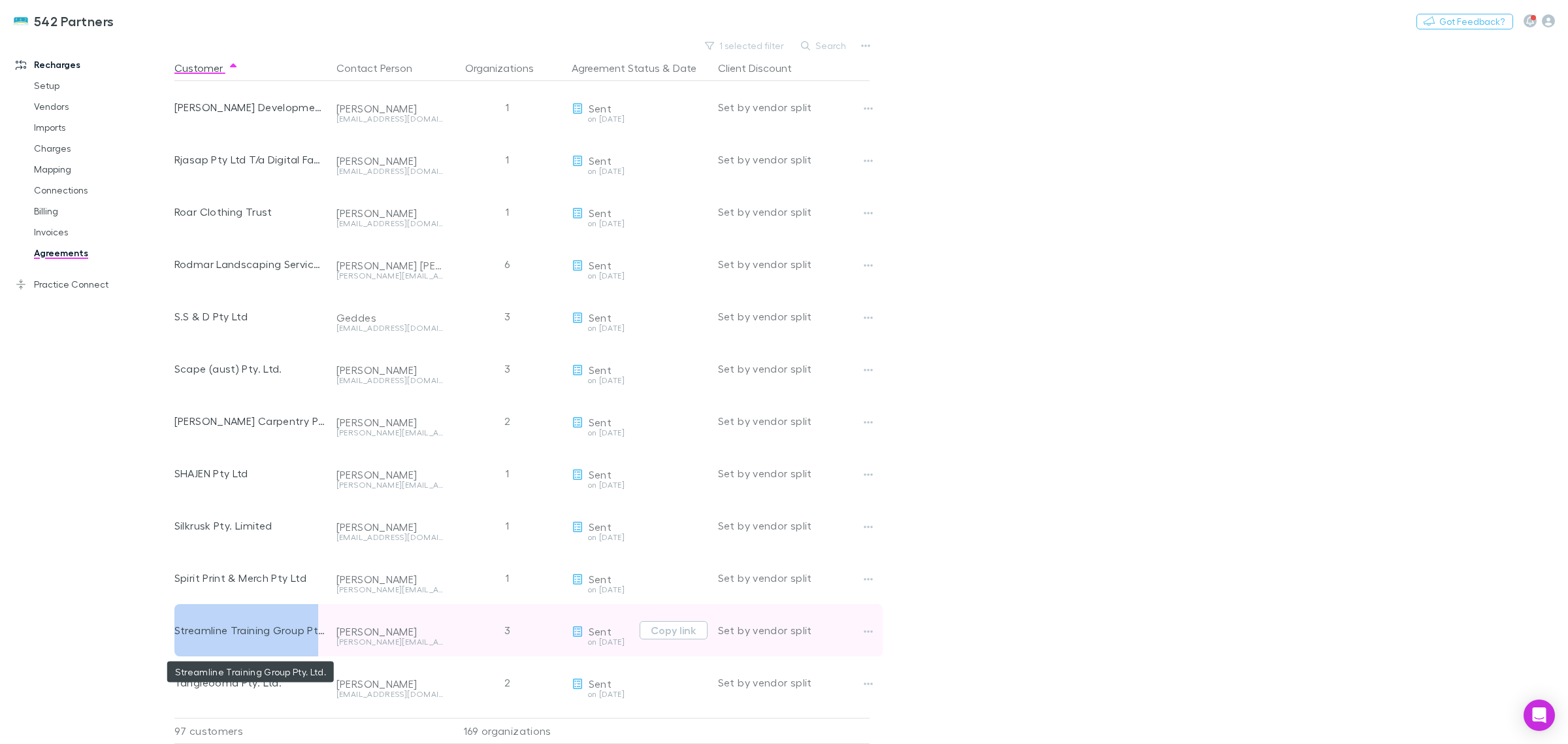
drag, startPoint x: 328, startPoint y: 637, endPoint x: 174, endPoint y: 627, distance: 154.3
click at [175, 627] on div "Streamline Training Group Pty. Ltd." at bounding box center [253, 630] width 157 height 52
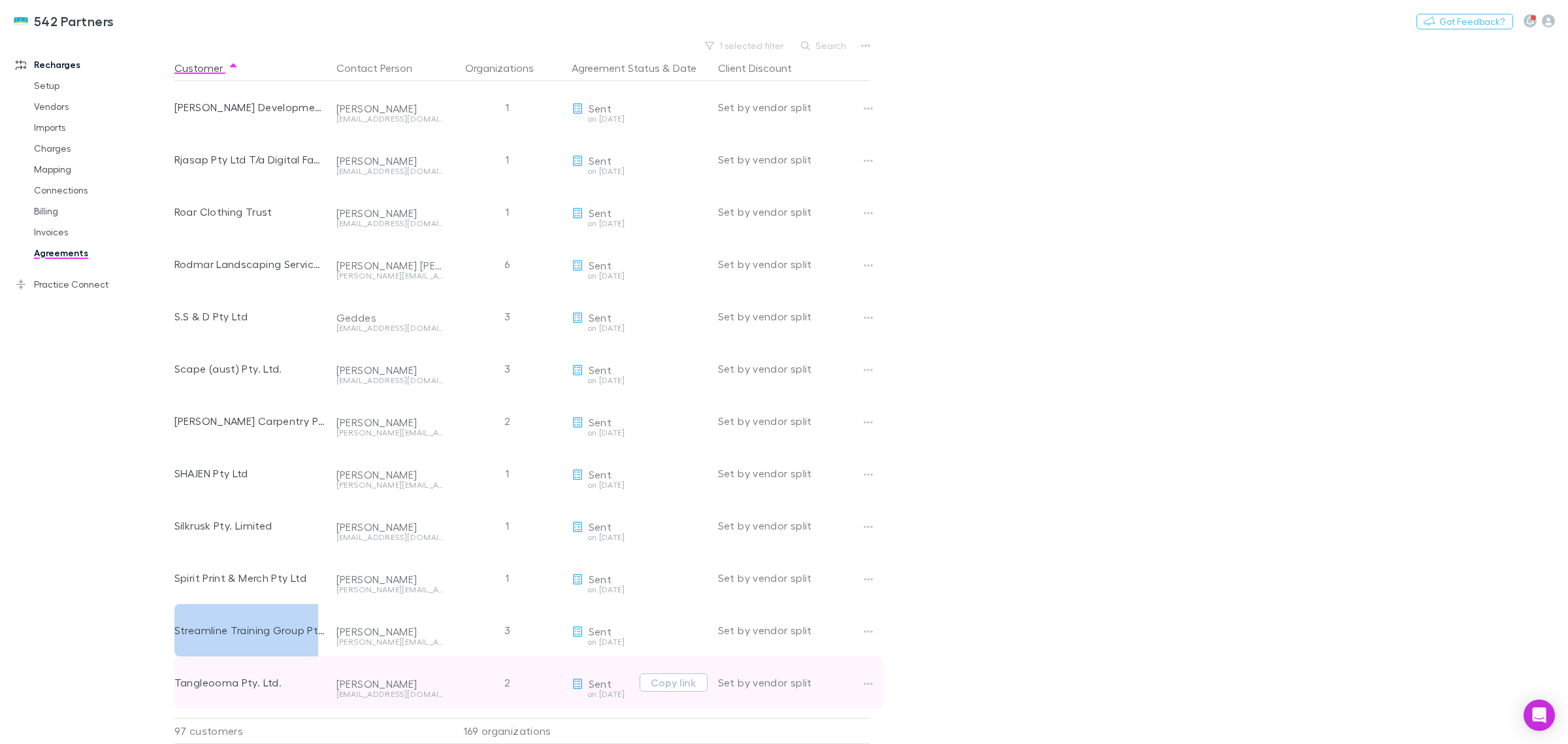
copy div "Streamline Training Group Pty."
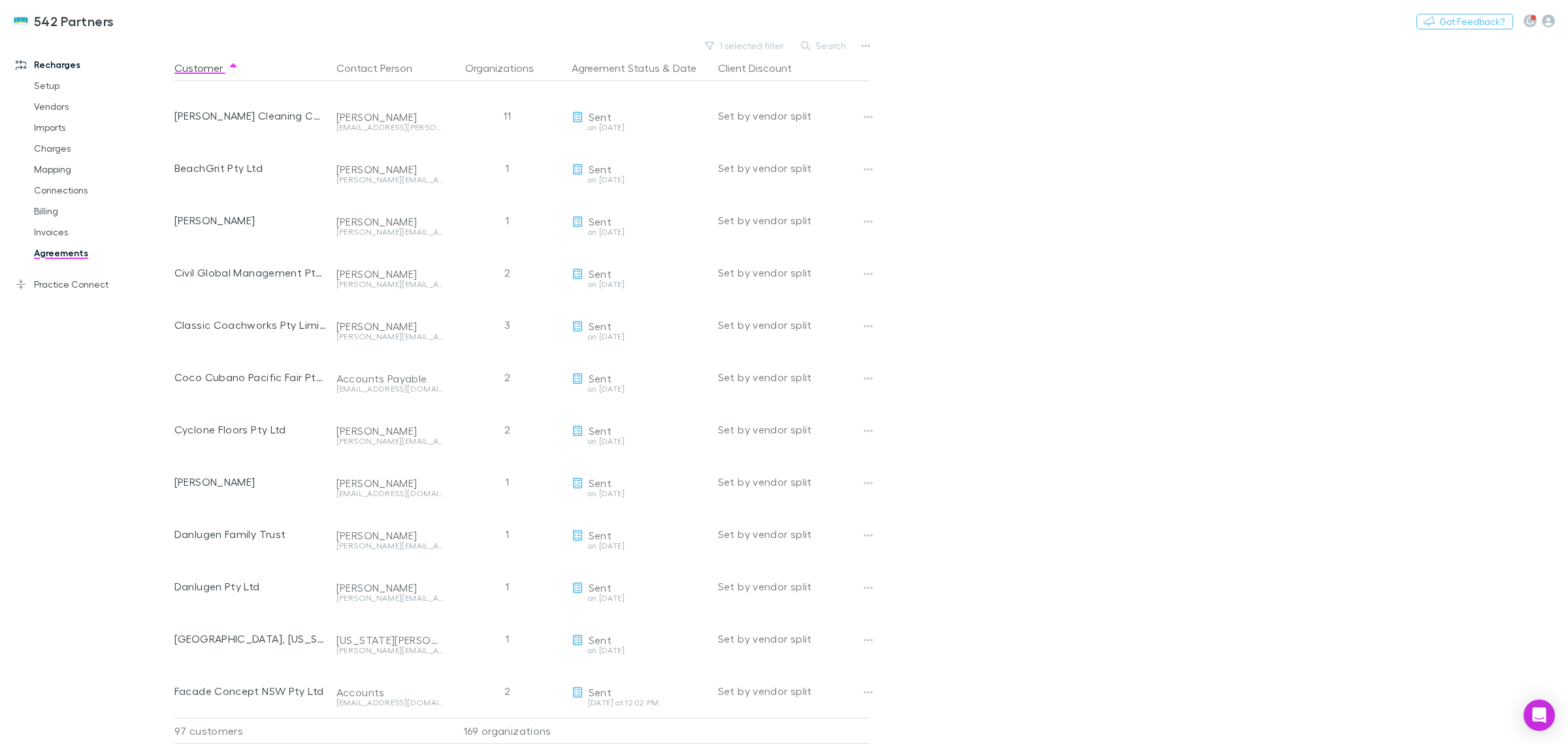
scroll to position [0, 0]
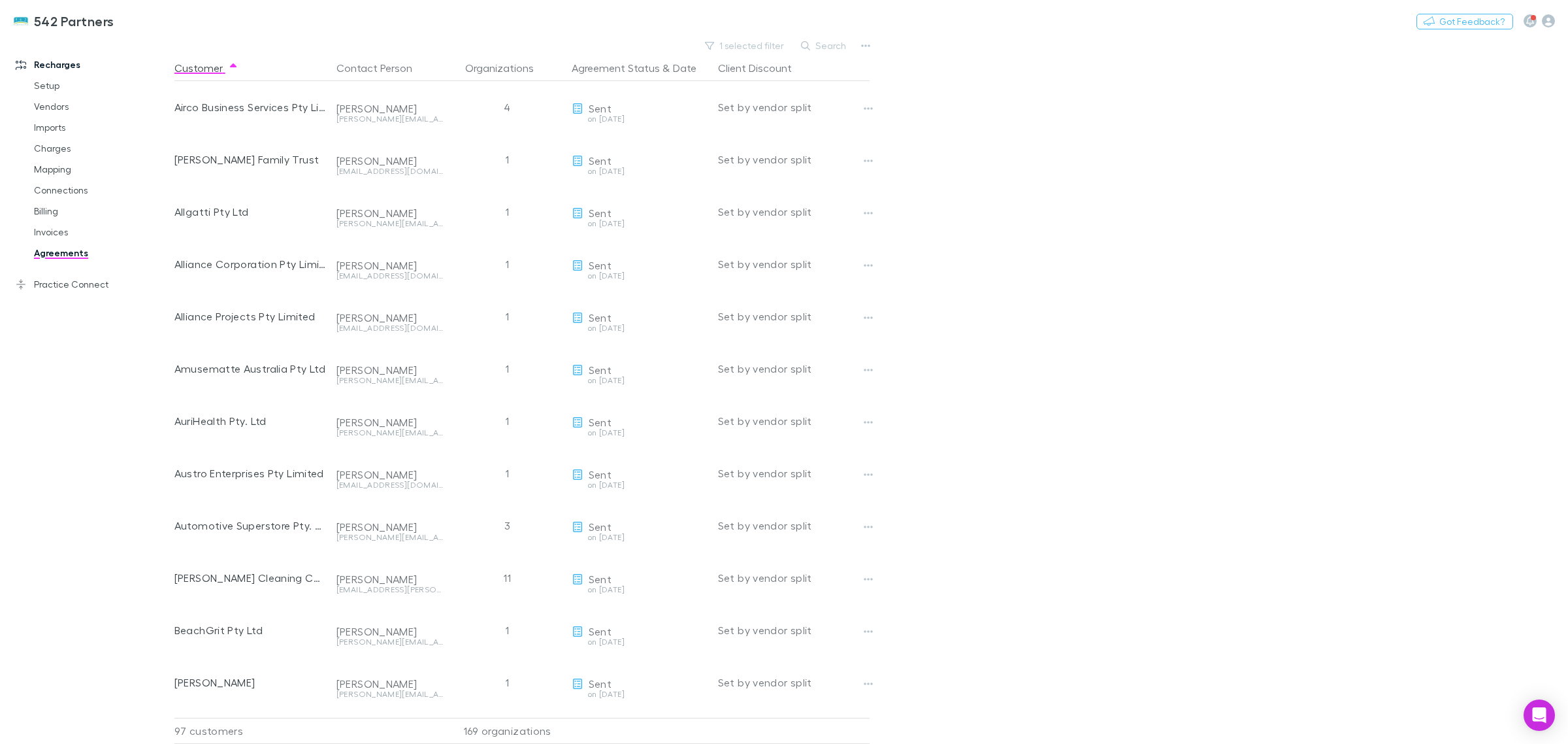
drag, startPoint x: 1291, startPoint y: 190, endPoint x: 1170, endPoint y: 192, distance: 121.0
click at [1281, 187] on main "1 selected filter Search Customer Contact Person Organizations Agreement Status…" at bounding box center [871, 390] width 1393 height 708
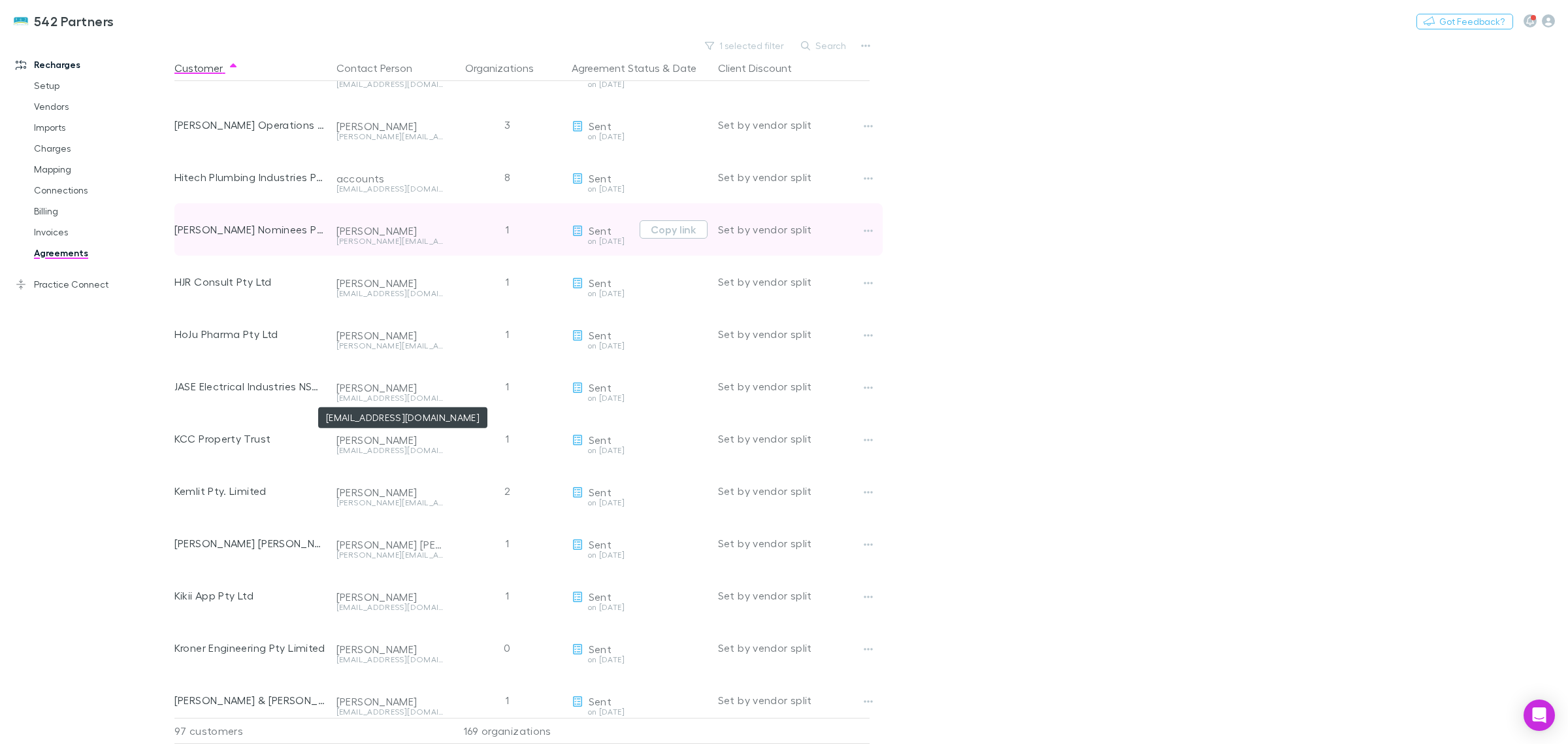
scroll to position [1307, 0]
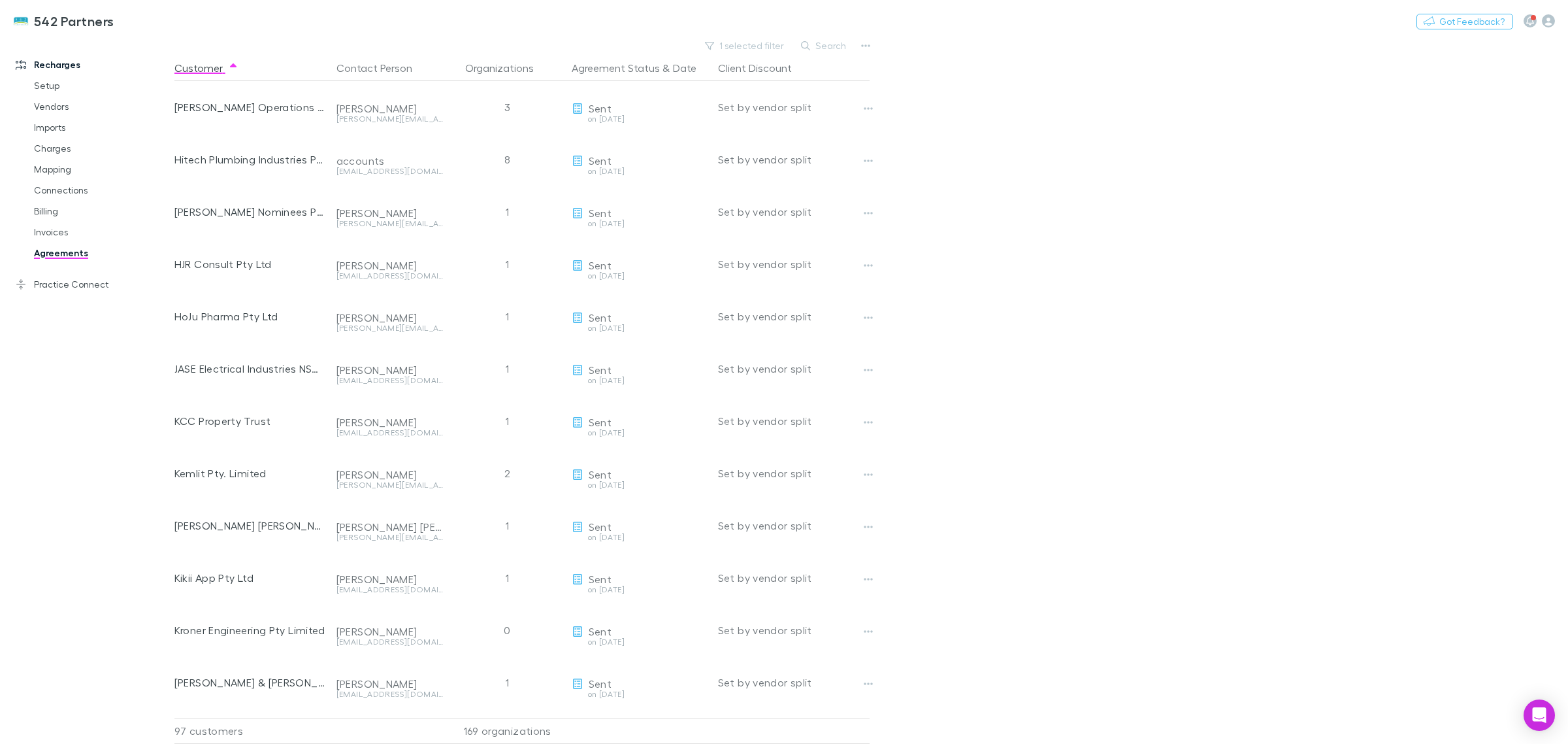
click at [1293, 546] on main "1 selected filter Search Customer Contact Person Organizations Agreement Status…" at bounding box center [871, 390] width 1393 height 708
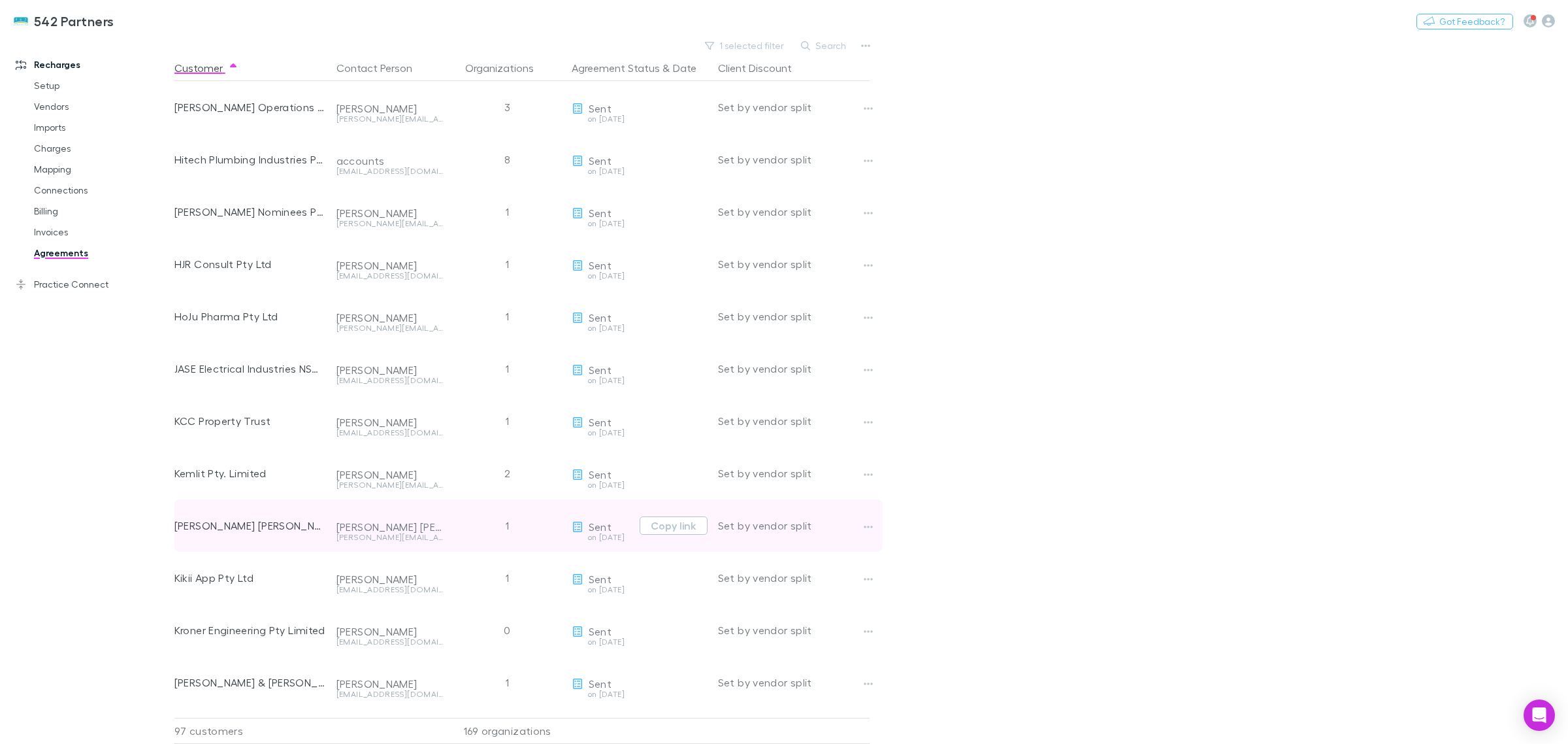
click at [451, 517] on div "1" at bounding box center [507, 525] width 117 height 52
click at [669, 528] on button "Copy link" at bounding box center [673, 525] width 68 height 19
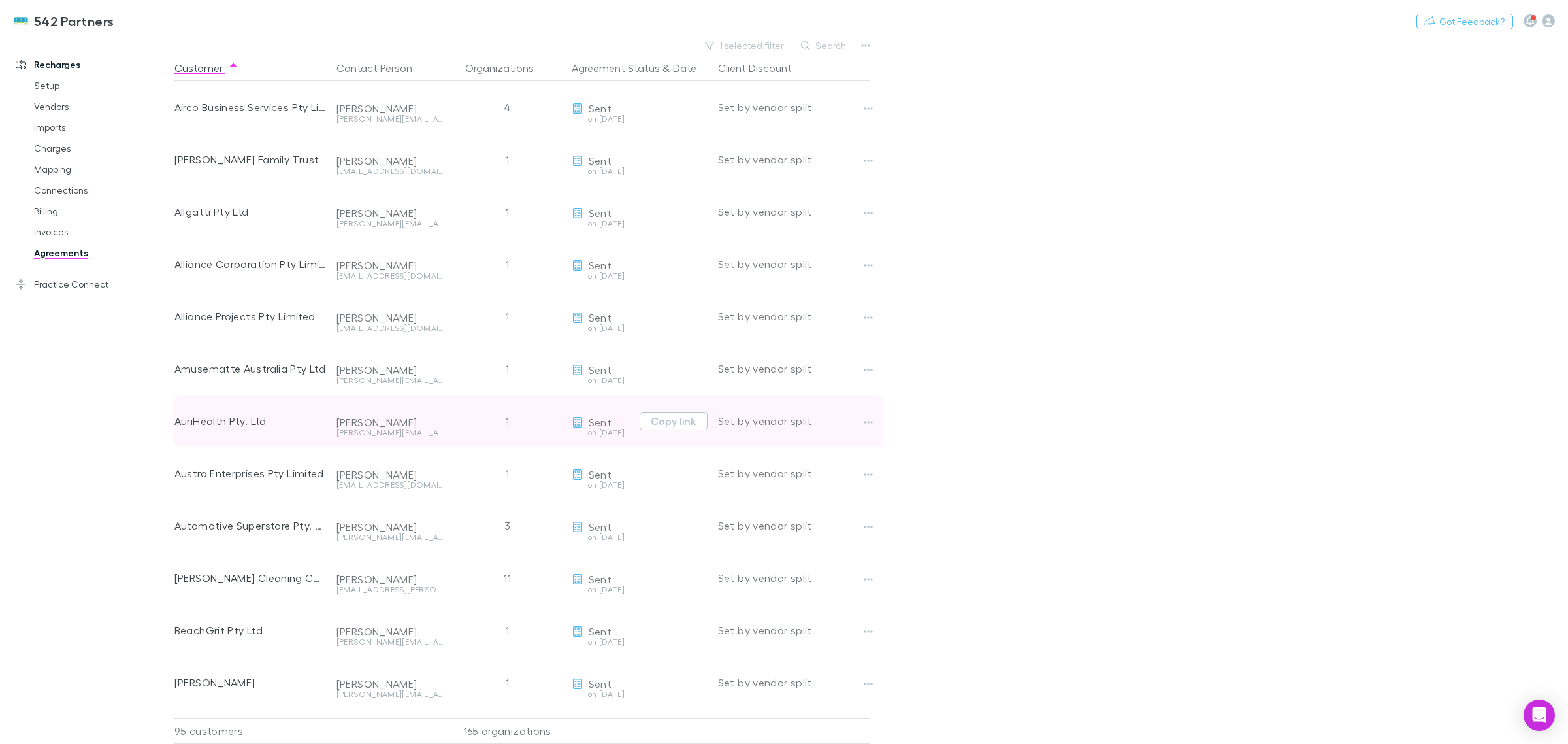
scroll to position [327, 0]
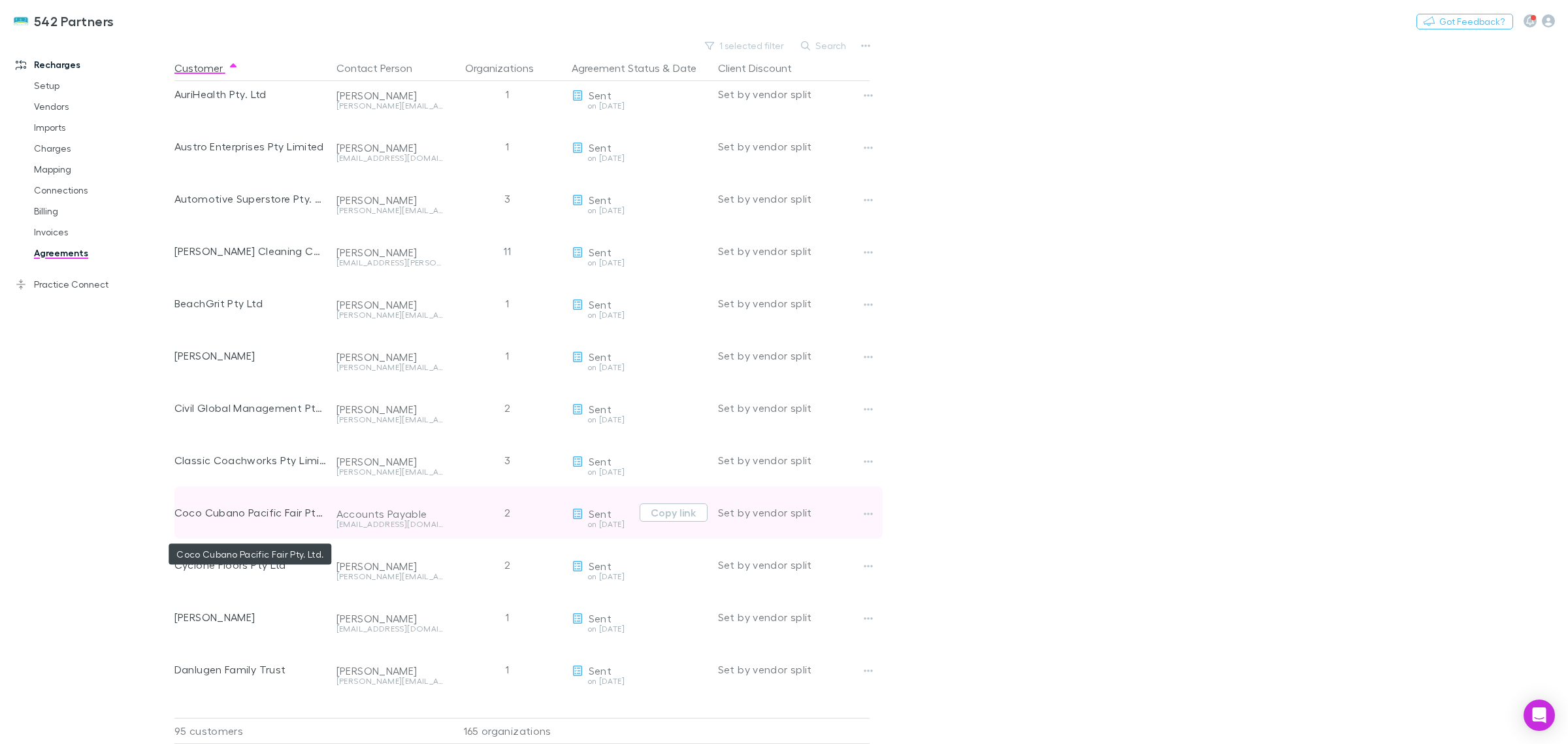
click at [270, 507] on div "Coco Cubano Pacific Fair Pty. Ltd." at bounding box center [250, 512] width 152 height 52
click at [677, 513] on button "Copy link" at bounding box center [673, 512] width 68 height 19
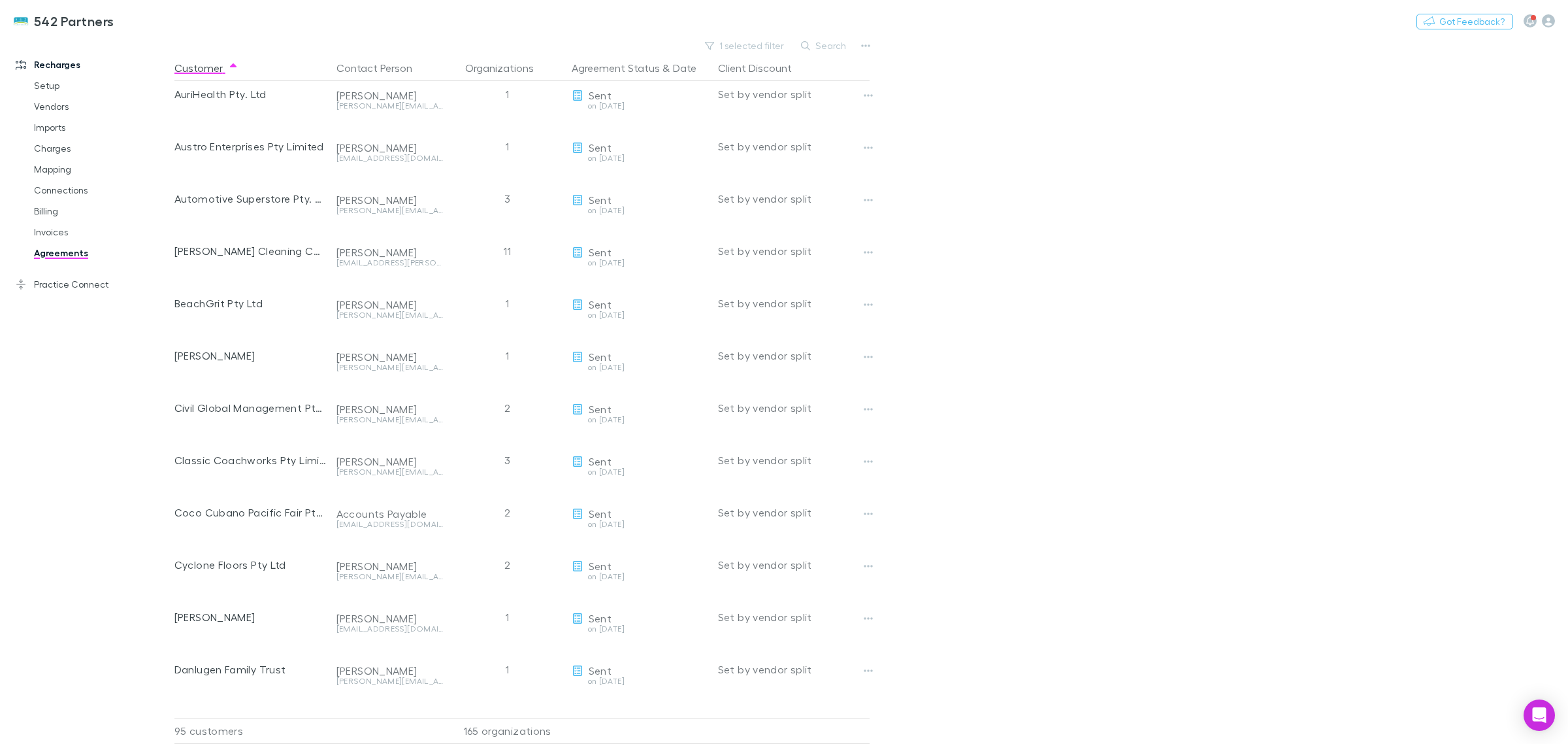
click at [1265, 399] on main "1 selected filter Search Customer Contact Person Organizations Agreement Status…" at bounding box center [871, 390] width 1393 height 708
click at [1171, 468] on main "1 selected filter Search Customer Contact Person Organizations Agreement Status…" at bounding box center [871, 390] width 1393 height 708
click at [1536, 152] on main "1 selected filter Search Customer Contact Person Organizations Agreement Status…" at bounding box center [871, 390] width 1393 height 708
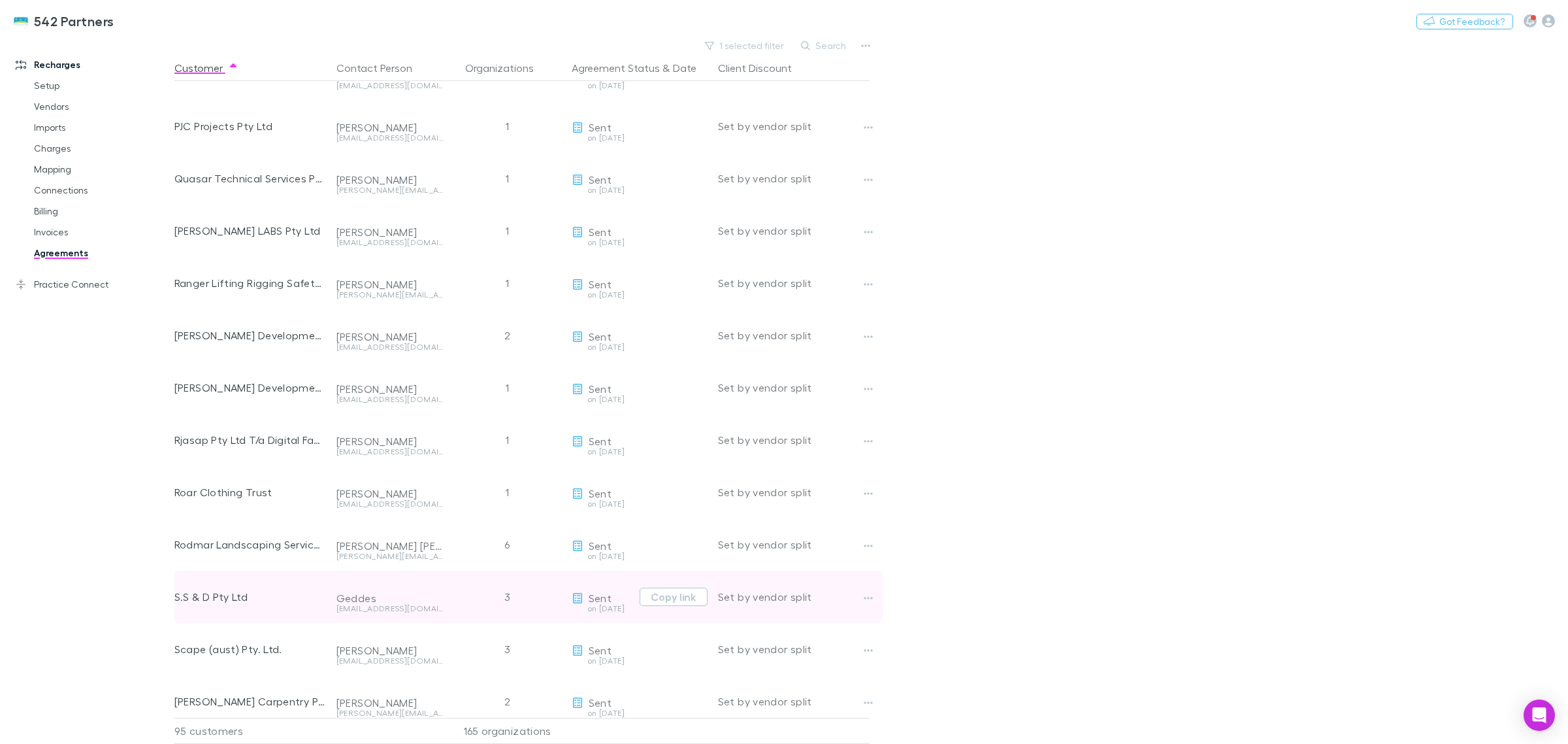
scroll to position [2288, 0]
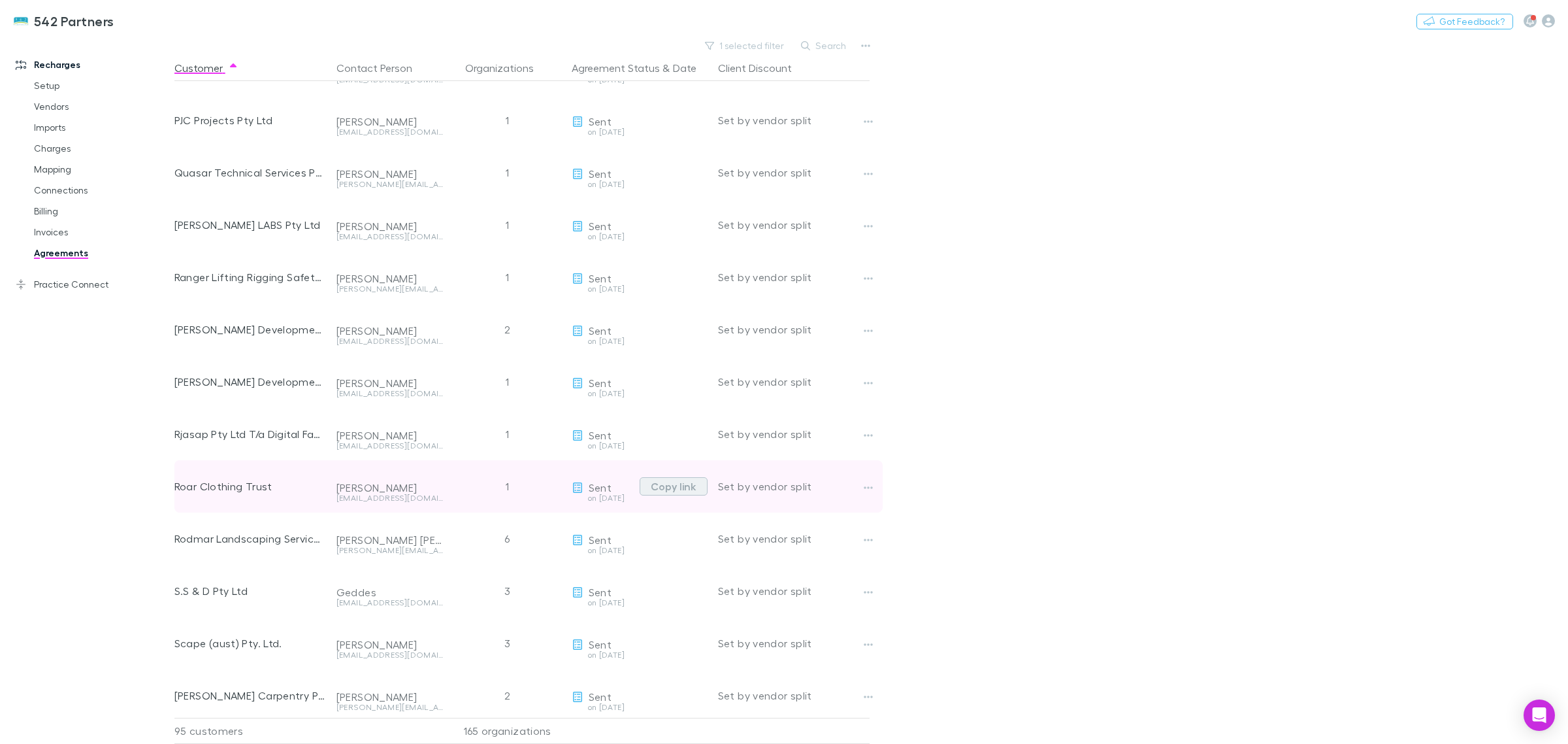
click at [680, 485] on button "Copy link" at bounding box center [673, 486] width 68 height 19
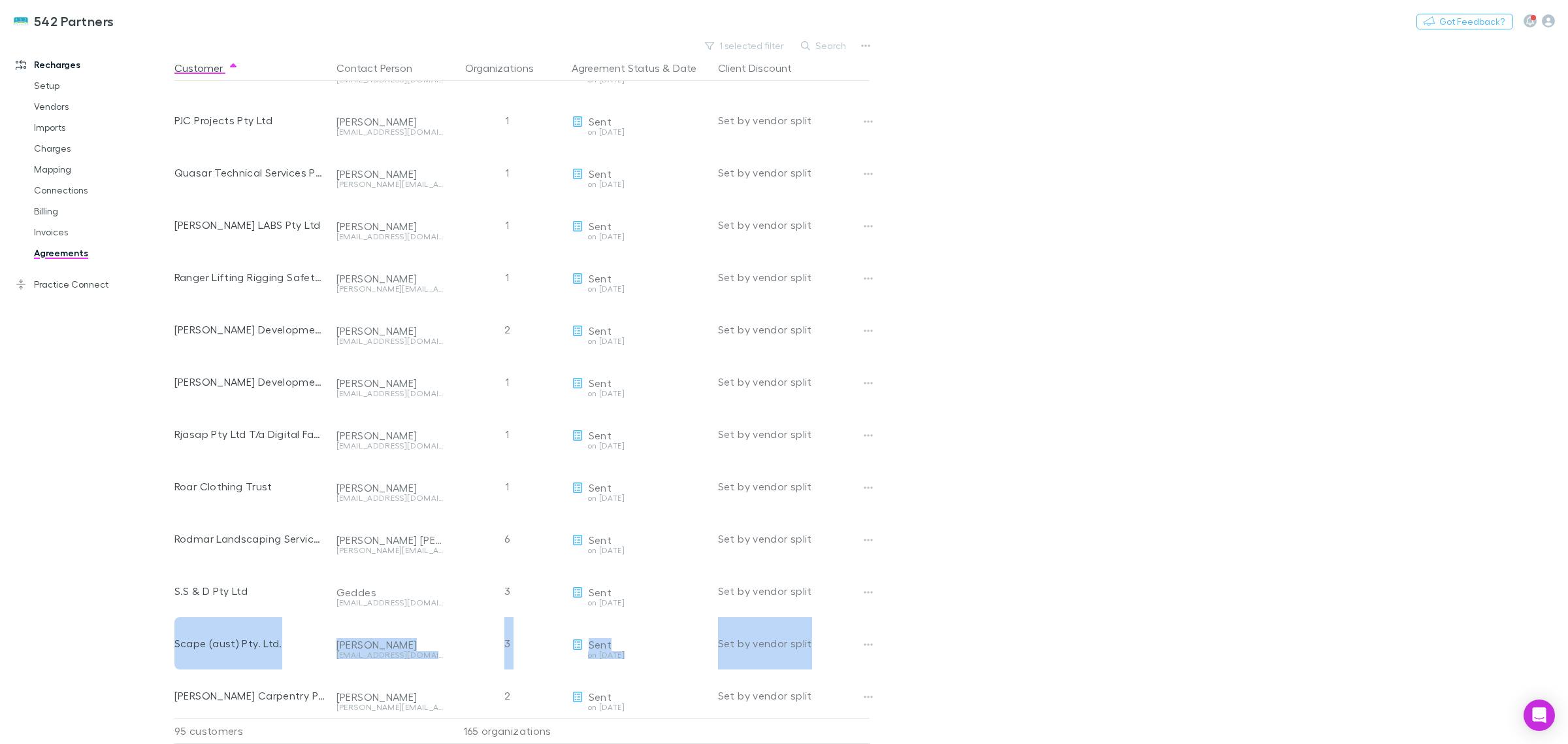
click at [1037, 616] on main "1 selected filter Search Customer Contact Person Organizations Agreement Status…" at bounding box center [871, 390] width 1393 height 708
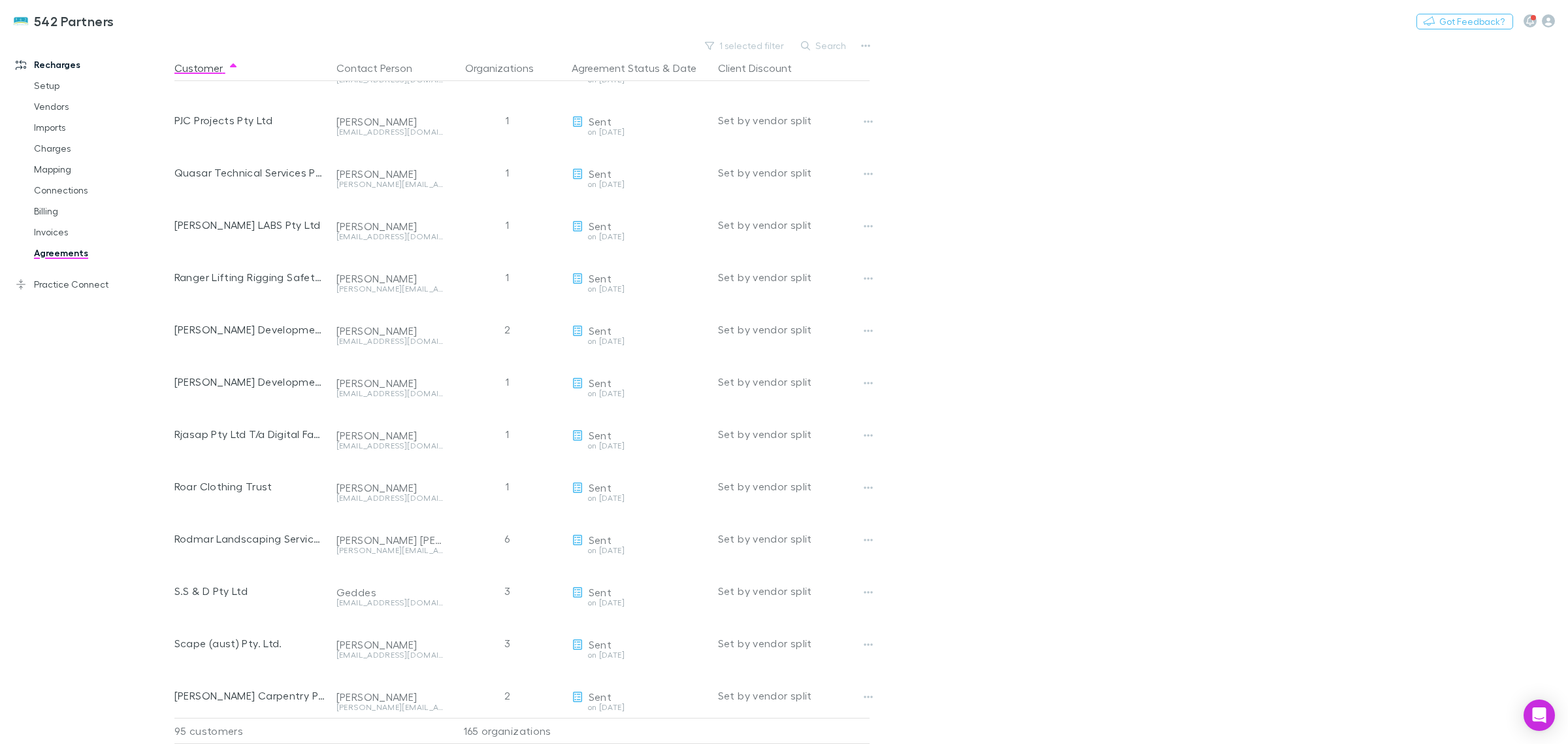
click at [1042, 660] on main "1 selected filter Search Customer Contact Person Organizations Agreement Status…" at bounding box center [871, 390] width 1393 height 708
click at [139, 569] on div "Recharges Setup Vendors Imports Charges Mapping Connections Billing Invoices Ag…" at bounding box center [94, 388] width 187 height 694
click at [906, 683] on main "1 selected filter Search Customer Contact Person Organizations Agreement Status…" at bounding box center [871, 390] width 1393 height 708
drag, startPoint x: 969, startPoint y: 673, endPoint x: 1151, endPoint y: 578, distance: 205.3
click at [971, 670] on main "1 selected filter Search Customer Contact Person Organizations Agreement Status…" at bounding box center [871, 390] width 1393 height 708
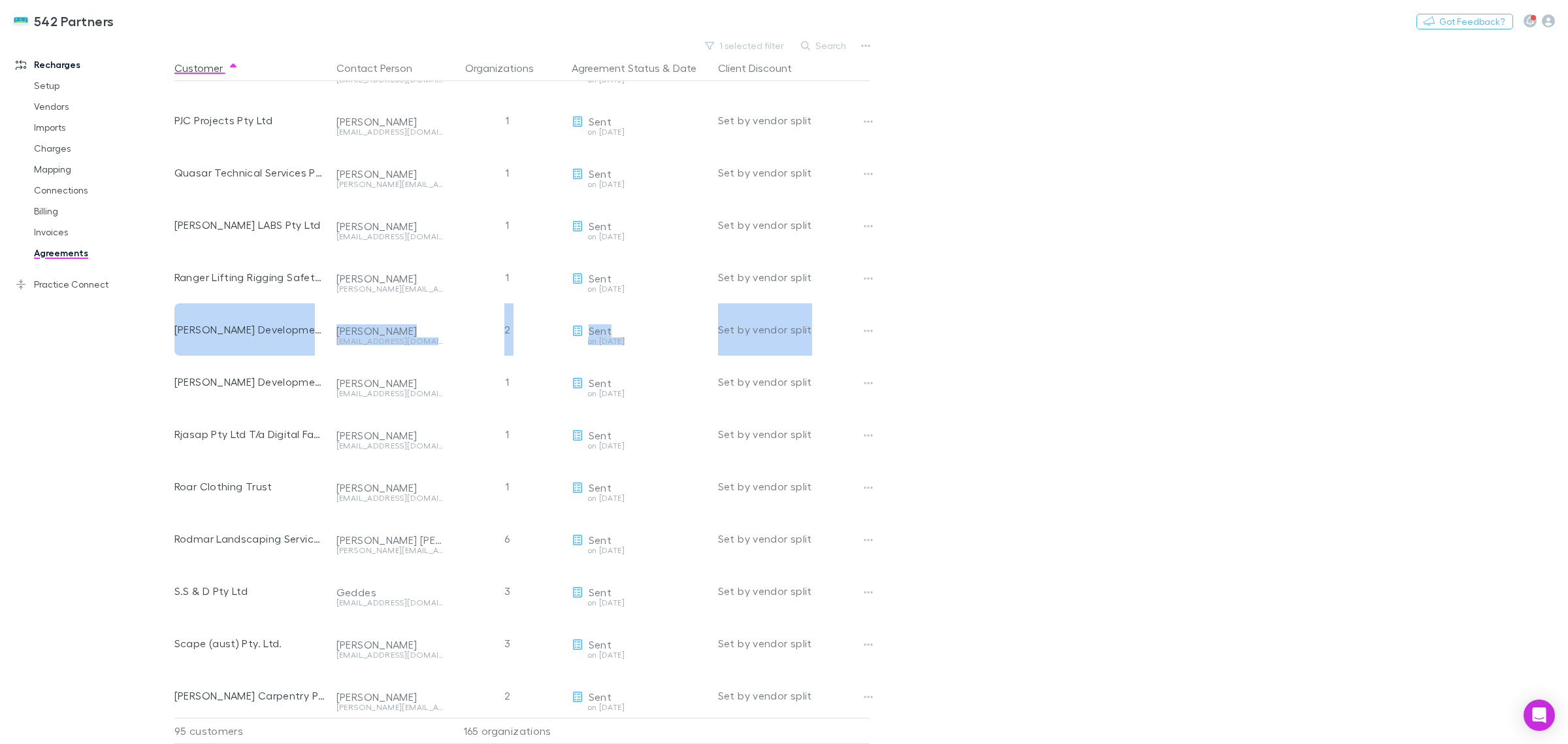
drag, startPoint x: 1243, startPoint y: 303, endPoint x: 1244, endPoint y: 316, distance: 13.0
click at [1244, 316] on main "1 selected filter Search Customer Contact Person Organizations Agreement Status…" at bounding box center [871, 390] width 1393 height 708
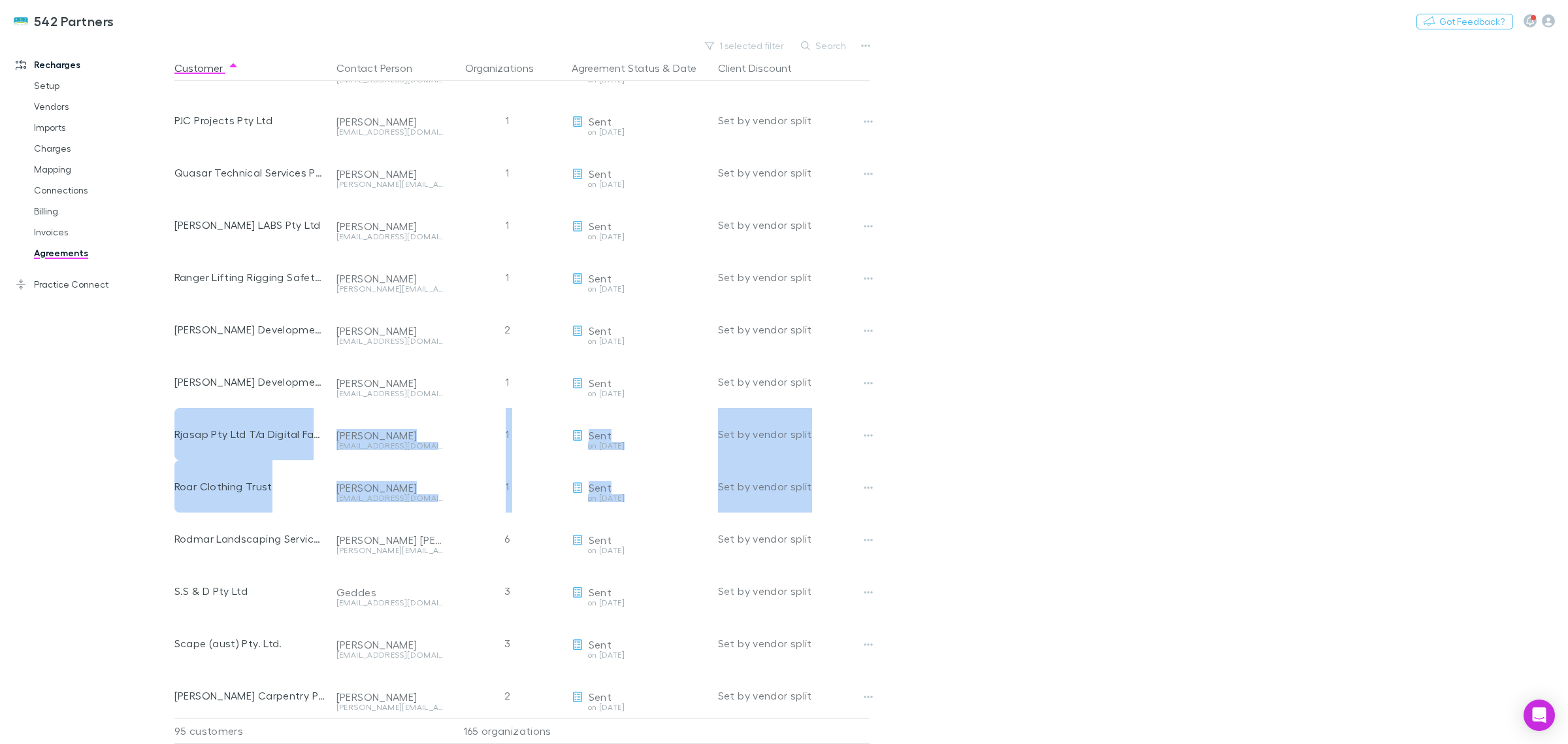
drag, startPoint x: 1206, startPoint y: 406, endPoint x: 1145, endPoint y: 504, distance: 115.4
click at [1146, 503] on main "1 selected filter Search Customer Contact Person Organizations Agreement Status…" at bounding box center [871, 390] width 1393 height 708
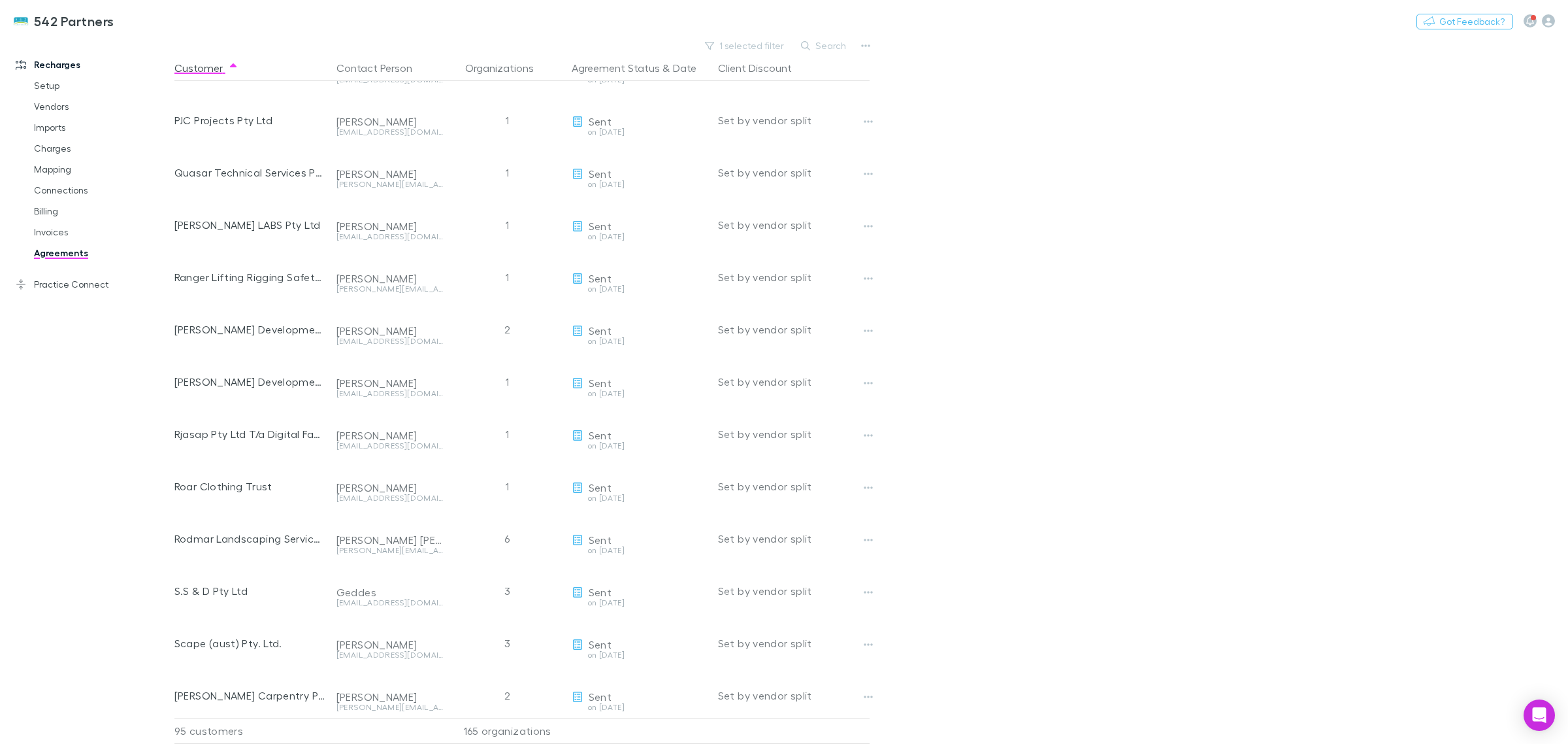
drag, startPoint x: 1145, startPoint y: 504, endPoint x: 1173, endPoint y: 510, distance: 28.6
click at [1145, 503] on main "1 selected filter Search Customer Contact Person Organizations Agreement Status…" at bounding box center [871, 390] width 1393 height 708
drag, startPoint x: 1177, startPoint y: 653, endPoint x: 1130, endPoint y: 546, distance: 116.9
click at [1136, 563] on main "1 selected filter Search Customer Contact Person Organizations Agreement Status…" at bounding box center [871, 390] width 1393 height 708
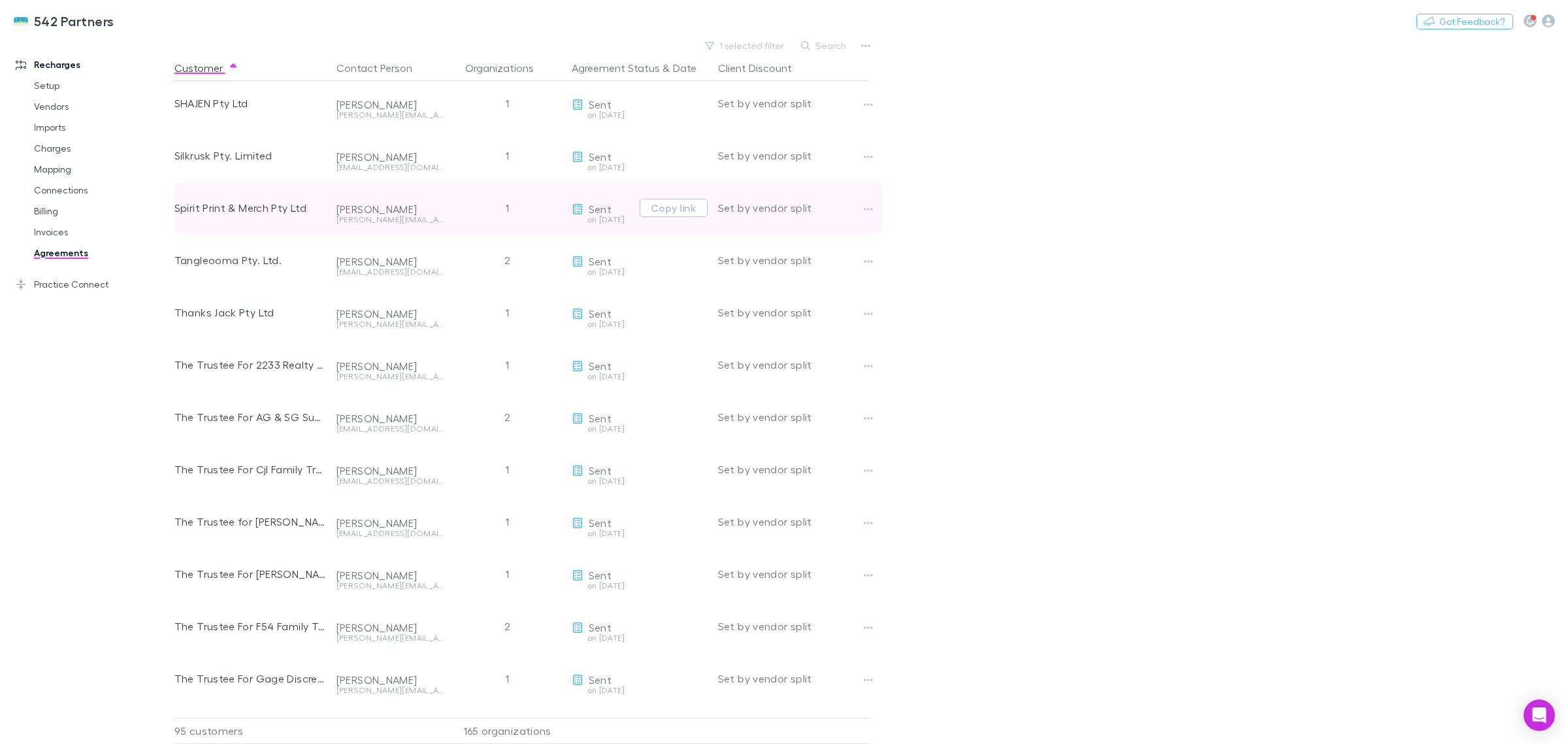
scroll to position [2615, 0]
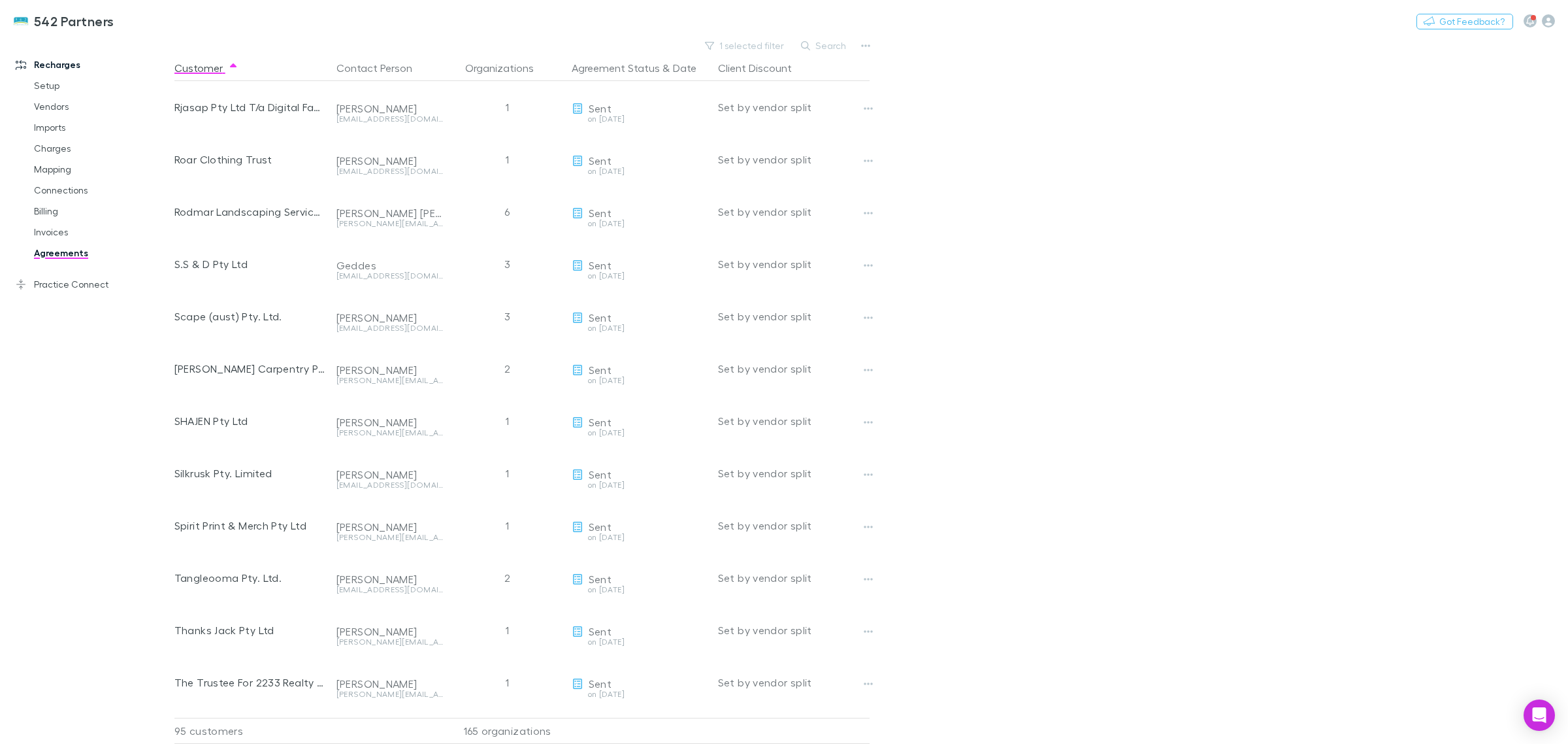
click at [1057, 377] on main "1 selected filter Search Customer Contact Person Organizations Agreement Status…" at bounding box center [871, 390] width 1393 height 708
click at [873, 718] on div "95 customers 165 organizations" at bounding box center [535, 731] width 742 height 26
drag, startPoint x: 1023, startPoint y: 691, endPoint x: 1019, endPoint y: 729, distance: 38.2
click at [1021, 713] on main "1 selected filter Search Customer Contact Person Organizations Agreement Status…" at bounding box center [871, 390] width 1393 height 708
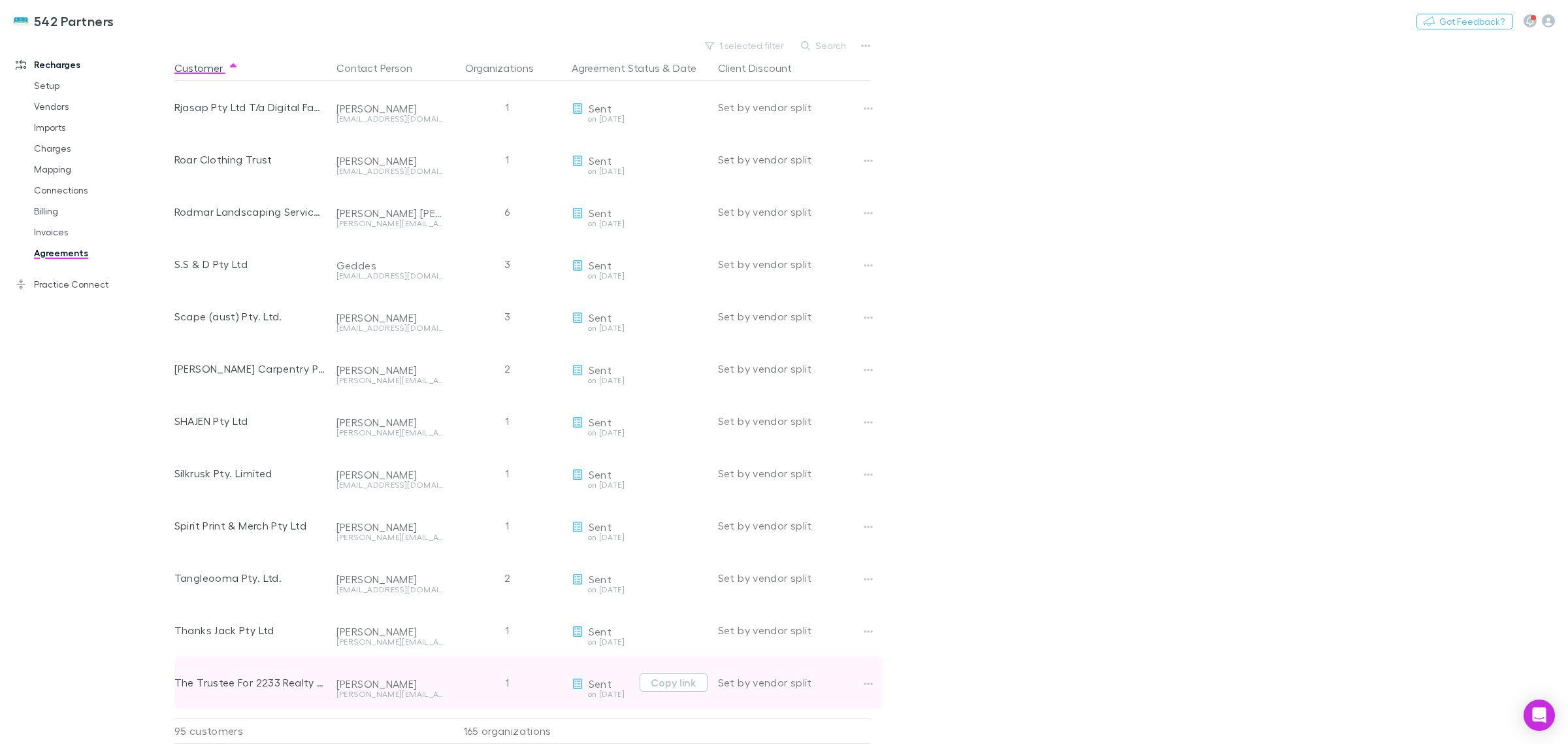
click at [348, 685] on div "[PERSON_NAME]" at bounding box center [390, 684] width 107 height 13
click at [346, 683] on div "[PERSON_NAME]" at bounding box center [390, 684] width 107 height 13
click at [868, 680] on icon "button" at bounding box center [868, 684] width 9 height 10
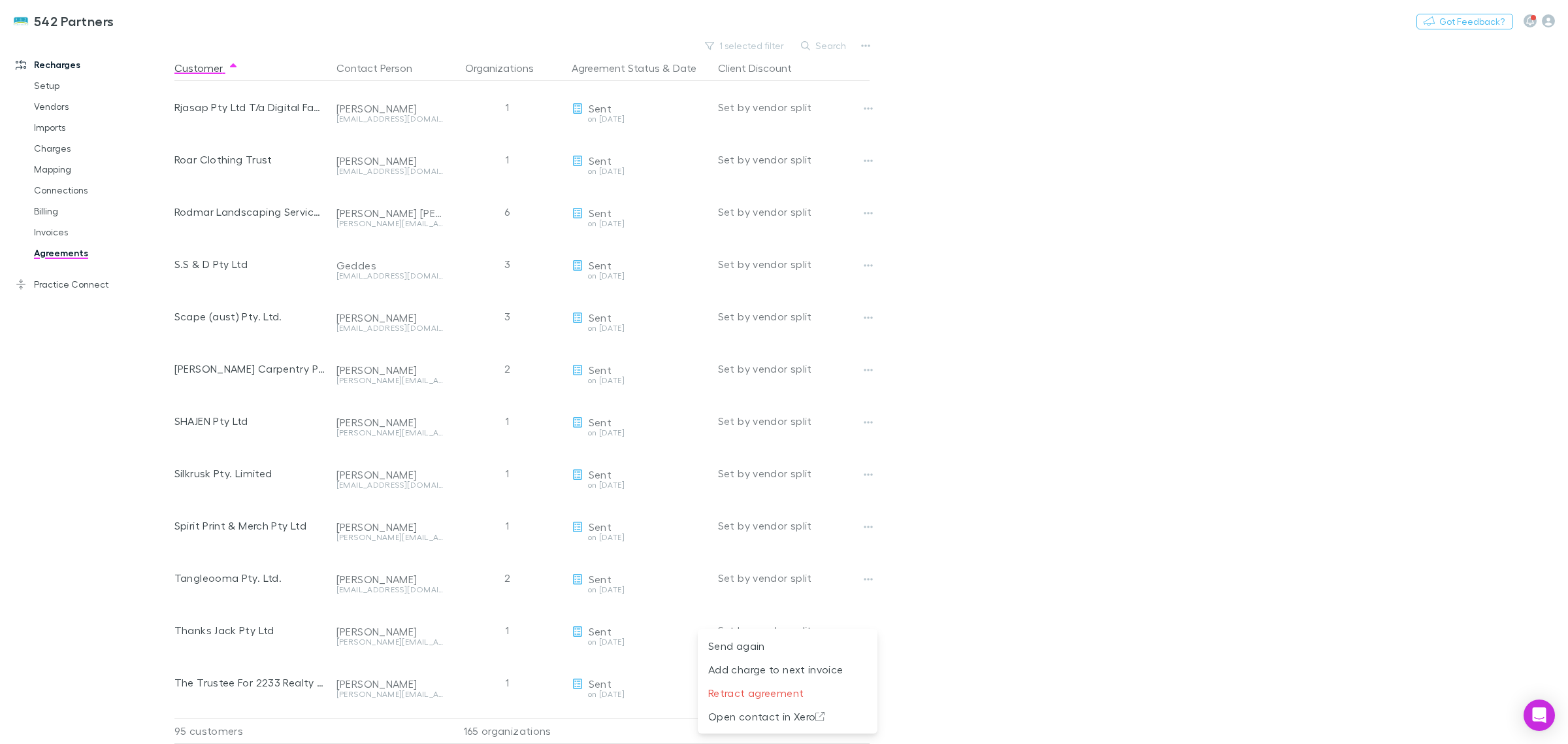
click at [268, 685] on div at bounding box center [784, 372] width 1568 height 744
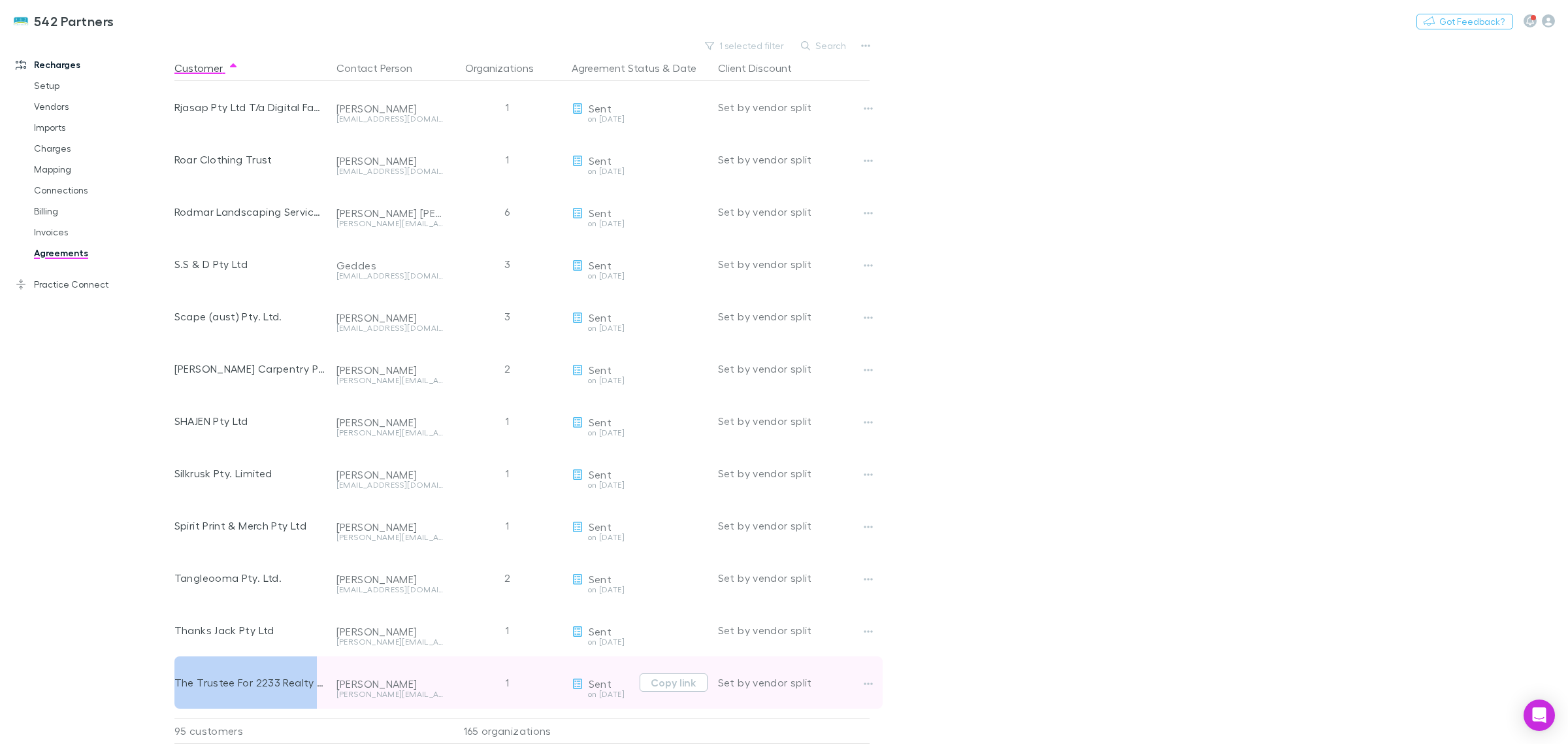
click at [268, 685] on div "The Trustee For 2233 Realty Property Management Unit Trust" at bounding box center [250, 682] width 152 height 52
click at [670, 686] on button "Copy link" at bounding box center [673, 682] width 68 height 19
click at [677, 680] on button "Copy link" at bounding box center [673, 682] width 68 height 19
click at [677, 680] on button "Copied" at bounding box center [671, 682] width 70 height 19
click at [850, 681] on div "Set by vendor split" at bounding box center [793, 682] width 152 height 52
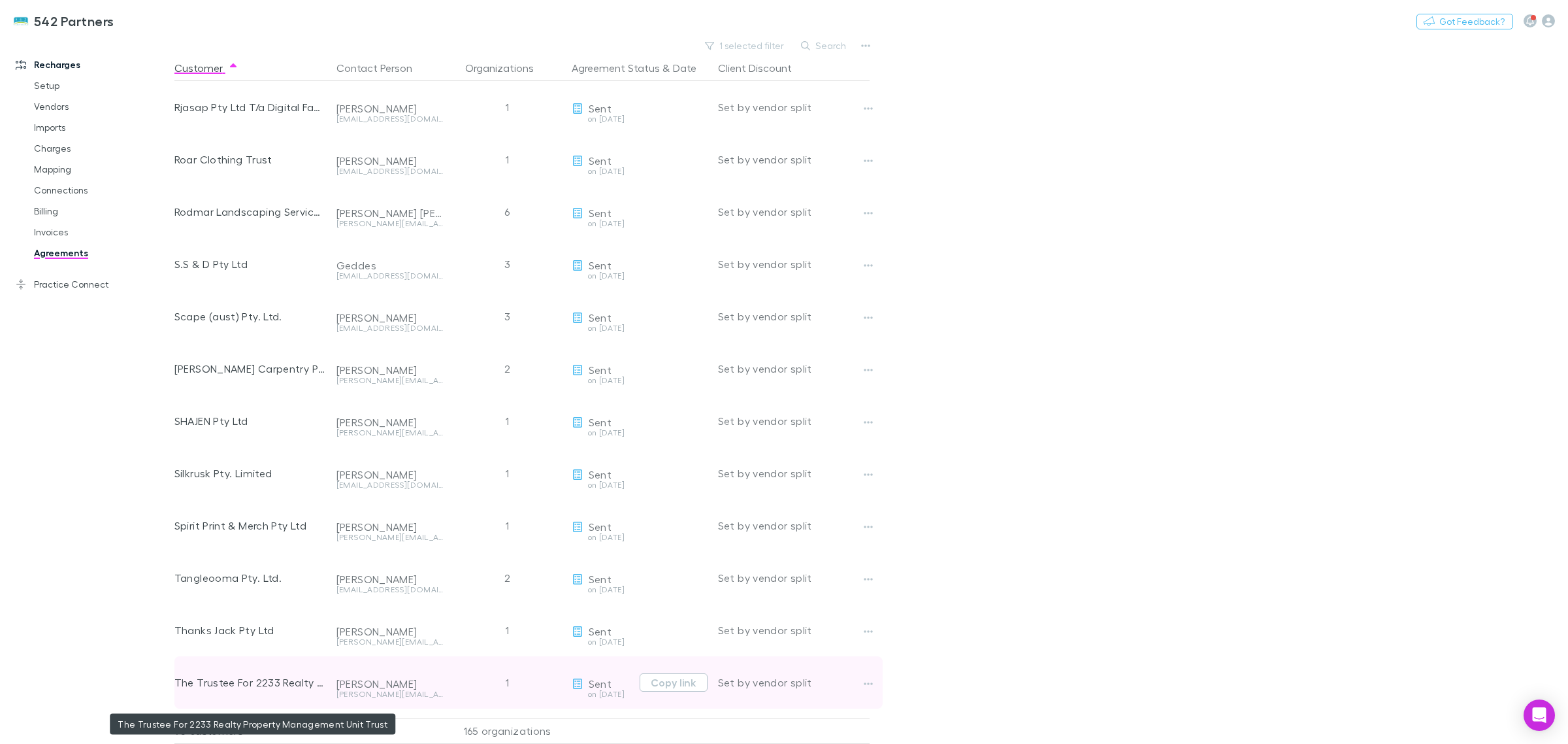
click at [316, 678] on div "The Trustee For 2233 Realty Property Management Unit Trust" at bounding box center [250, 682] width 152 height 52
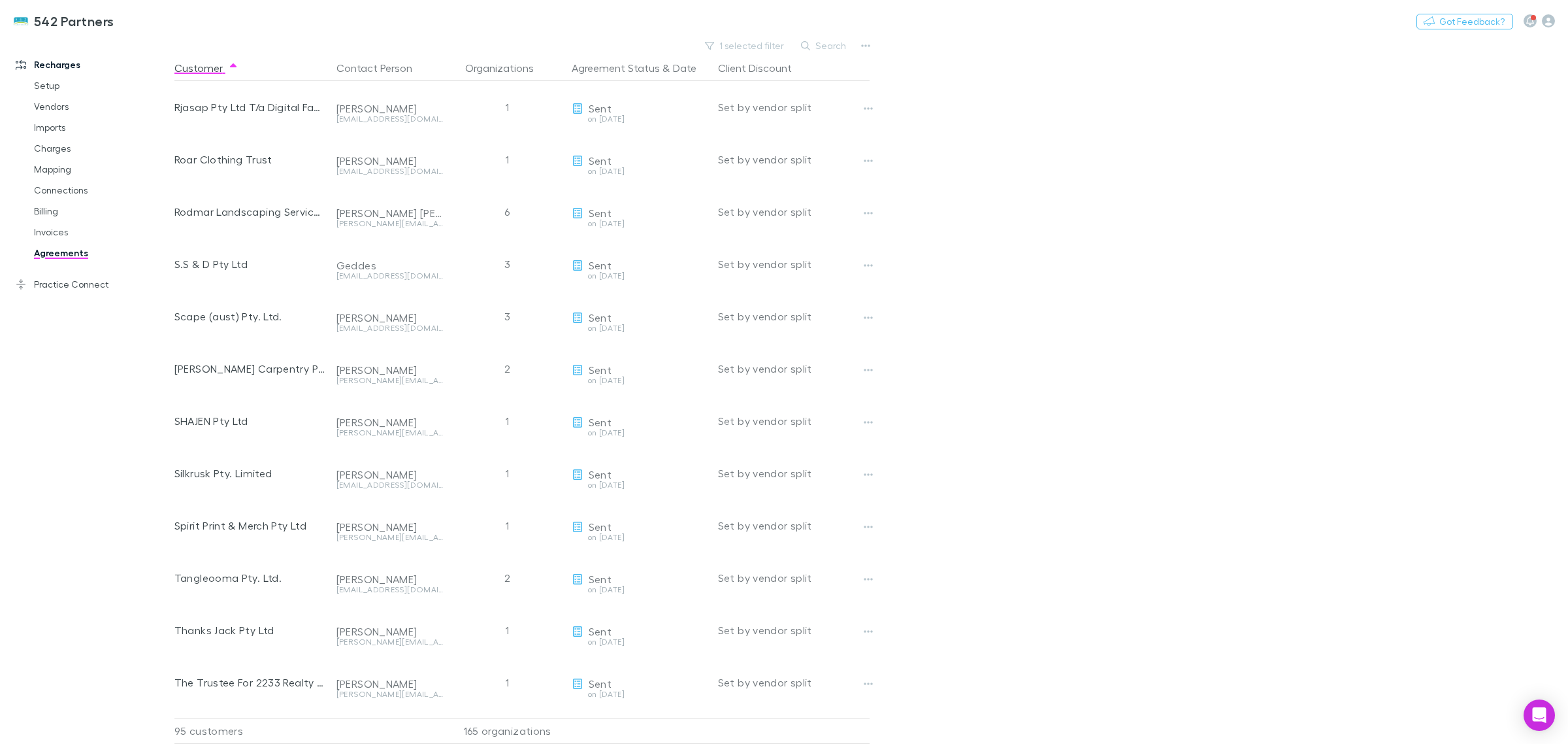
click at [1415, 403] on main "1 selected filter Search Customer Contact Person Organizations Agreement Status…" at bounding box center [871, 390] width 1393 height 708
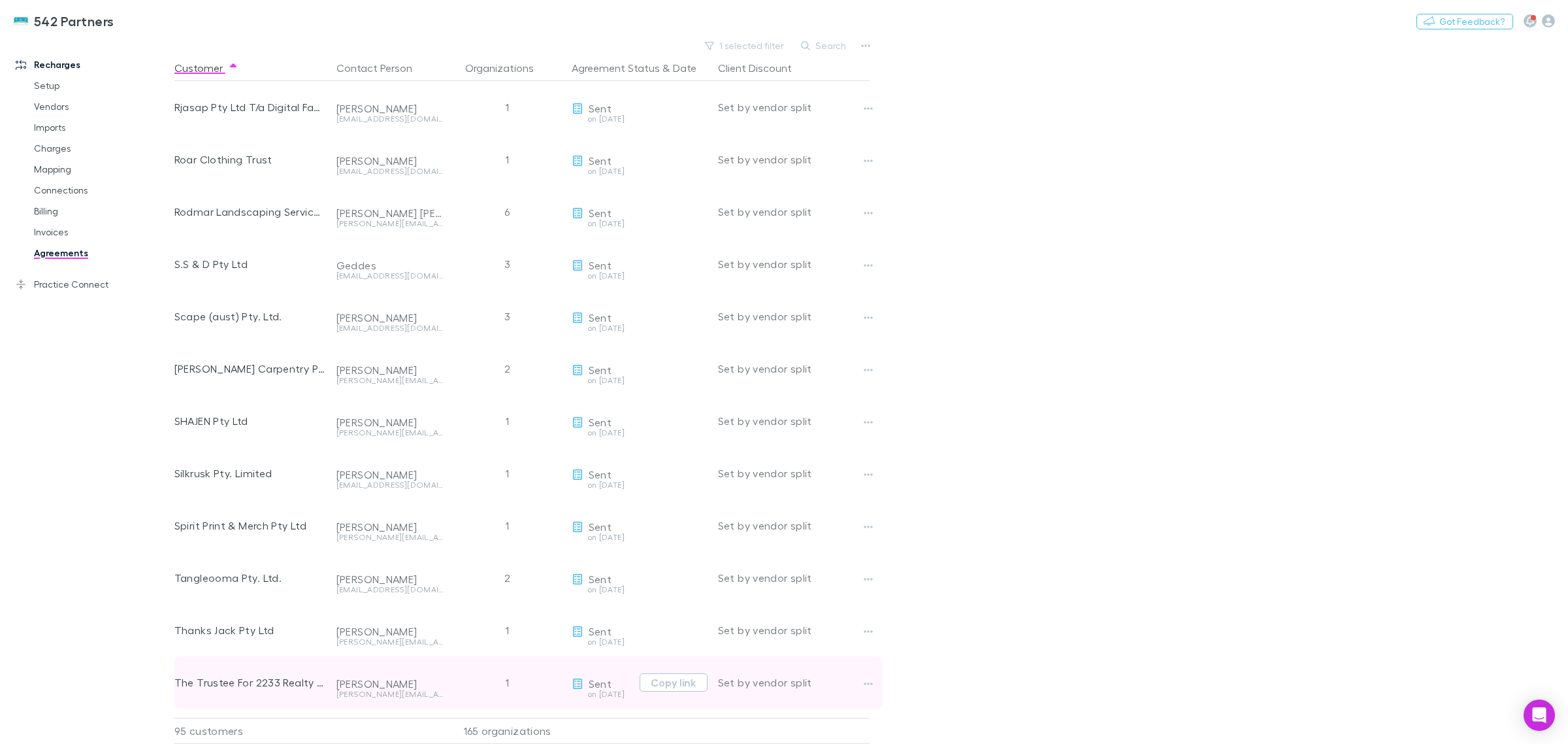
click at [475, 688] on div "1" at bounding box center [507, 682] width 117 height 52
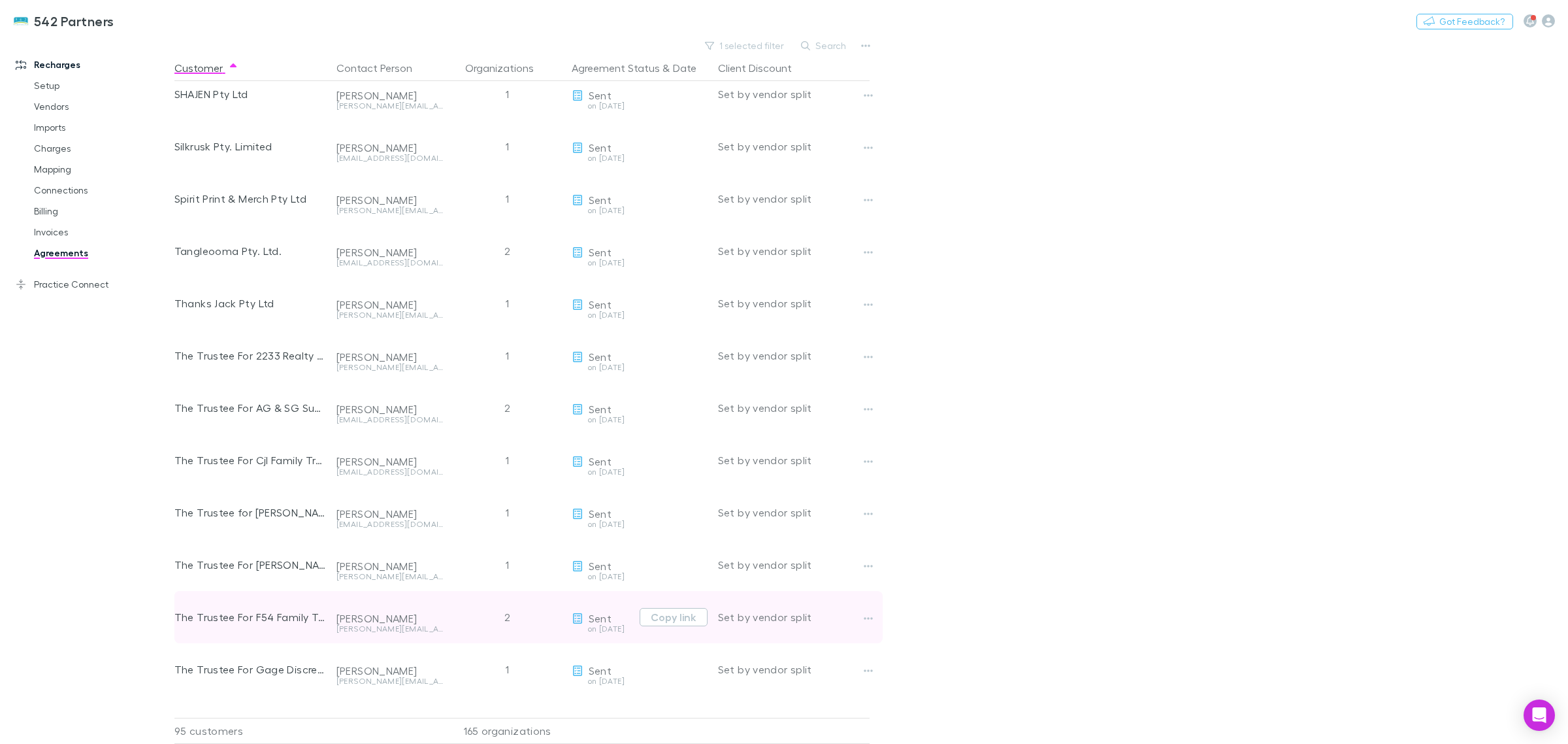
scroll to position [3268, 0]
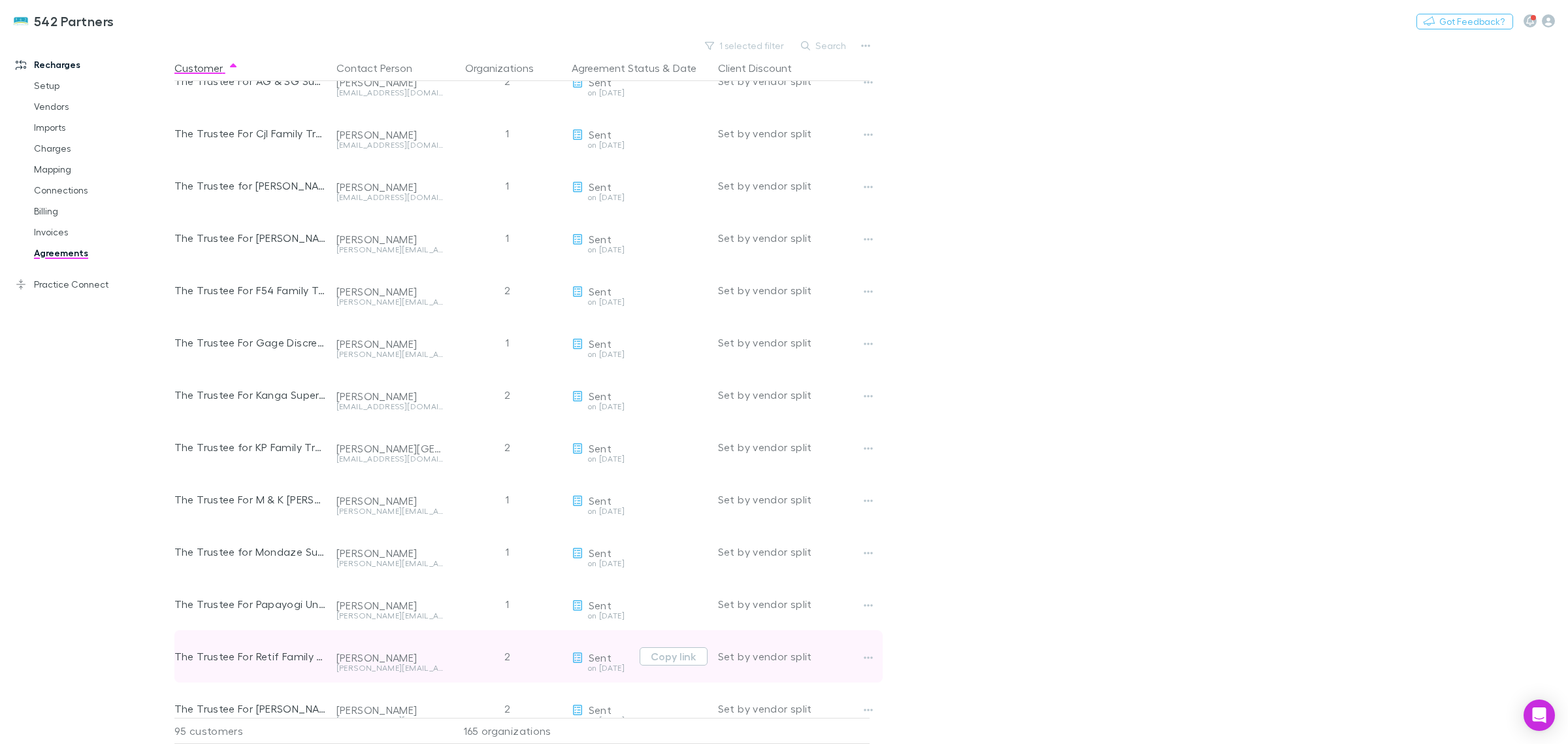
click at [512, 649] on div "2" at bounding box center [507, 656] width 117 height 52
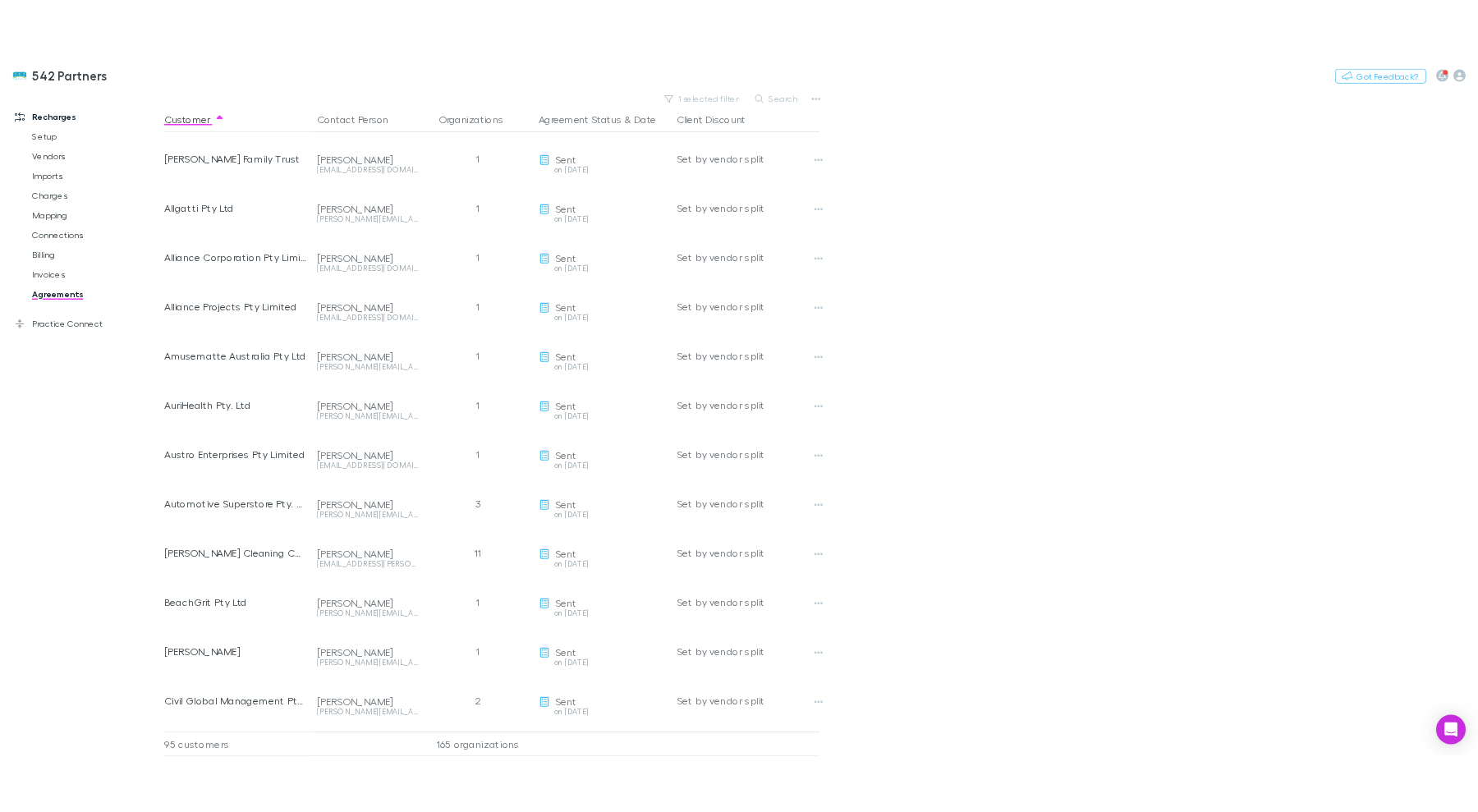
scroll to position [0, 0]
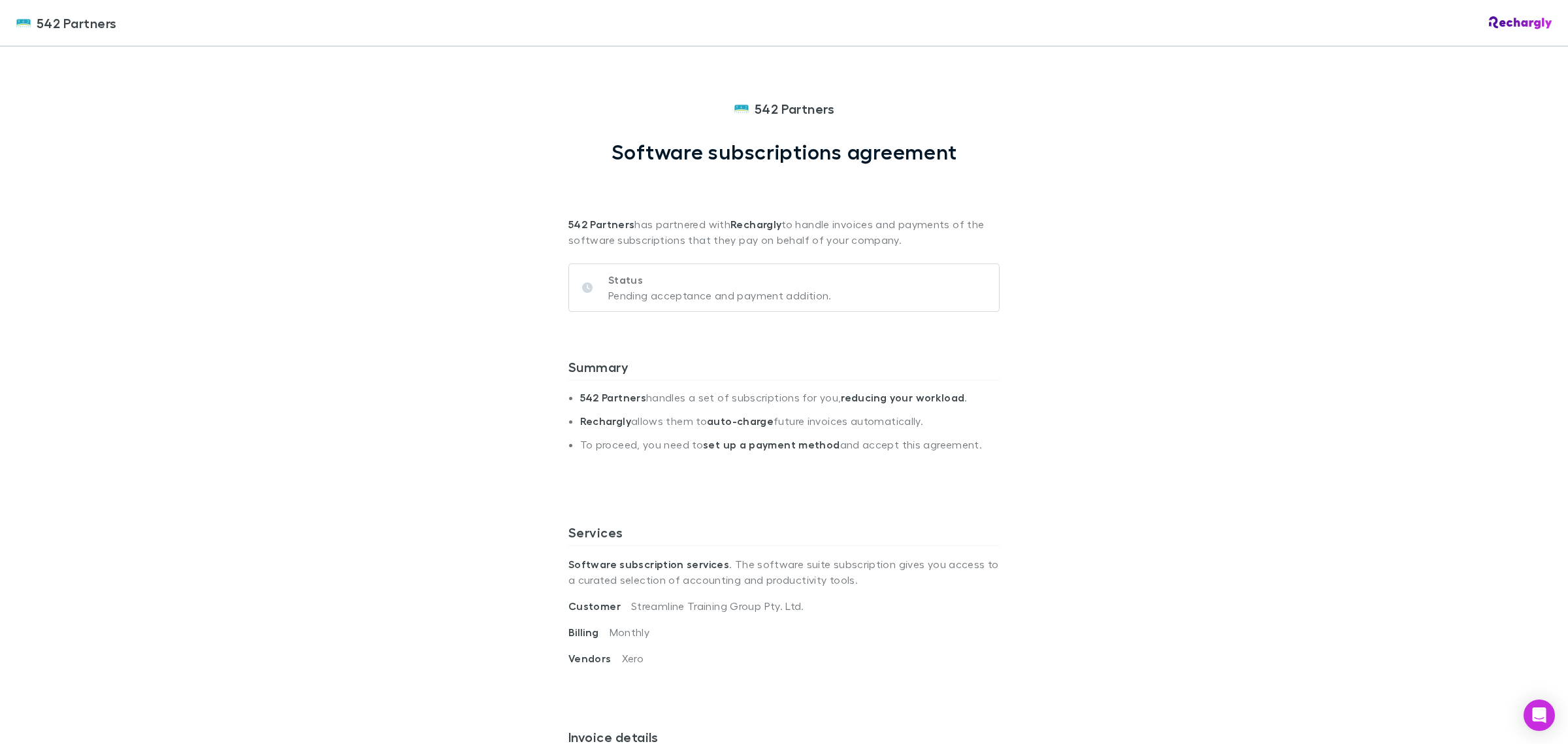
scroll to position [327, 0]
click at [781, 520] on div "Services Software subscription services . The software suite subscription gives…" at bounding box center [784, 615] width 431 height 204
